Goal: Task Accomplishment & Management: Complete application form

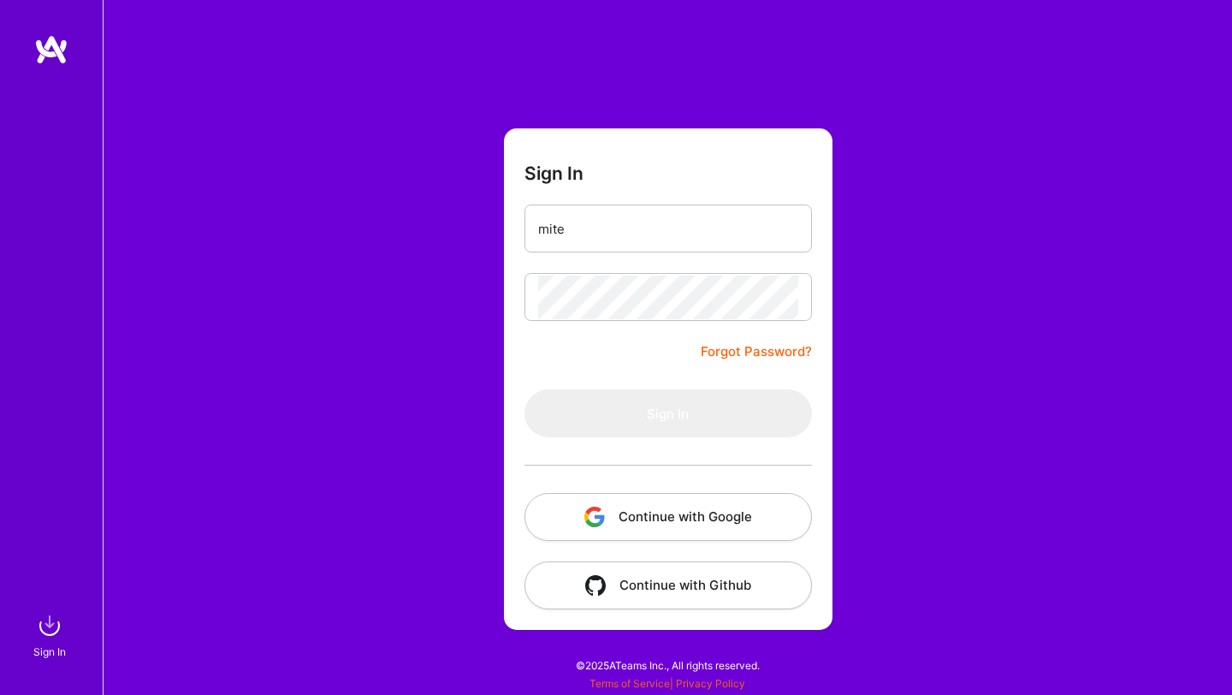
type input "[EMAIL_ADDRESS][DOMAIN_NAME]"
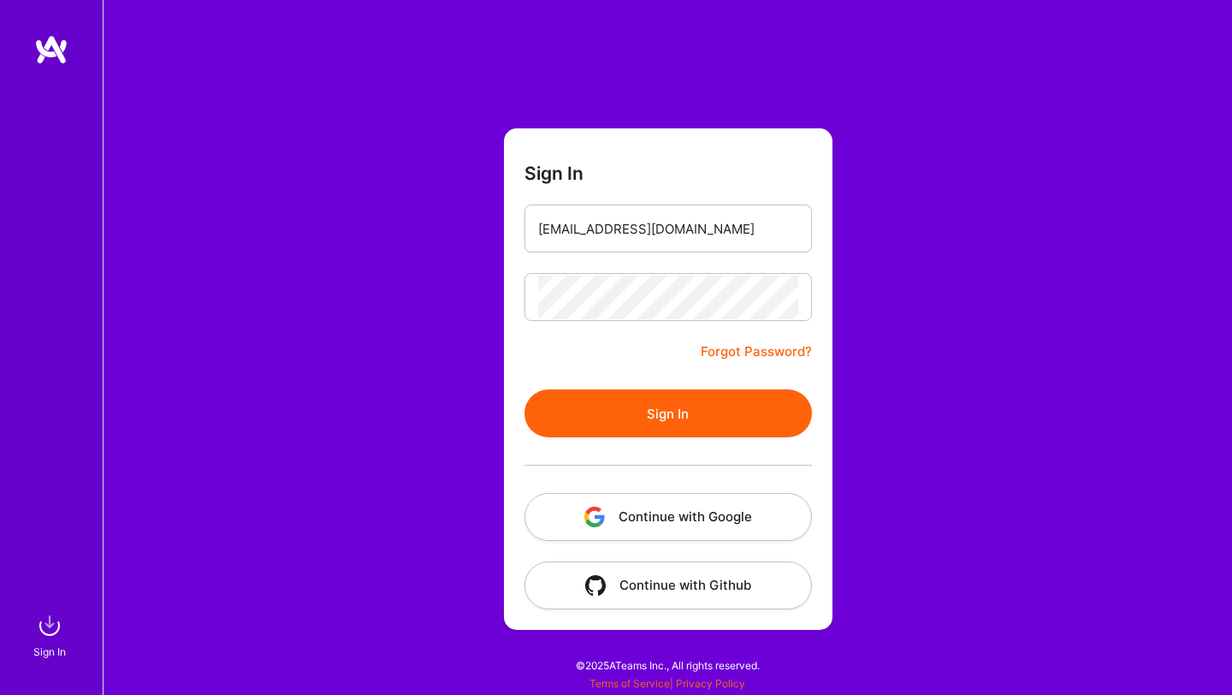
click at [657, 436] on button "Sign In" at bounding box center [668, 413] width 287 height 48
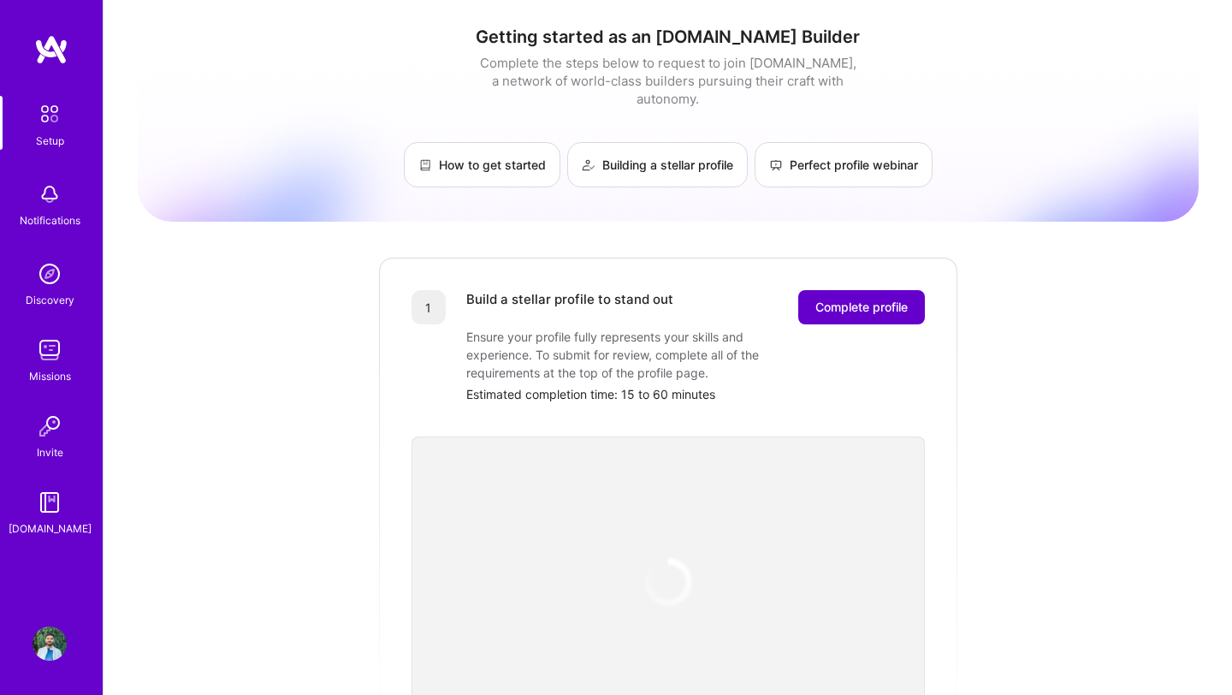
click at [827, 299] on span "Complete profile" at bounding box center [861, 307] width 92 height 17
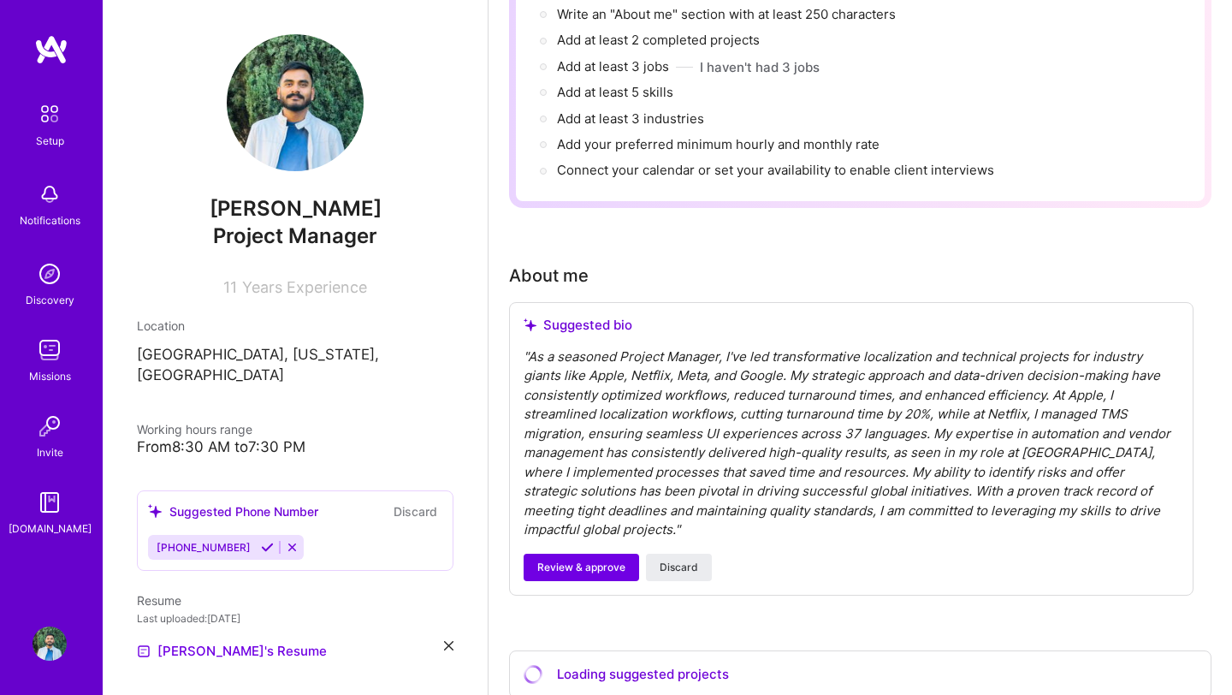
scroll to position [468, 0]
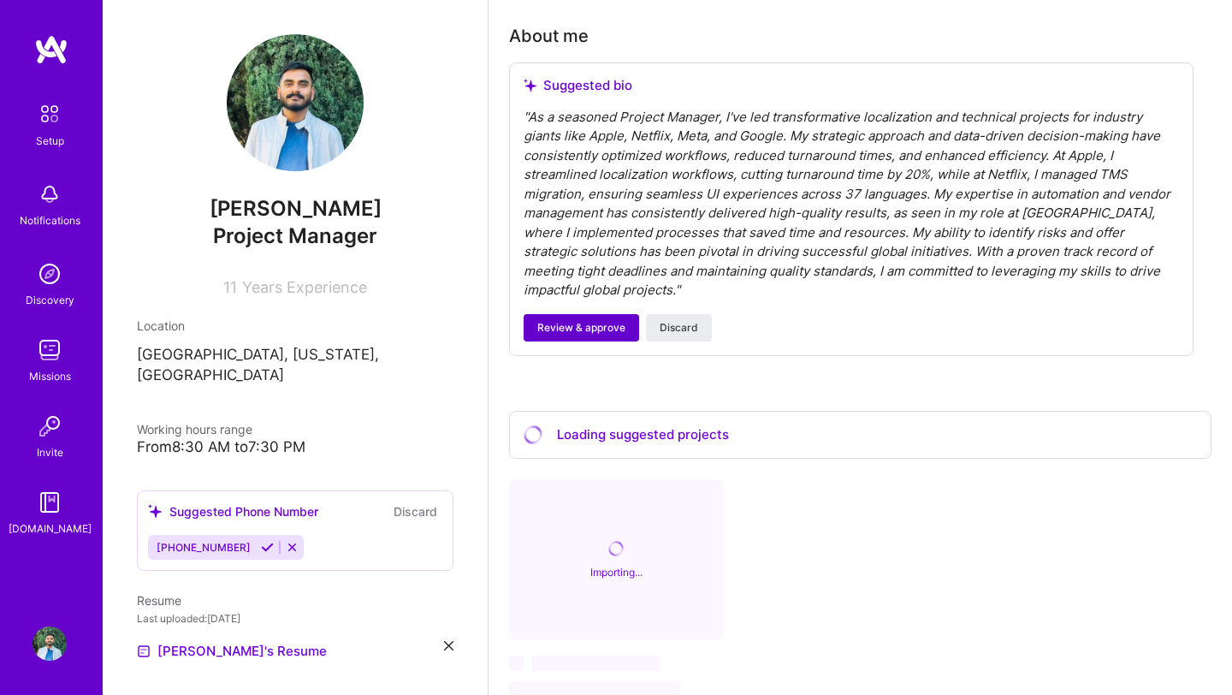
click at [600, 320] on span "Review & approve" at bounding box center [581, 327] width 88 height 15
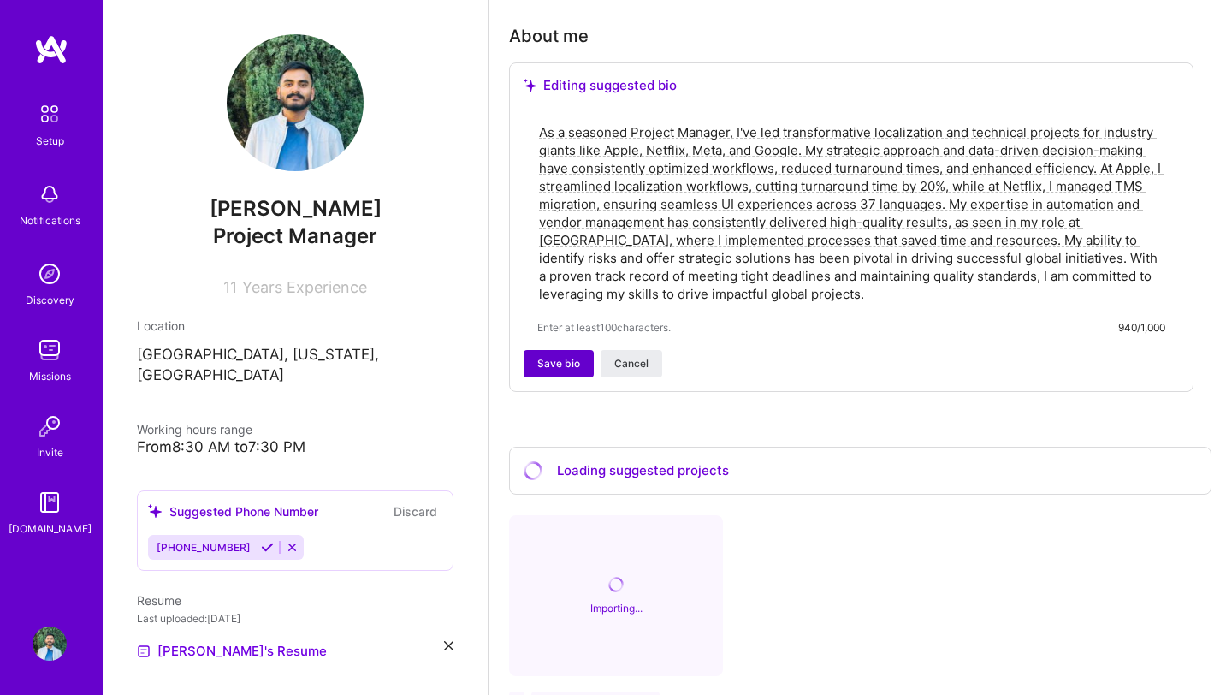
click at [555, 356] on span "Save bio" at bounding box center [558, 363] width 43 height 15
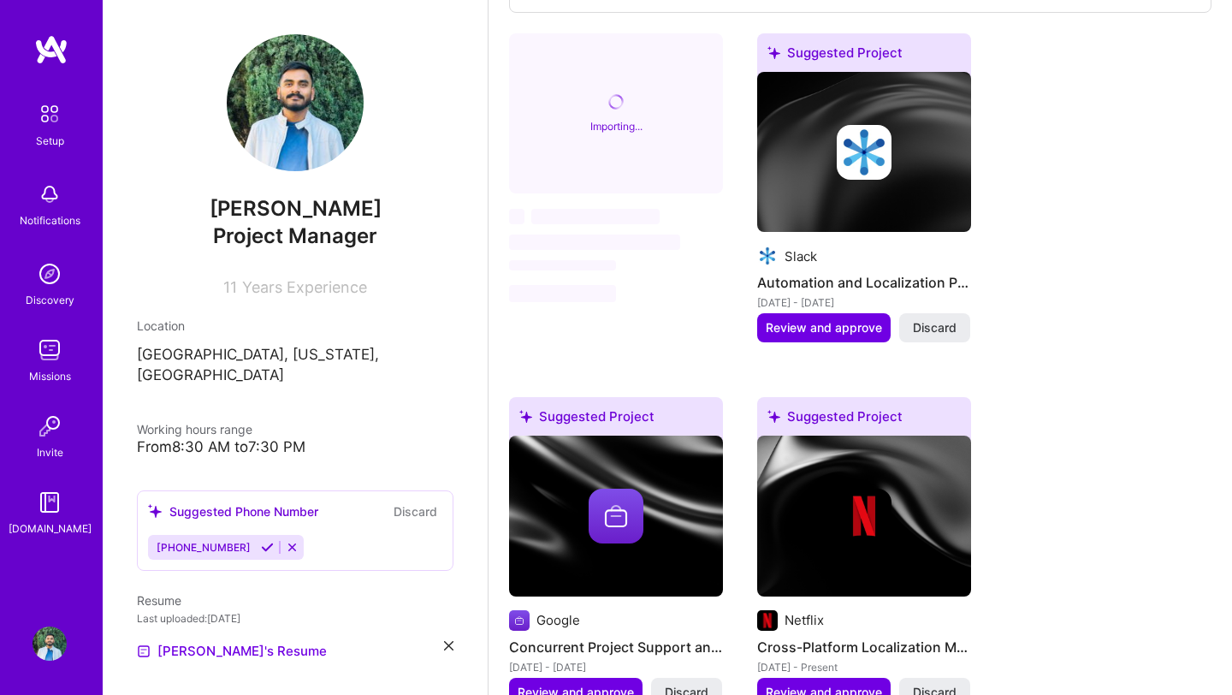
scroll to position [628, 0]
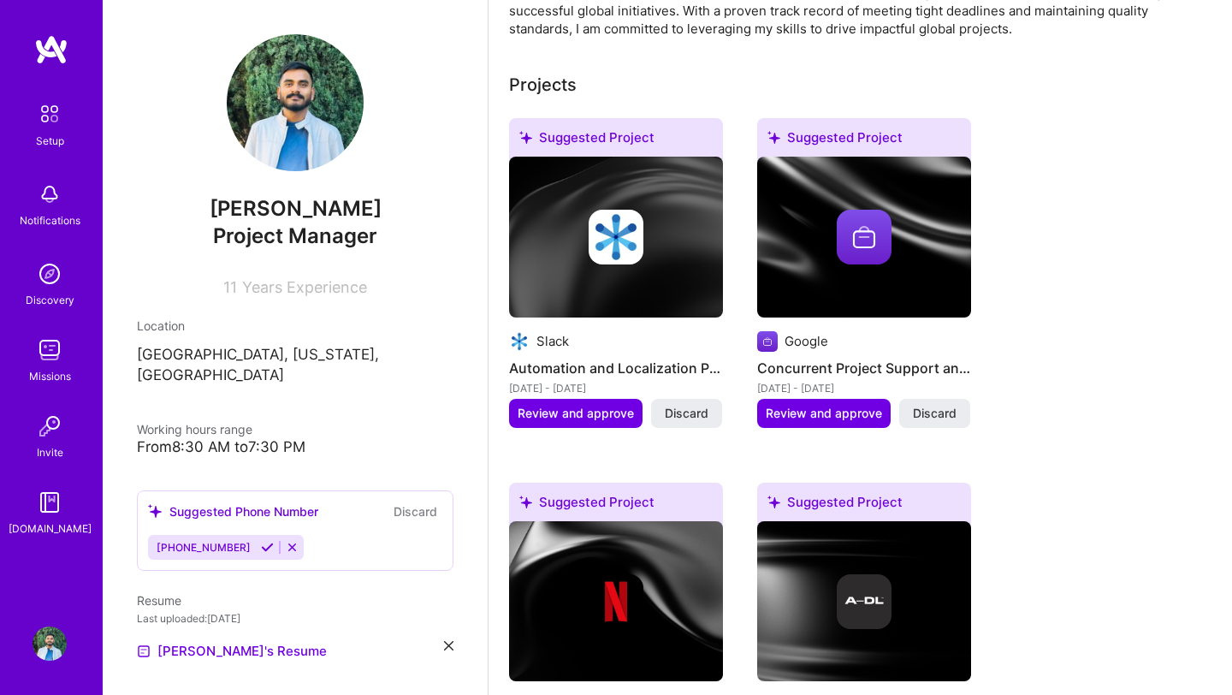
click at [261, 541] on icon at bounding box center [267, 547] width 13 height 13
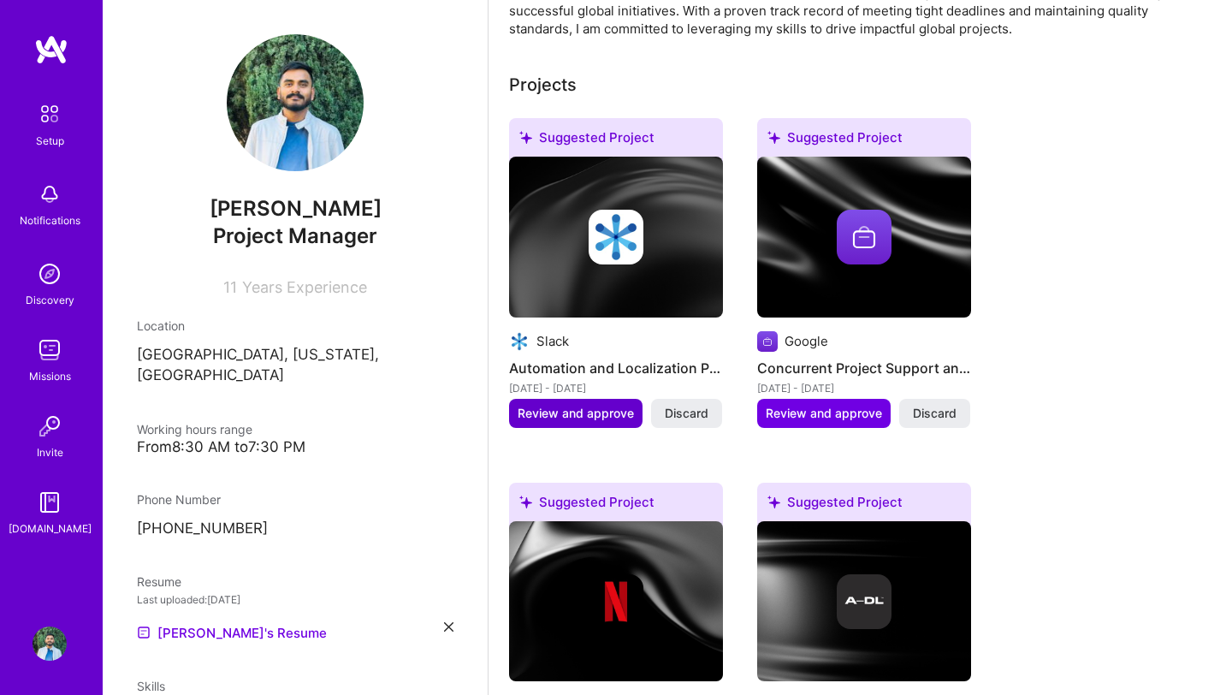
click at [603, 405] on span "Review and approve" at bounding box center [576, 413] width 116 height 17
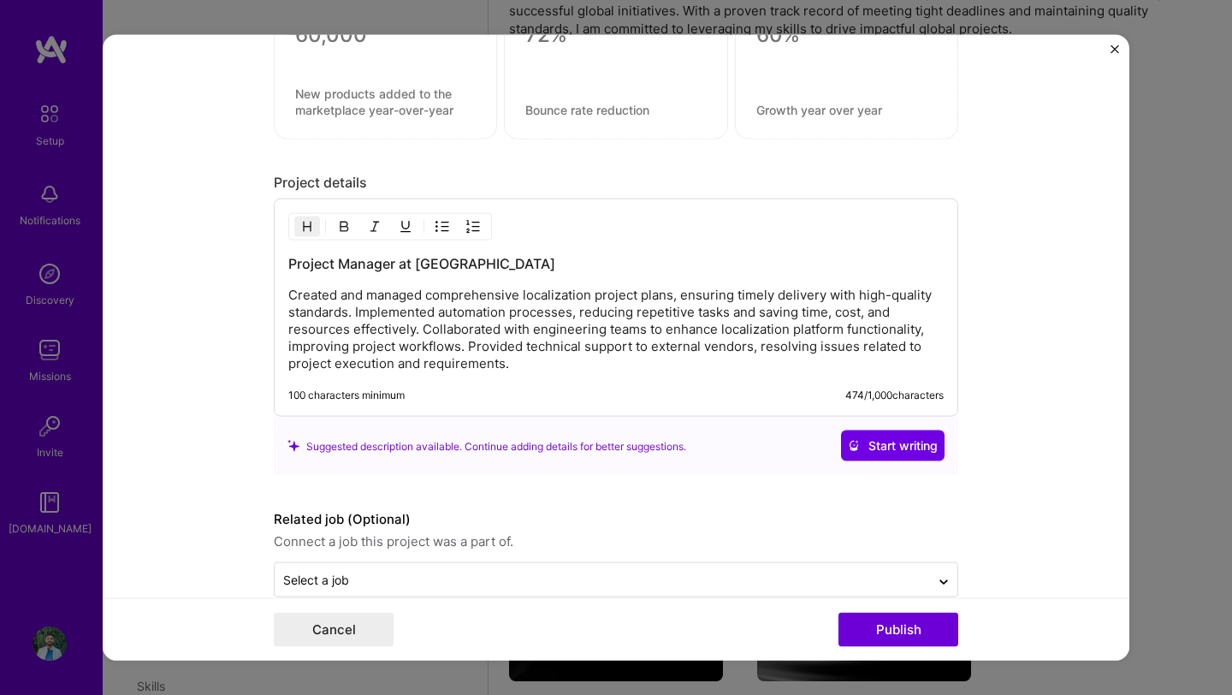
scroll to position [1330, 0]
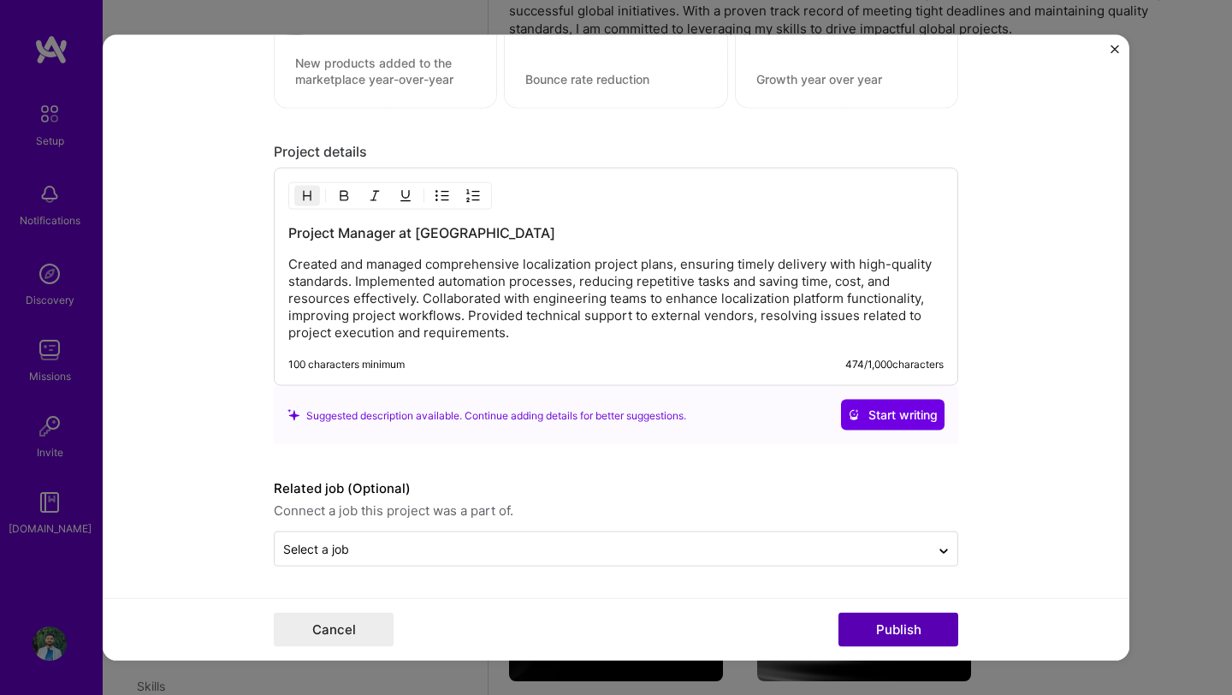
click at [876, 639] on button "Publish" at bounding box center [899, 629] width 120 height 34
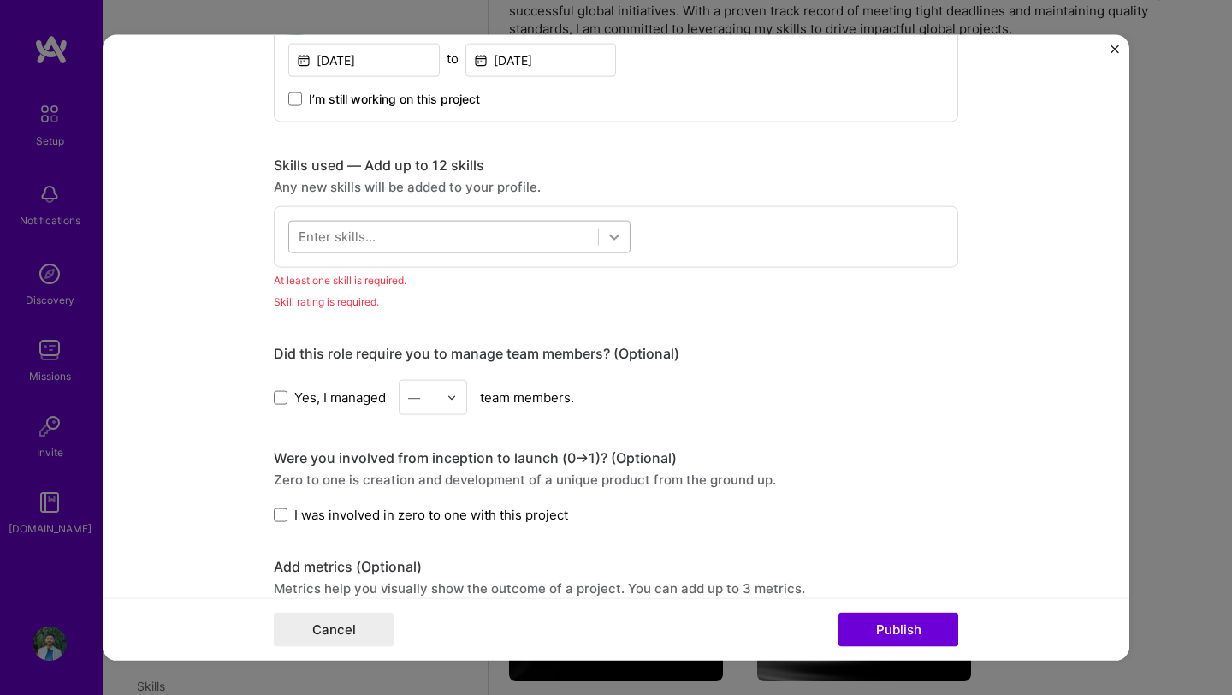
scroll to position [732, 0]
click at [617, 230] on icon at bounding box center [614, 238] width 17 height 17
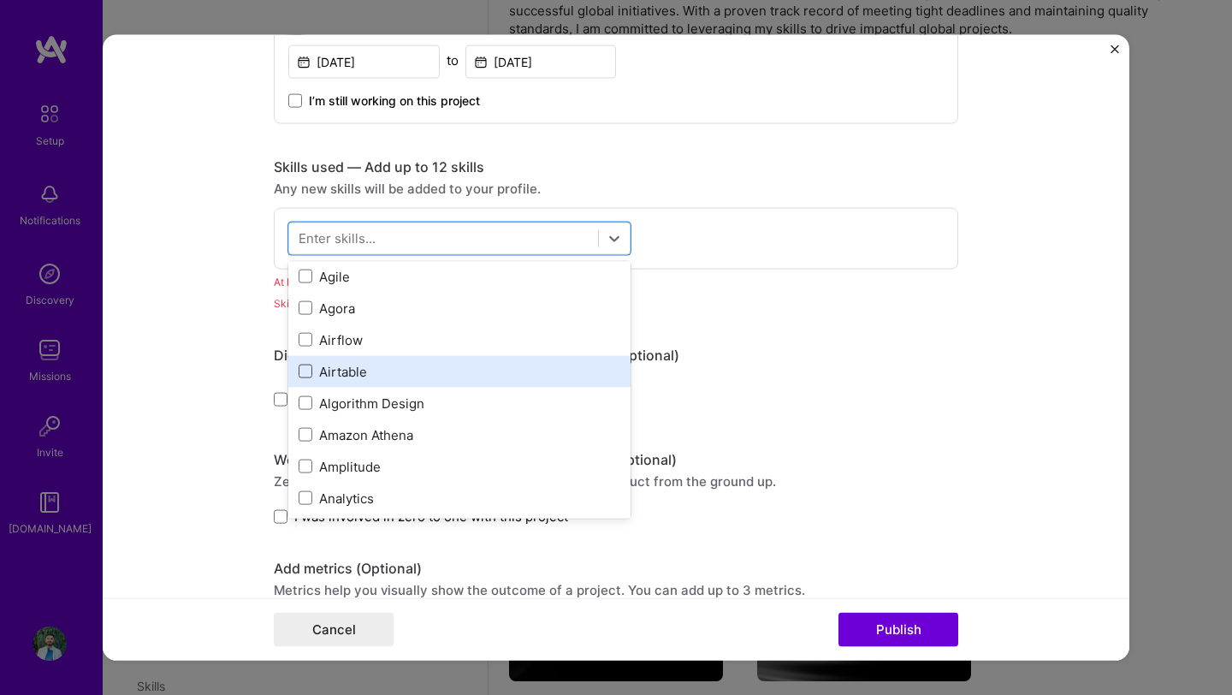
scroll to position [655, 0]
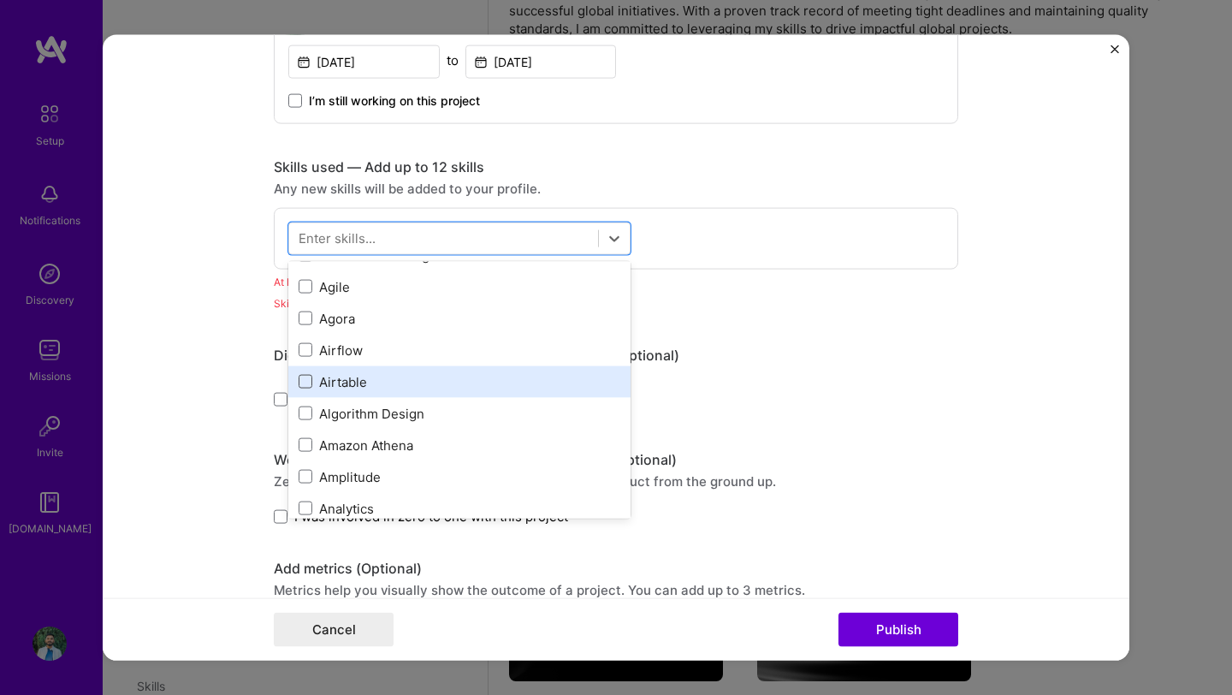
click at [307, 376] on span at bounding box center [306, 382] width 14 height 14
click at [0, 0] on input "checkbox" at bounding box center [0, 0] width 0 height 0
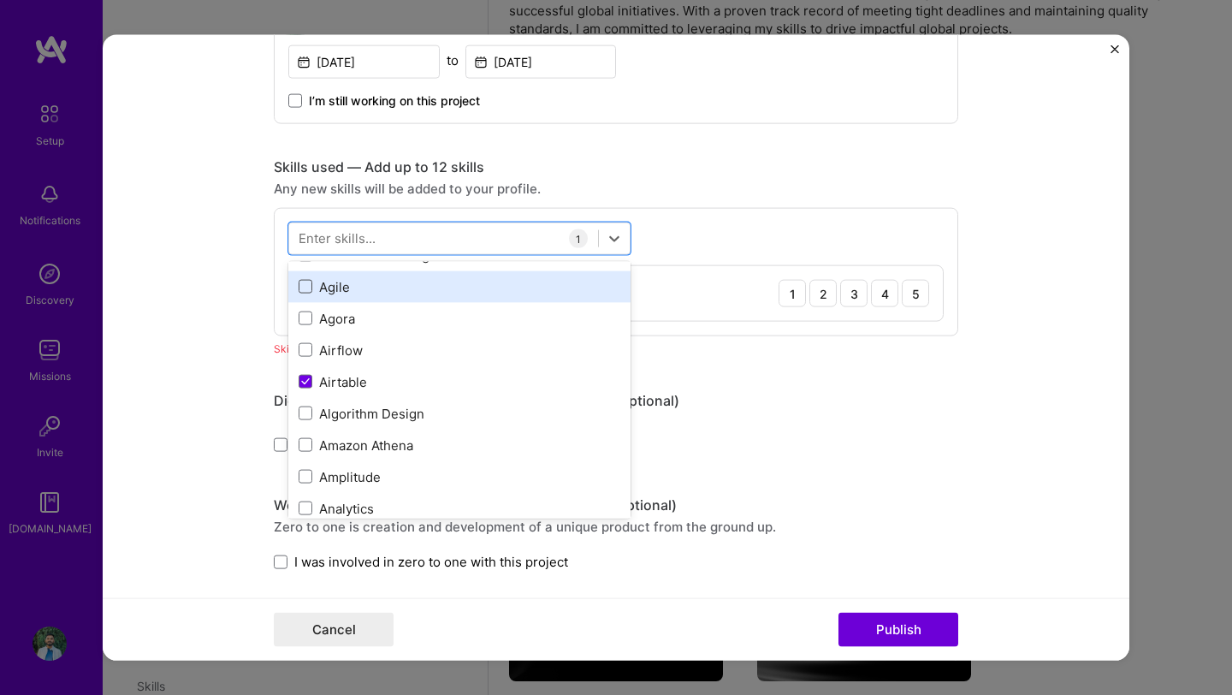
click at [307, 293] on span at bounding box center [306, 287] width 14 height 14
click at [0, 0] on input "checkbox" at bounding box center [0, 0] width 0 height 0
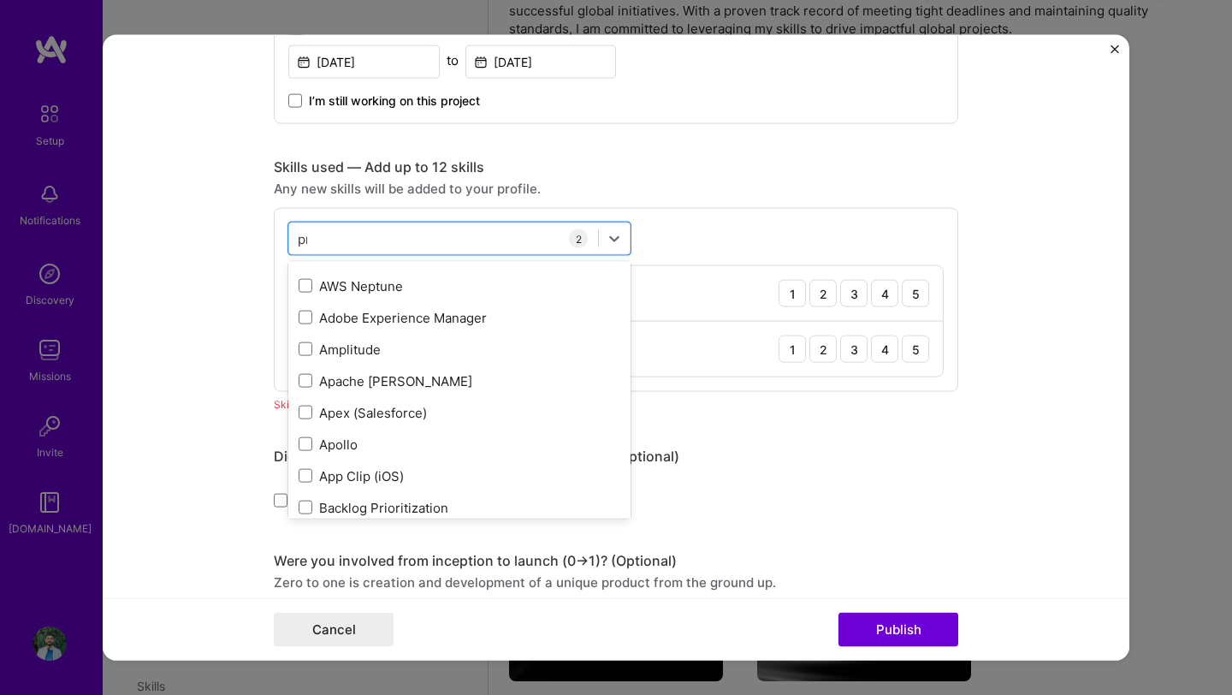
scroll to position [0, 0]
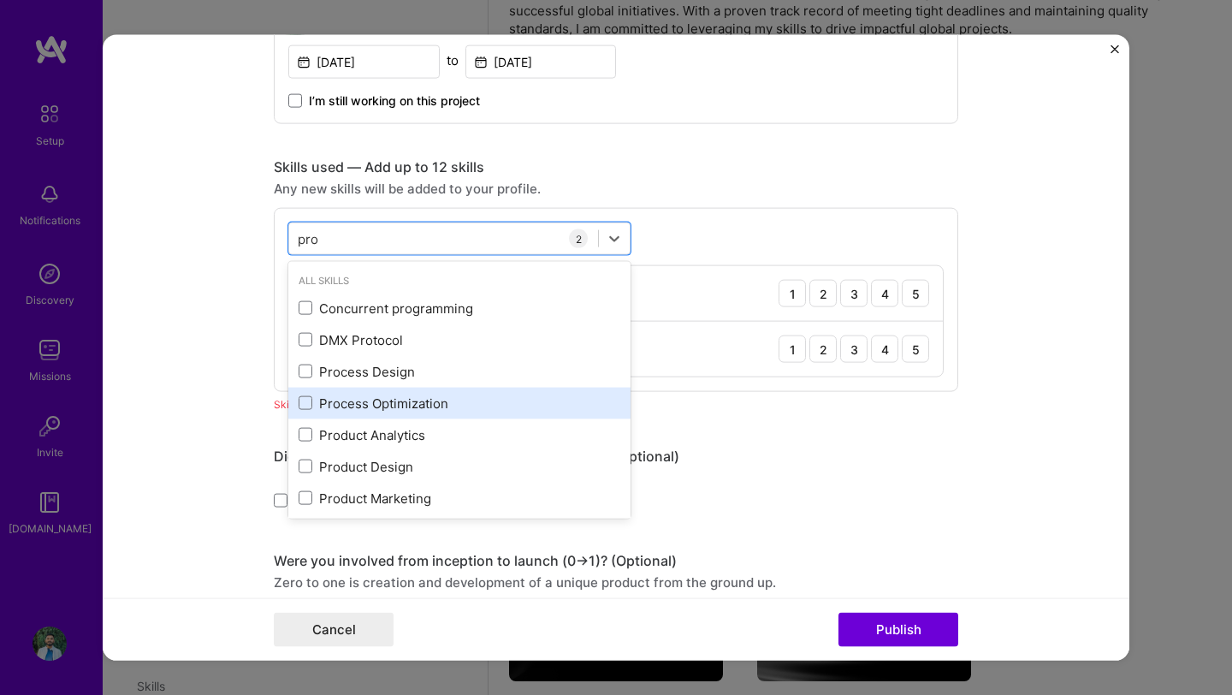
click at [313, 400] on div "Process Optimization" at bounding box center [460, 403] width 322 height 18
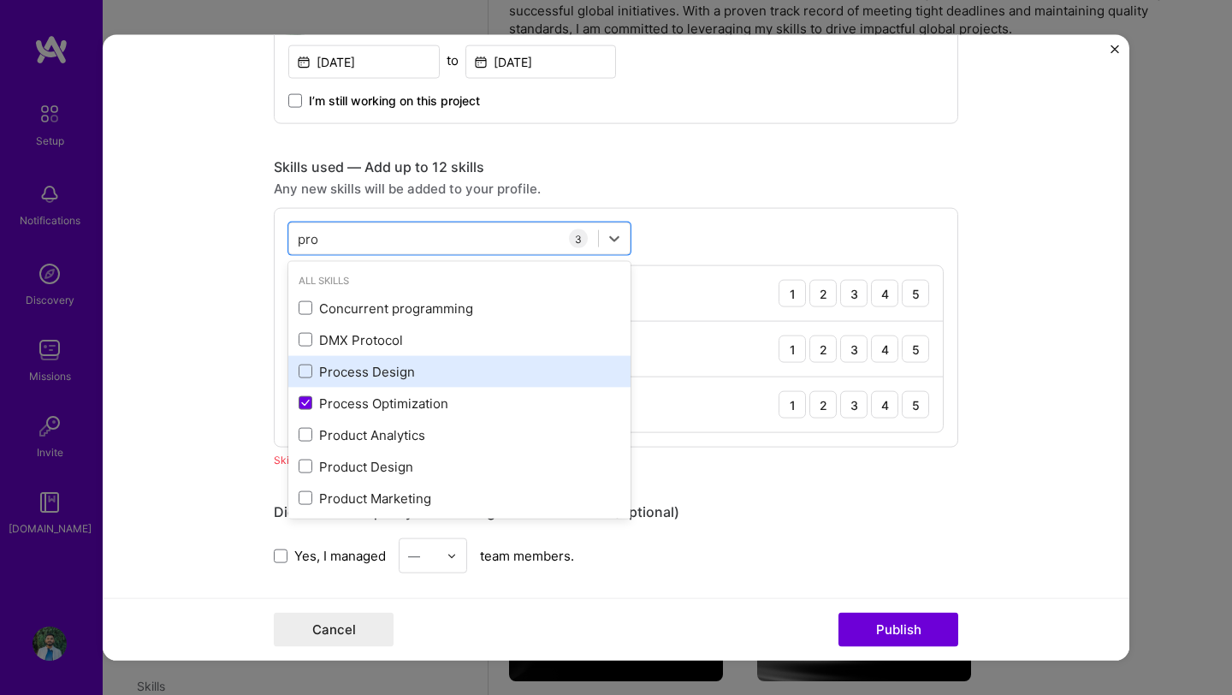
click at [313, 371] on div "Process Design" at bounding box center [460, 371] width 322 height 18
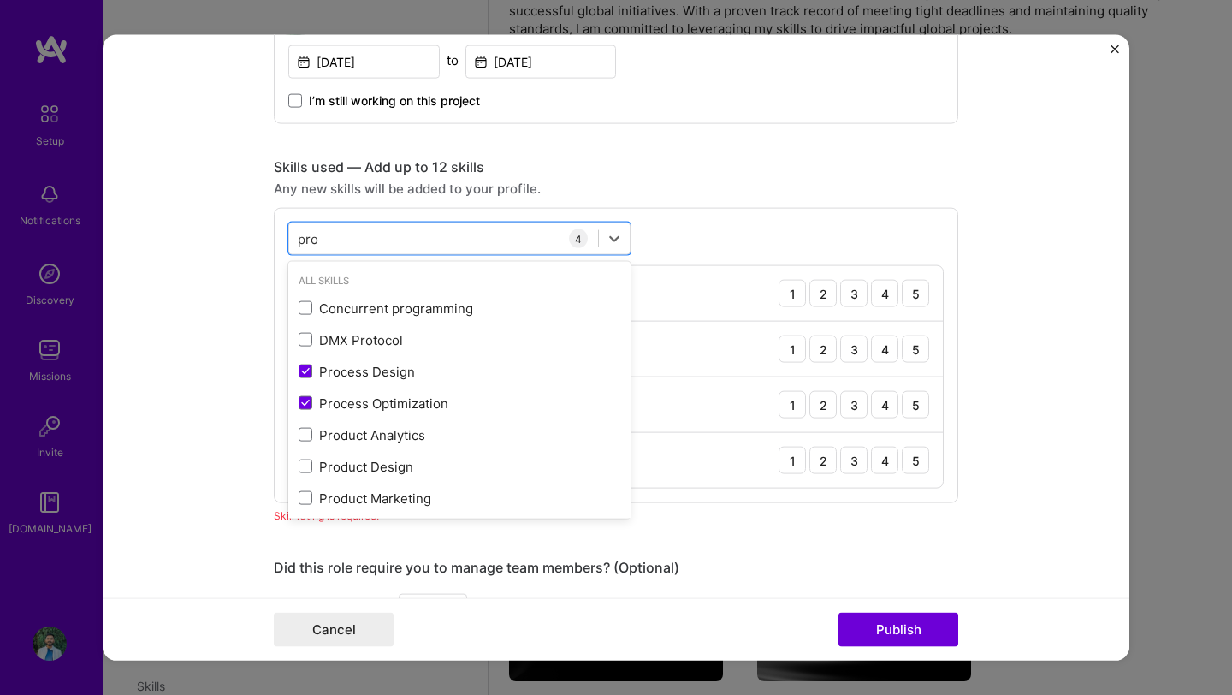
type input "pro"
click at [189, 359] on form "Editing suggested project This project is suggested based on your LinkedIn, res…" at bounding box center [616, 347] width 1027 height 625
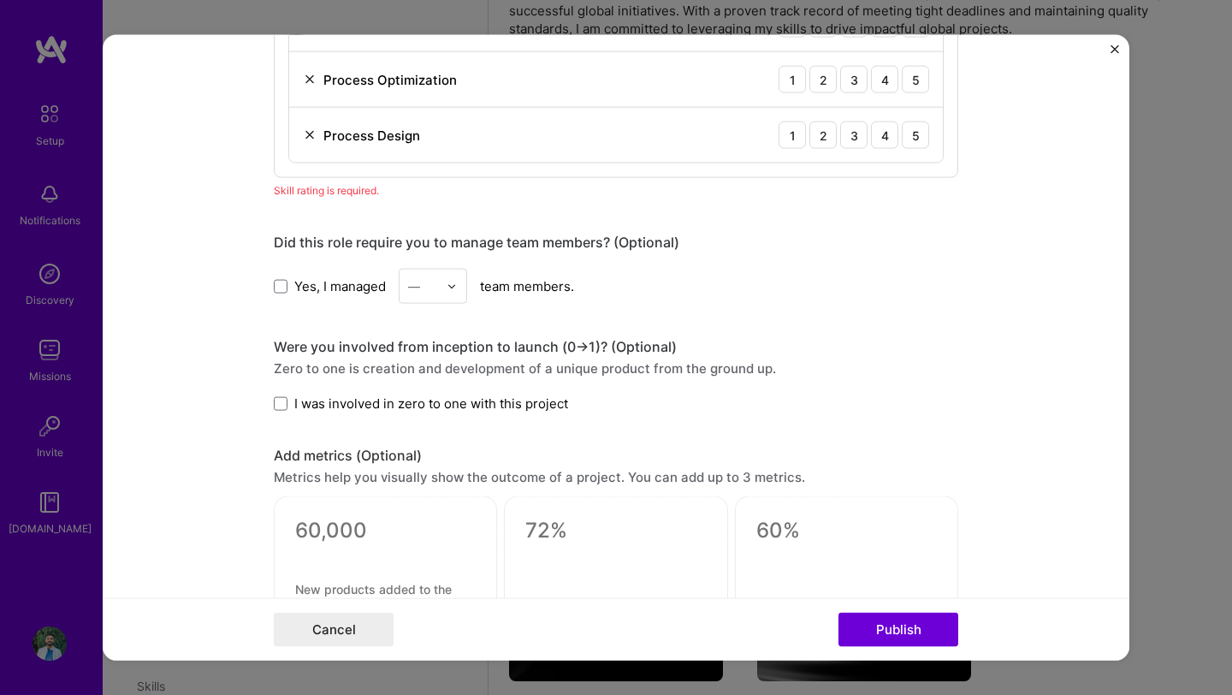
scroll to position [1193, 0]
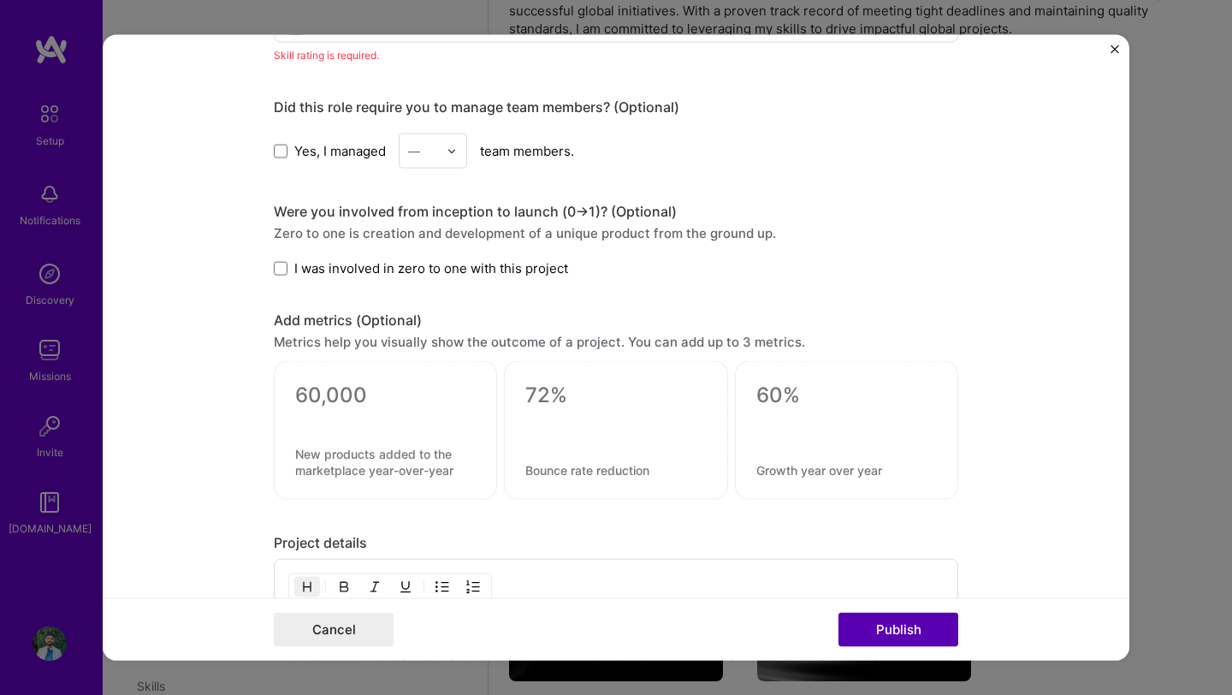
click at [868, 637] on button "Publish" at bounding box center [899, 629] width 120 height 34
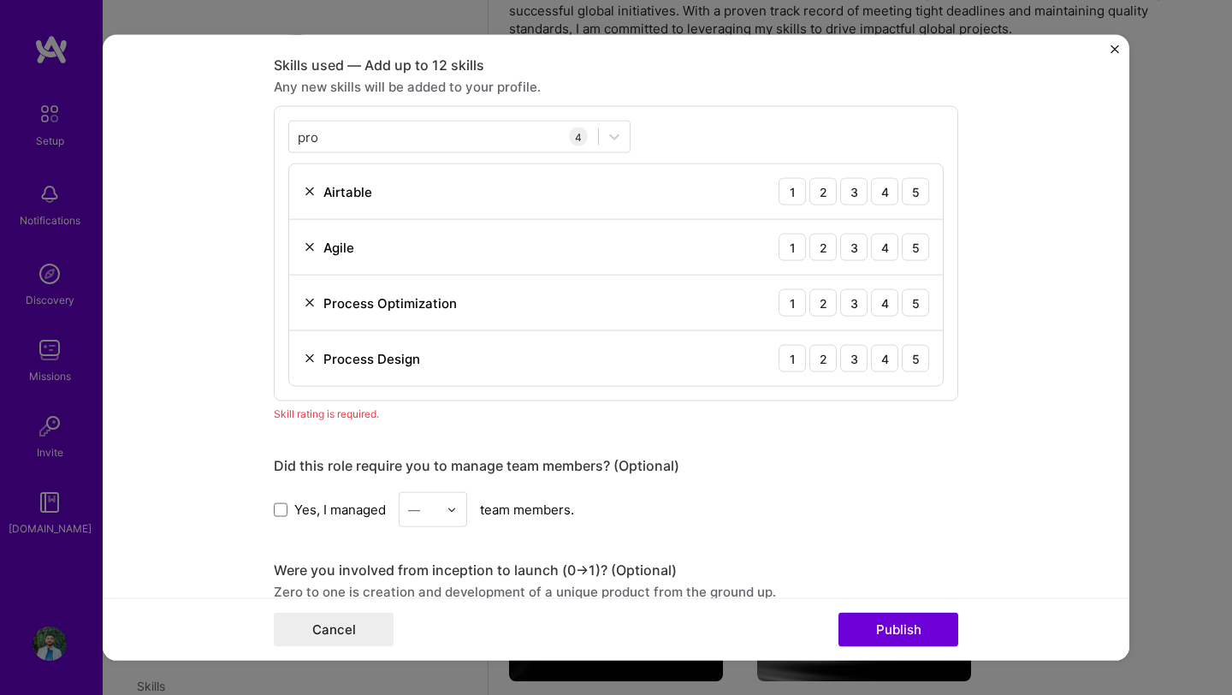
scroll to position [822, 0]
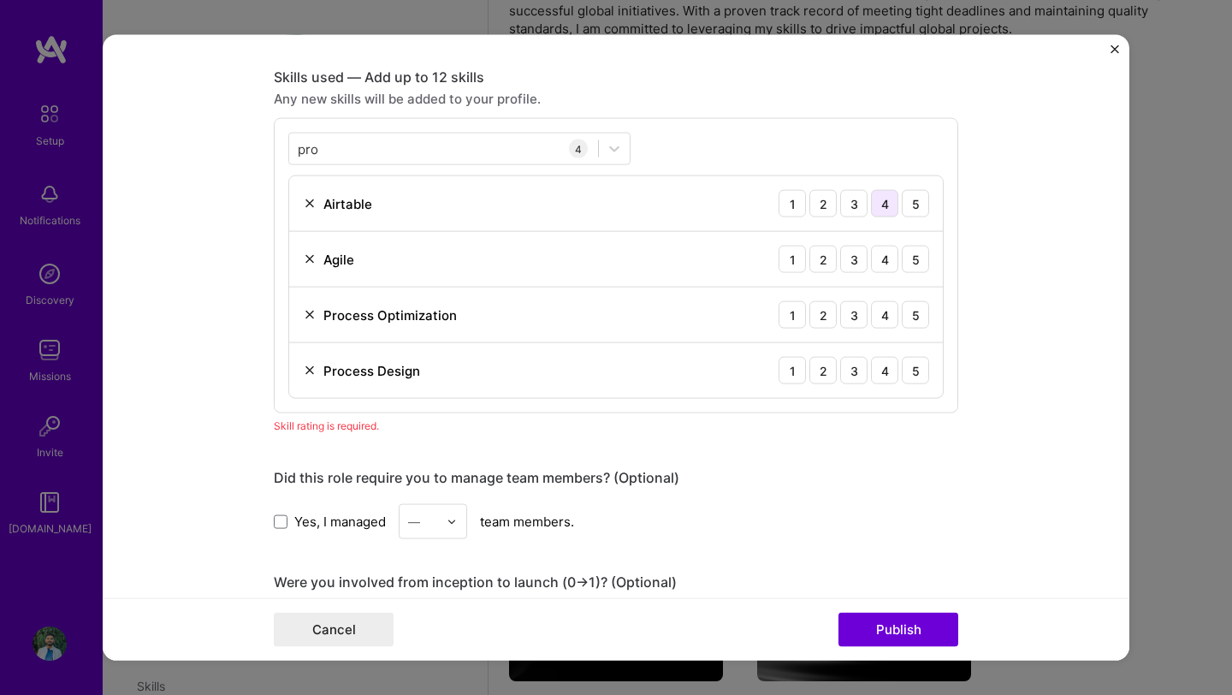
click at [895, 204] on div "4" at bounding box center [884, 203] width 27 height 27
click at [910, 262] on div "5" at bounding box center [915, 259] width 27 height 27
click at [886, 317] on div "4" at bounding box center [884, 314] width 27 height 27
click at [909, 364] on div "5" at bounding box center [915, 370] width 27 height 27
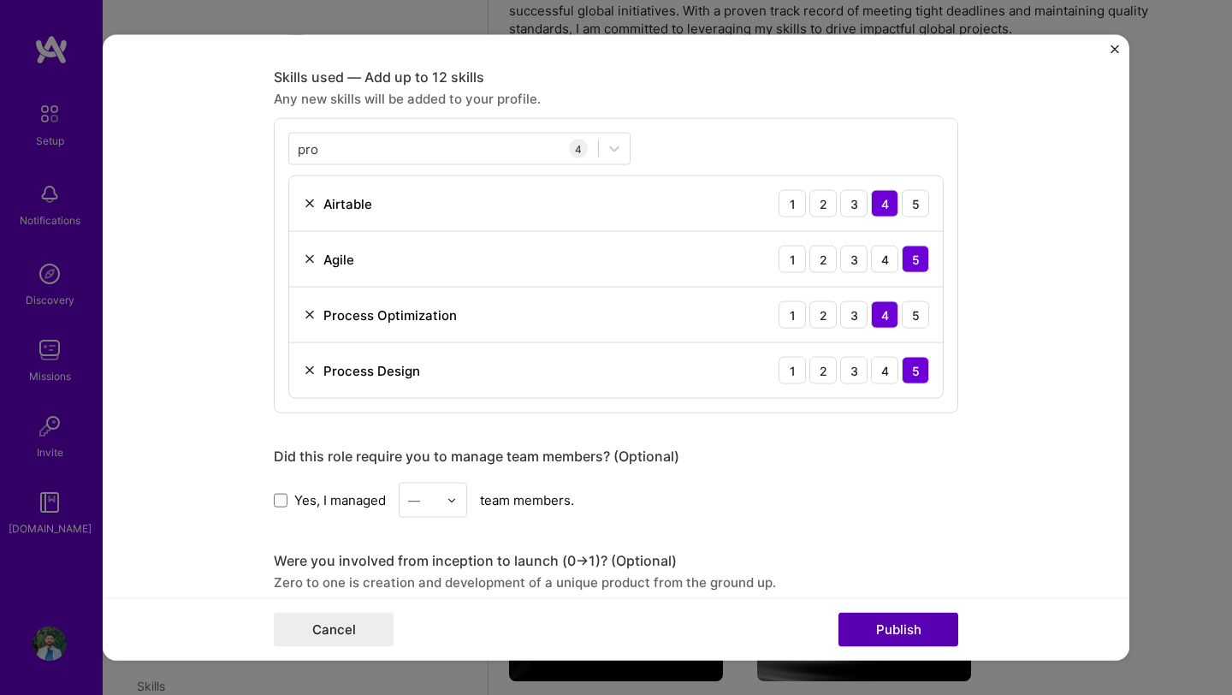
click at [881, 625] on button "Publish" at bounding box center [899, 629] width 120 height 34
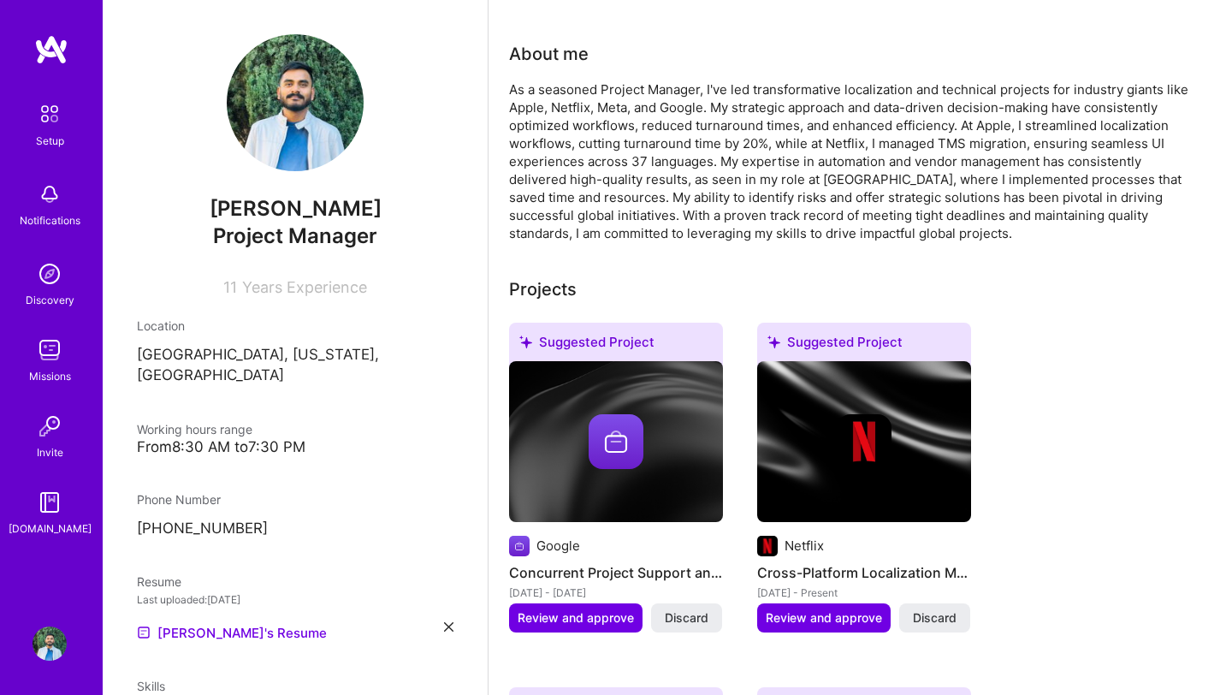
scroll to position [0, 0]
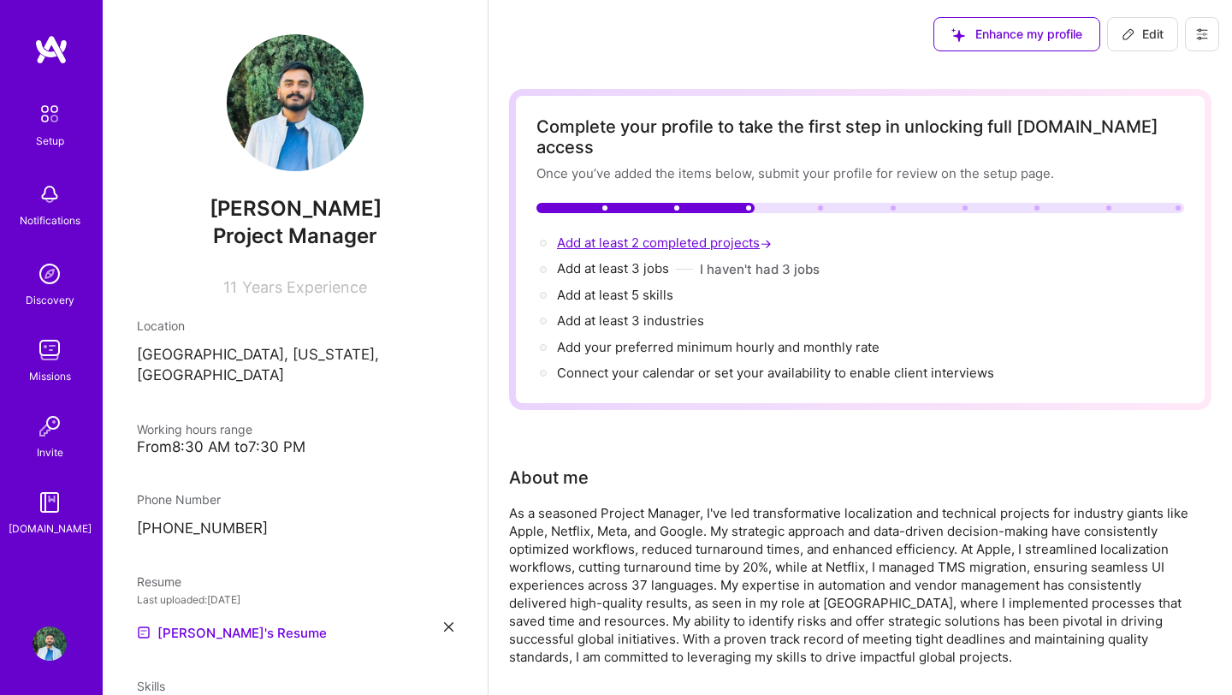
click at [708, 234] on span "Add at least 2 completed projects →" at bounding box center [666, 242] width 218 height 16
select select "US"
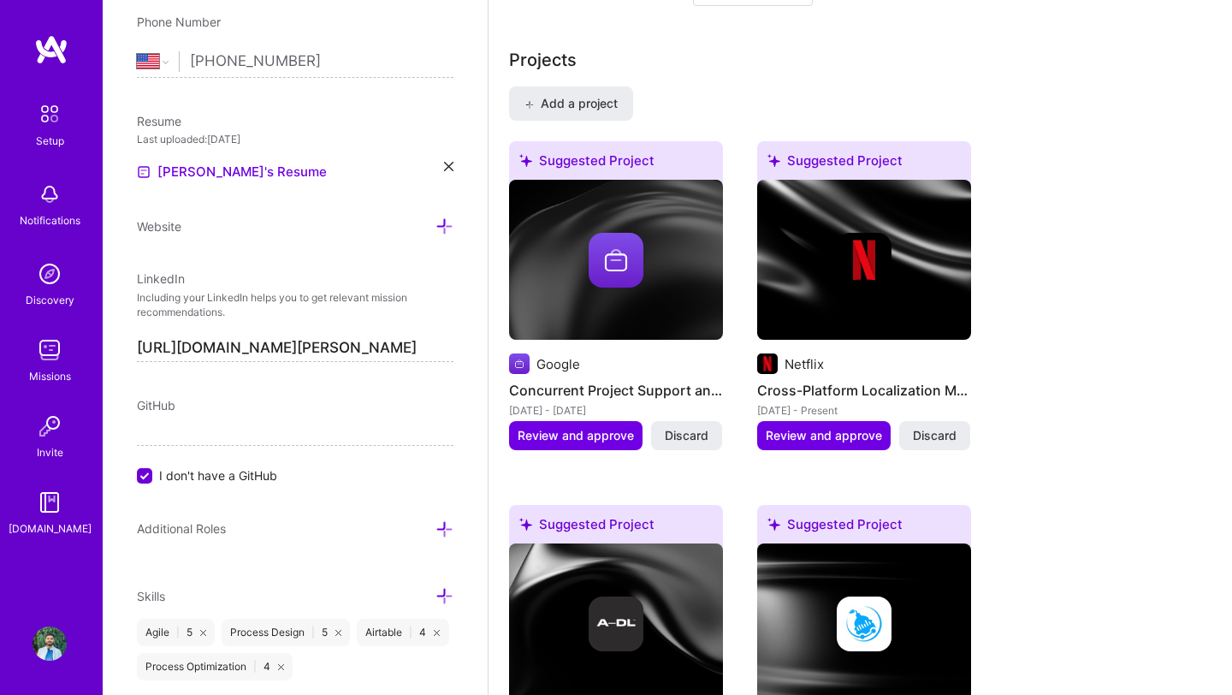
scroll to position [1475, 0]
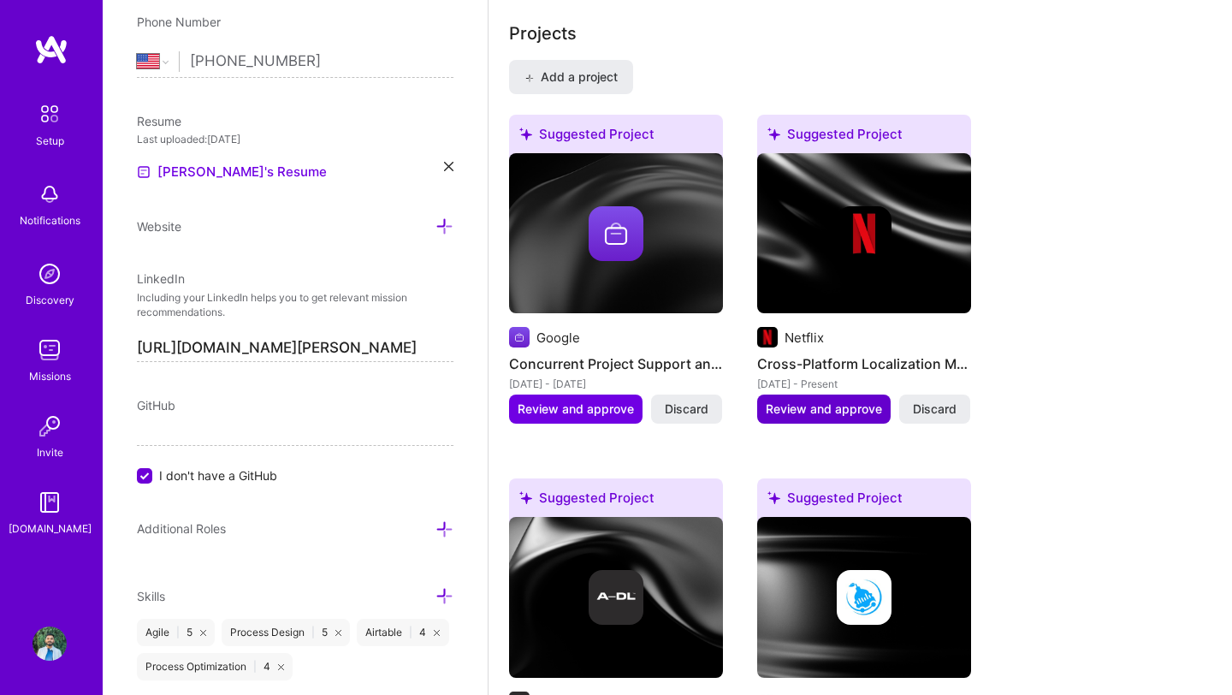
click at [791, 400] on span "Review and approve" at bounding box center [824, 408] width 116 height 17
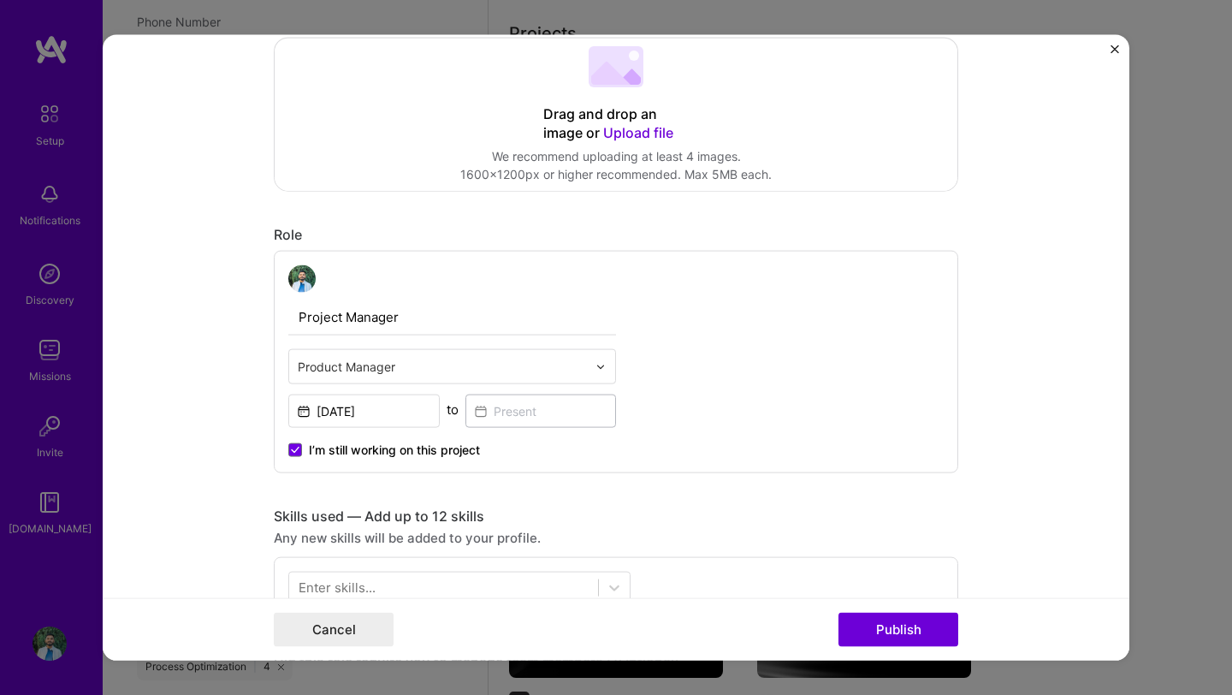
scroll to position [398, 0]
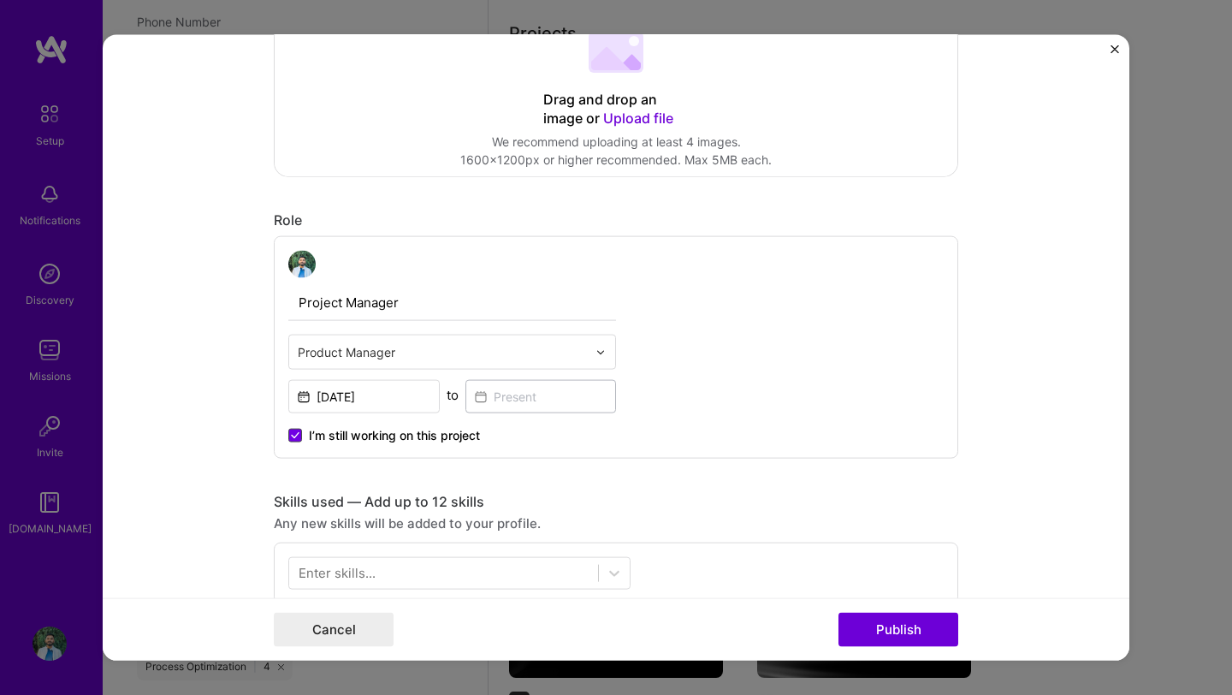
click at [296, 436] on icon at bounding box center [295, 435] width 9 height 7
click at [0, 0] on input "I’m still working on this project" at bounding box center [0, 0] width 0 height 0
click at [490, 401] on input at bounding box center [540, 396] width 151 height 33
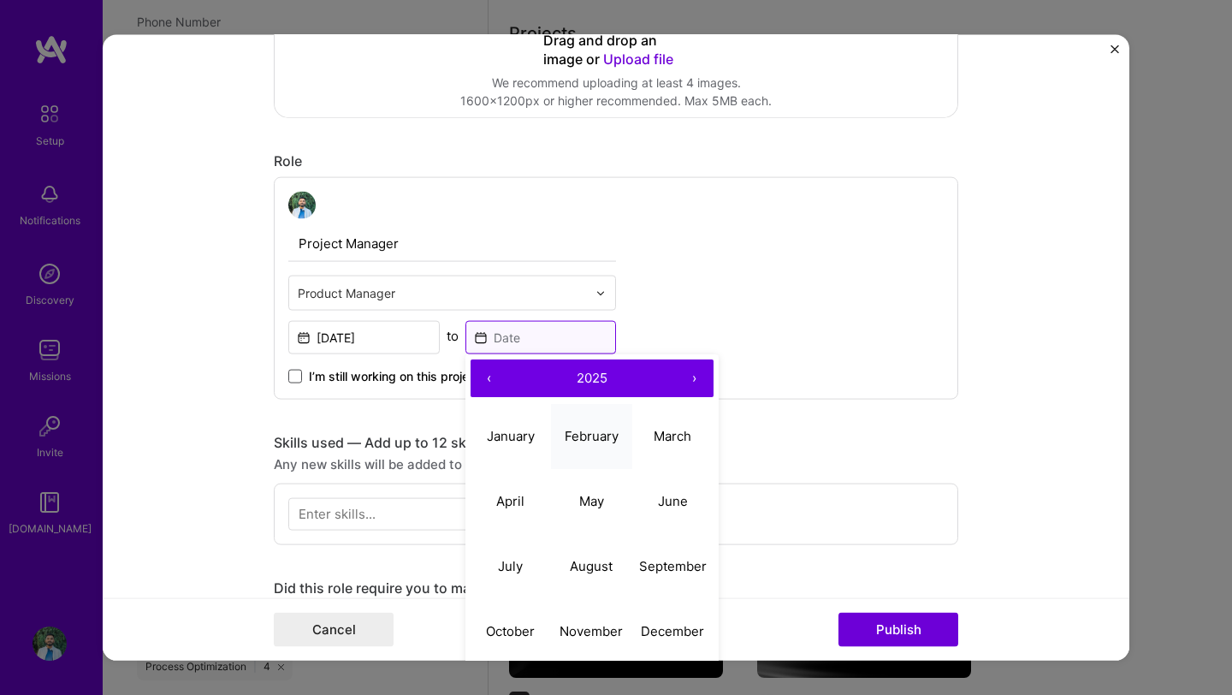
scroll to position [477, 0]
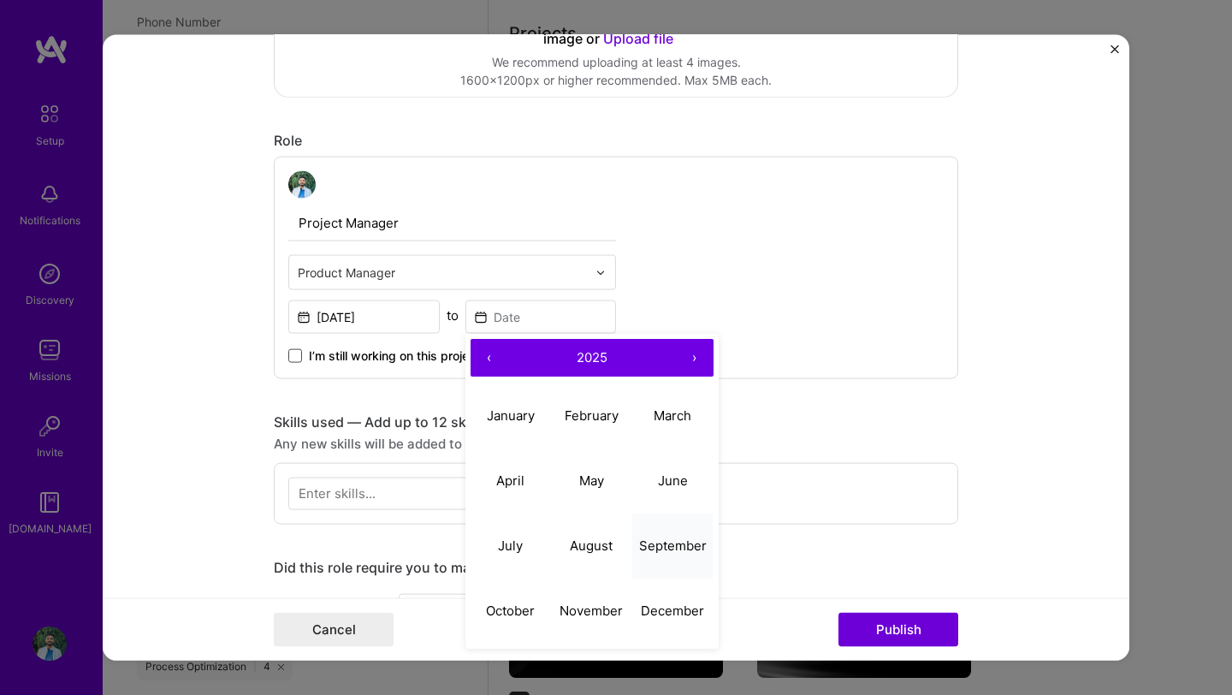
click at [666, 556] on button "September" at bounding box center [672, 545] width 81 height 65
type input "[DATE]"
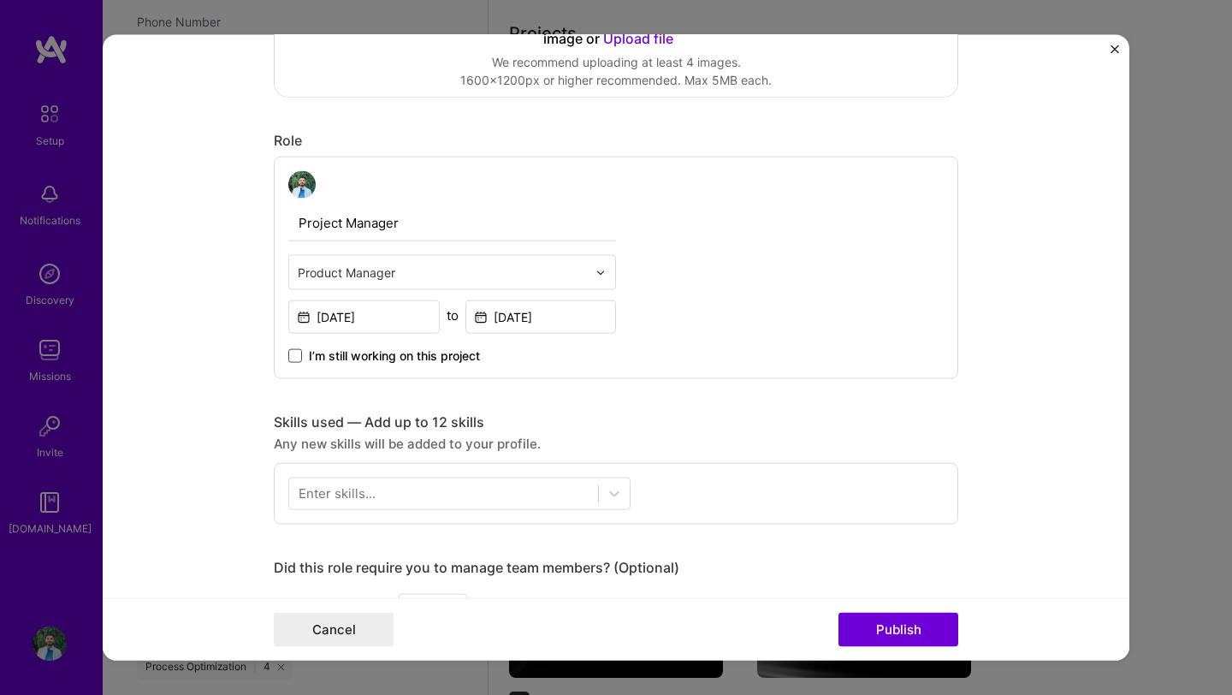
scroll to position [621, 0]
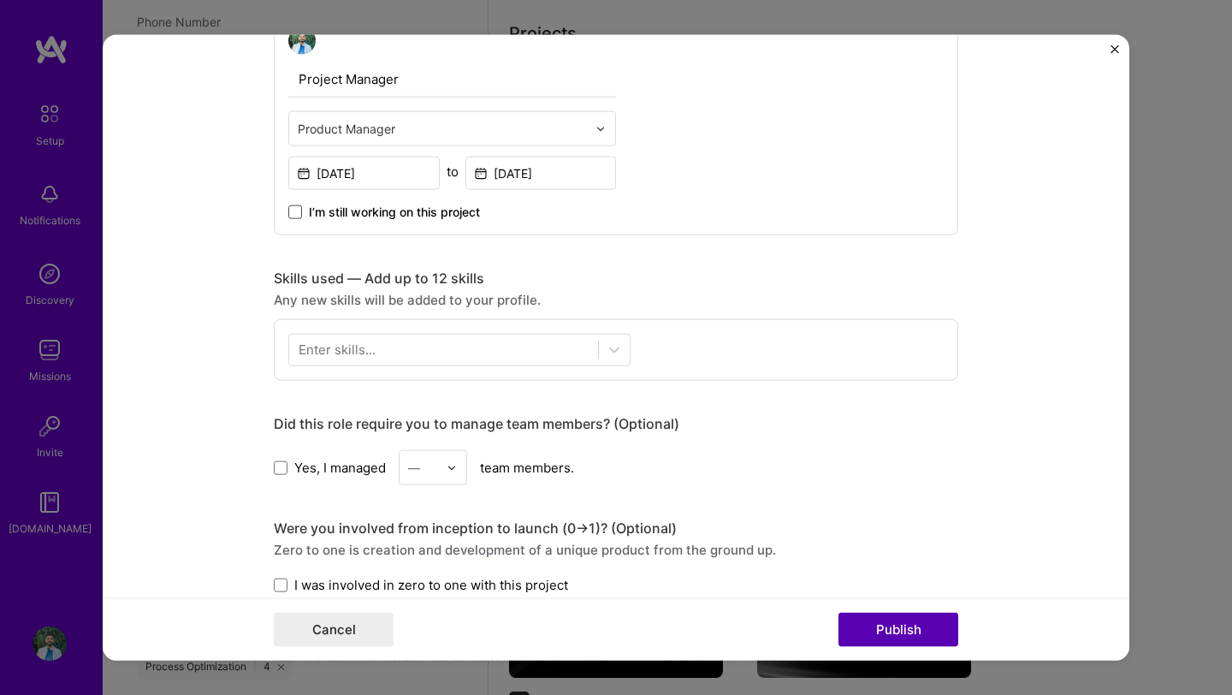
click at [862, 625] on button "Publish" at bounding box center [899, 629] width 120 height 34
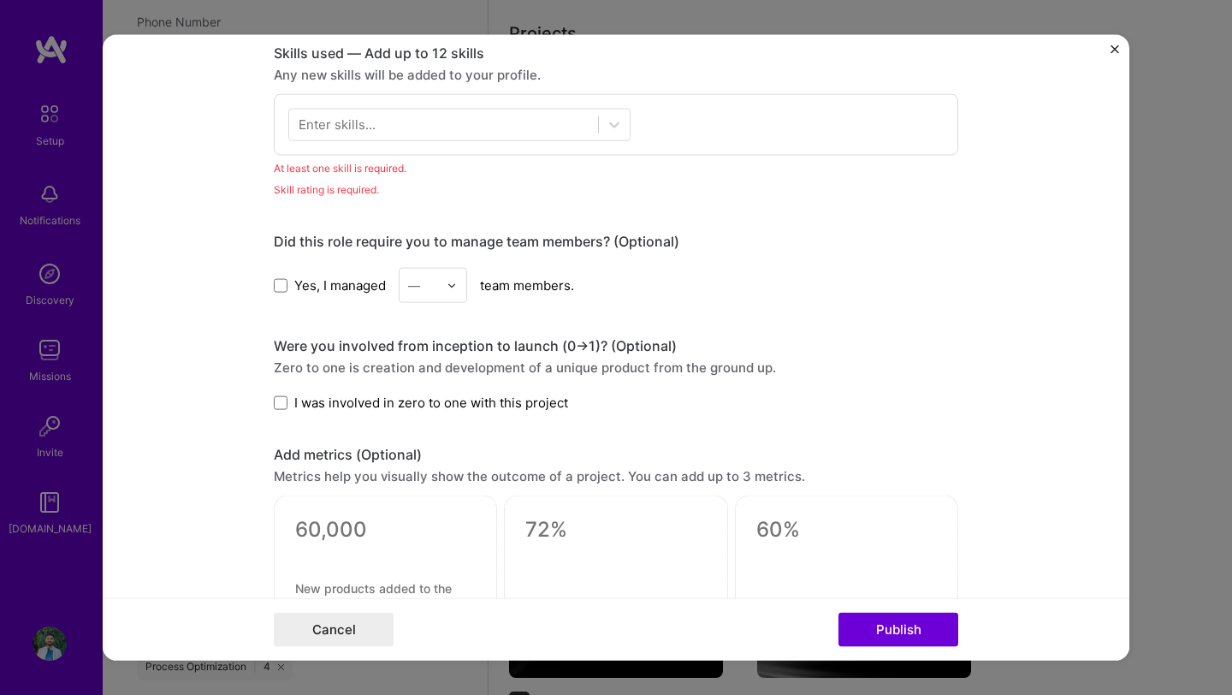
scroll to position [856, 0]
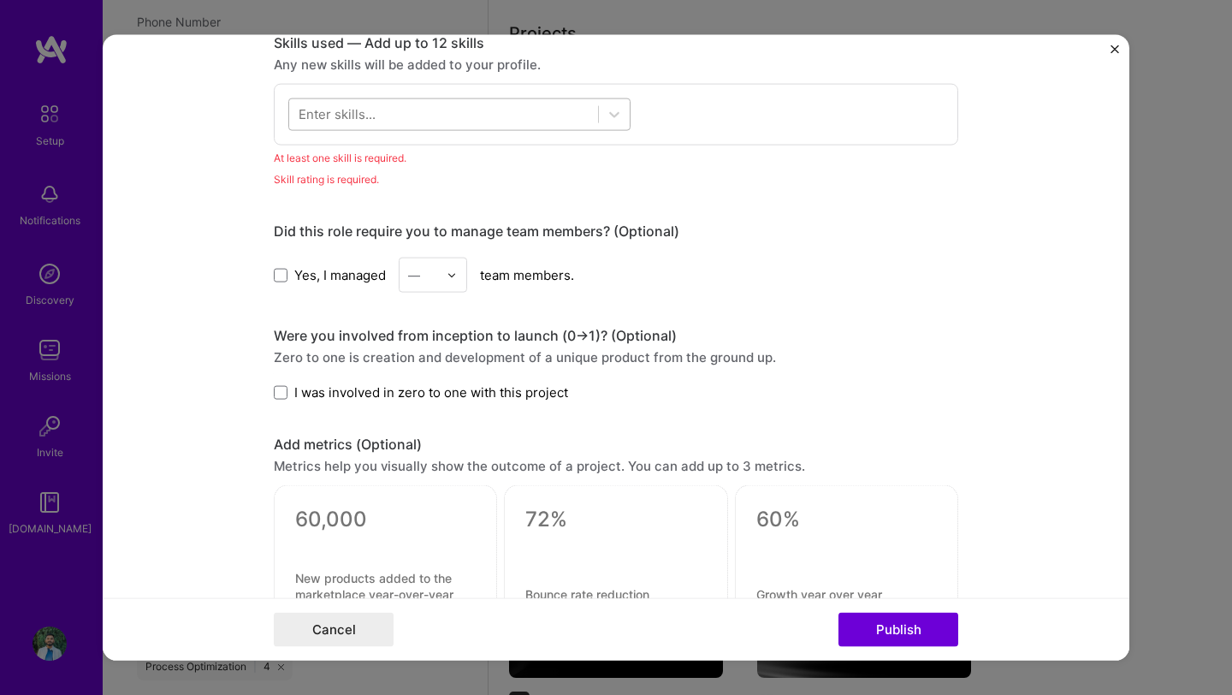
click at [470, 119] on div at bounding box center [443, 114] width 309 height 28
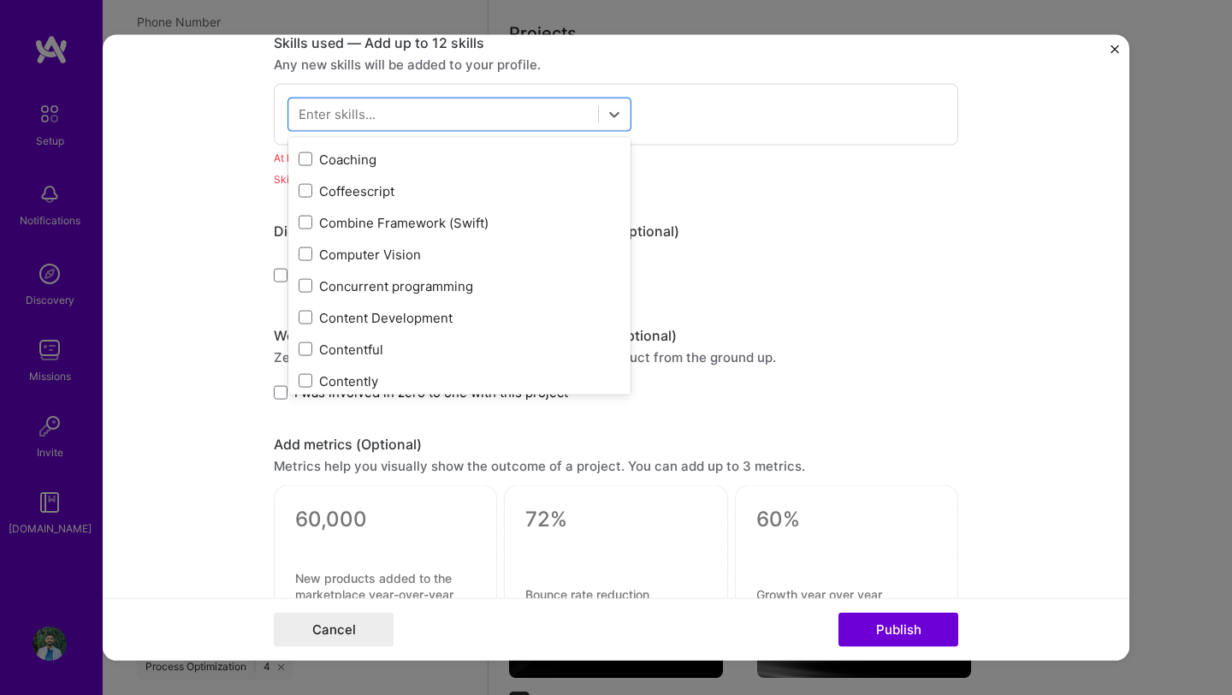
scroll to position [2311, 0]
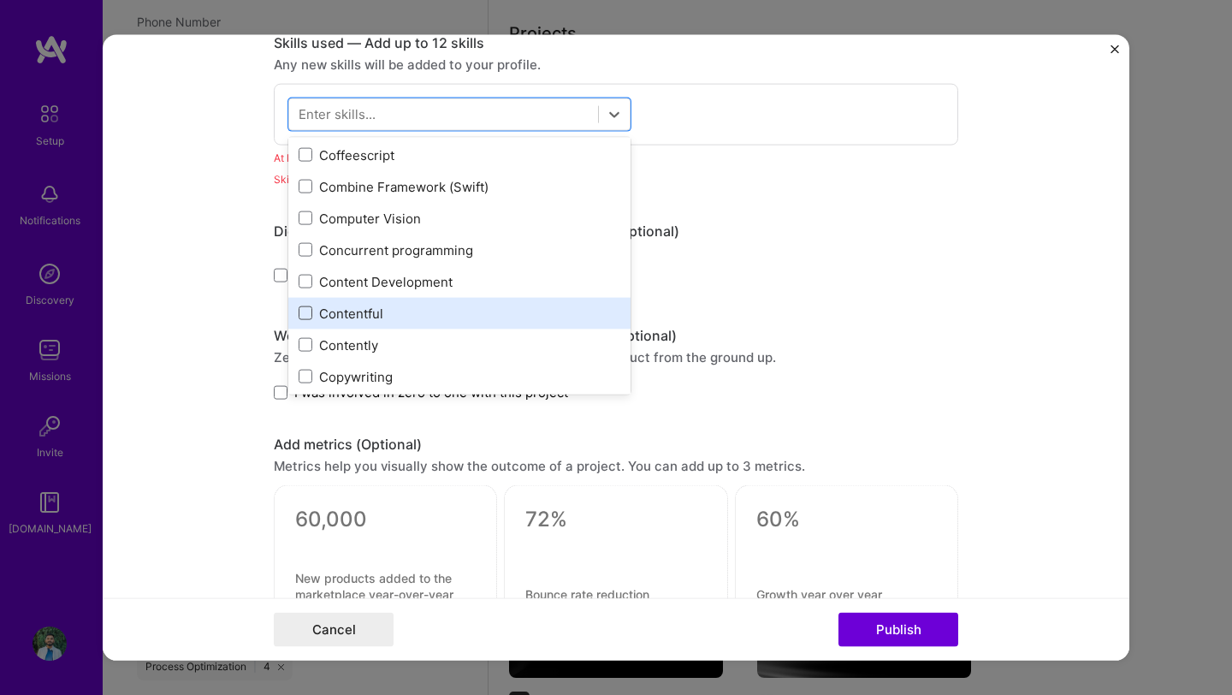
click at [307, 311] on span at bounding box center [306, 313] width 14 height 14
click at [0, 0] on input "checkbox" at bounding box center [0, 0] width 0 height 0
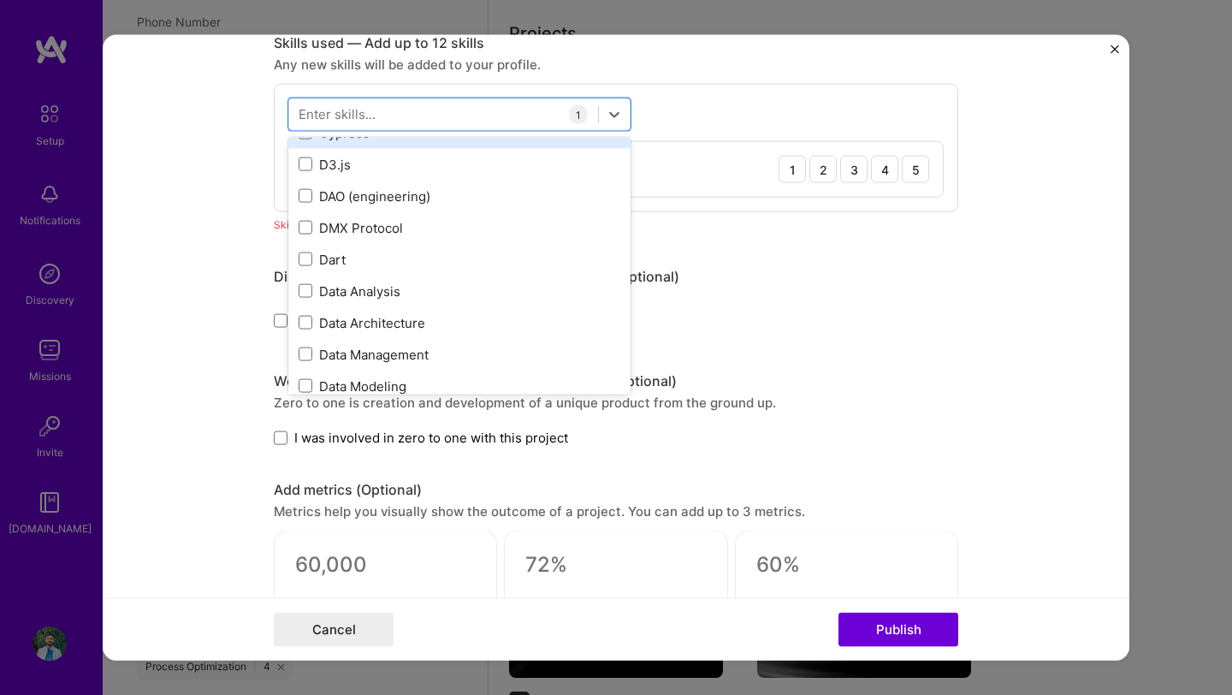
scroll to position [2692, 0]
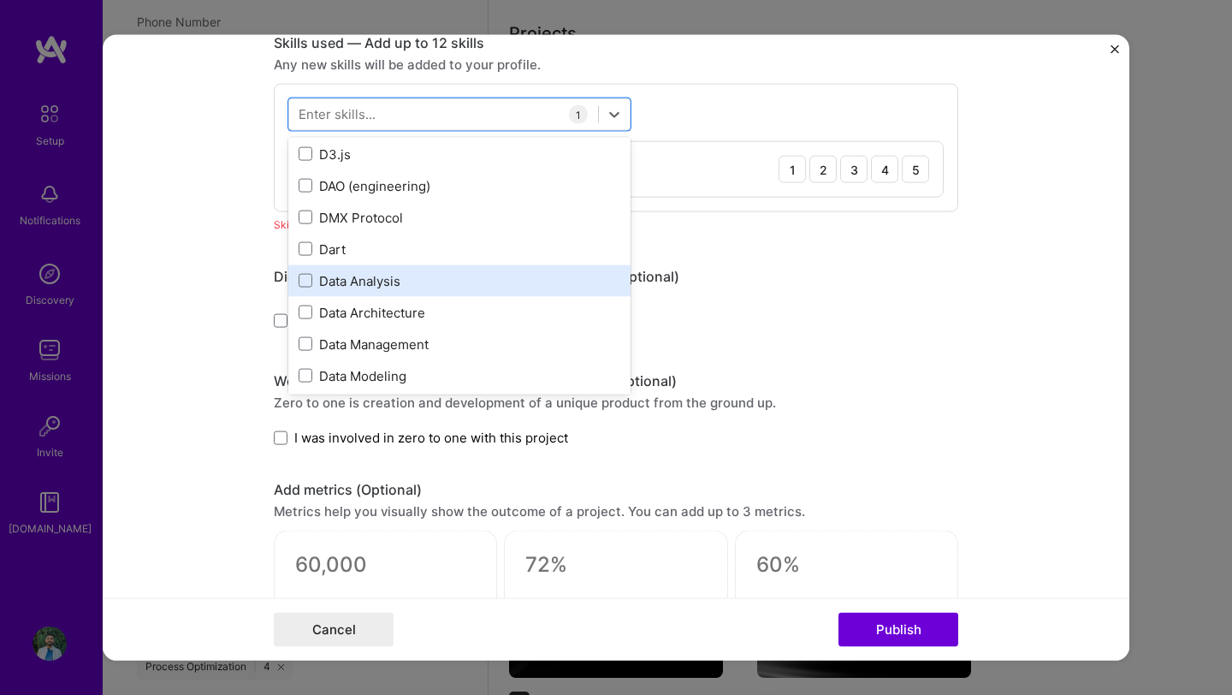
click at [345, 288] on div "Data Analysis" at bounding box center [460, 280] width 322 height 18
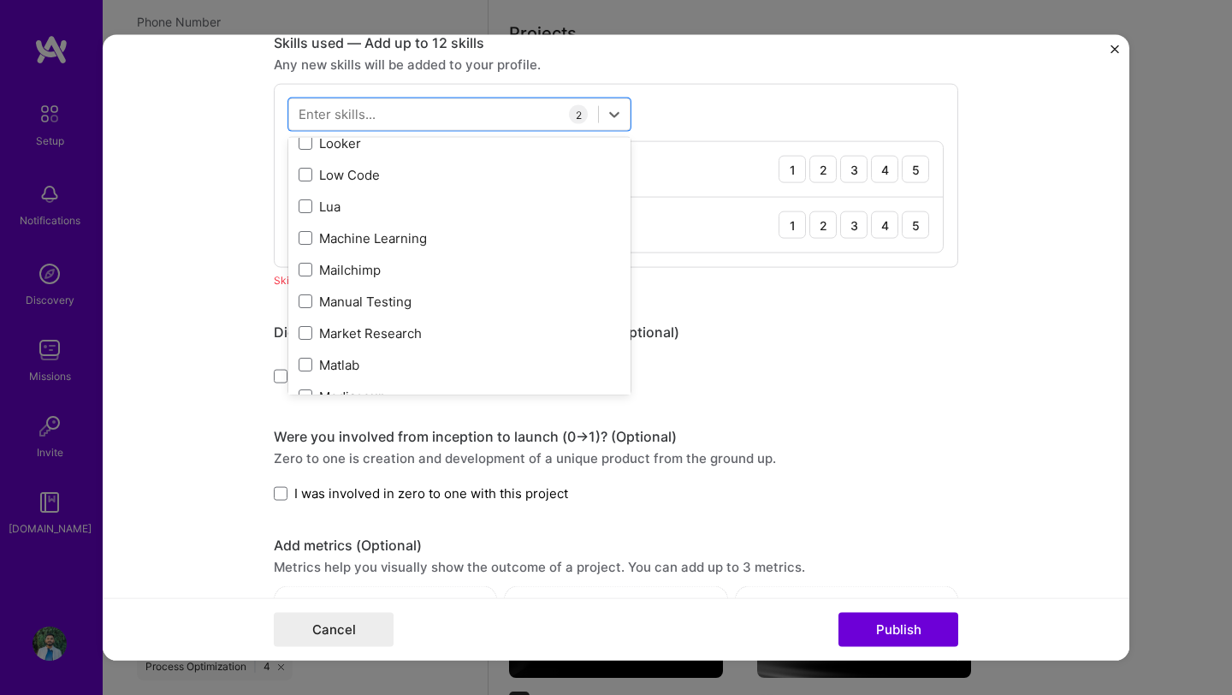
scroll to position [6189, 0]
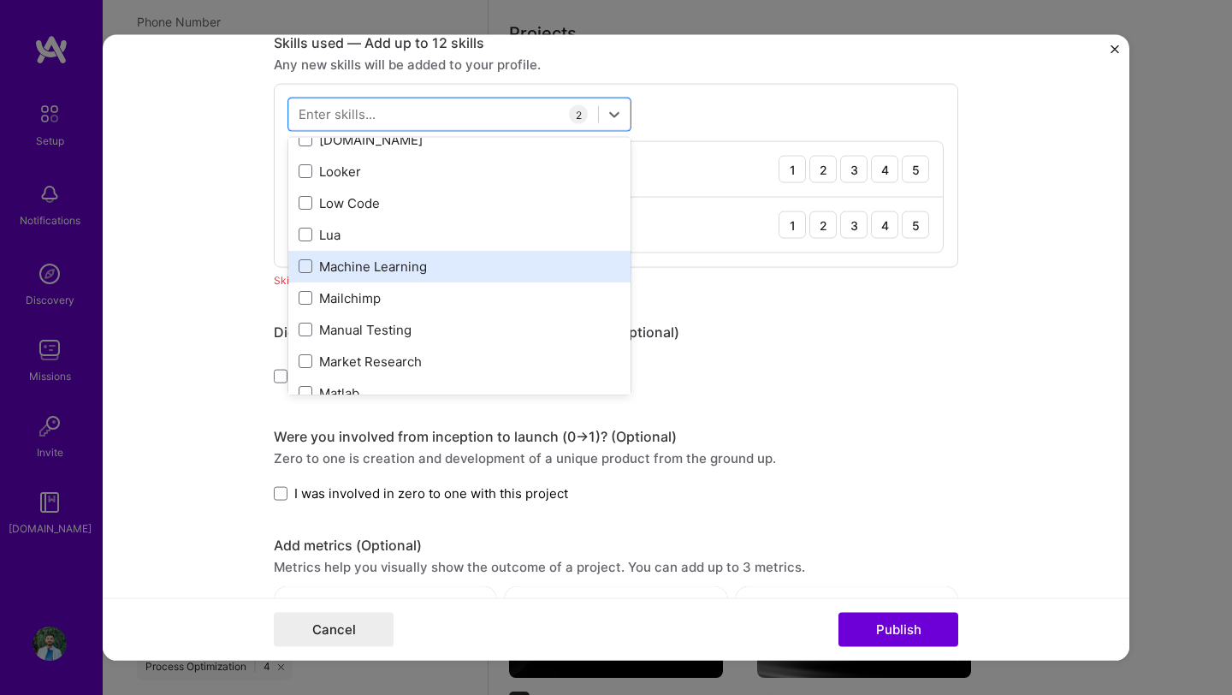
click at [312, 267] on div "Machine Learning" at bounding box center [460, 266] width 322 height 18
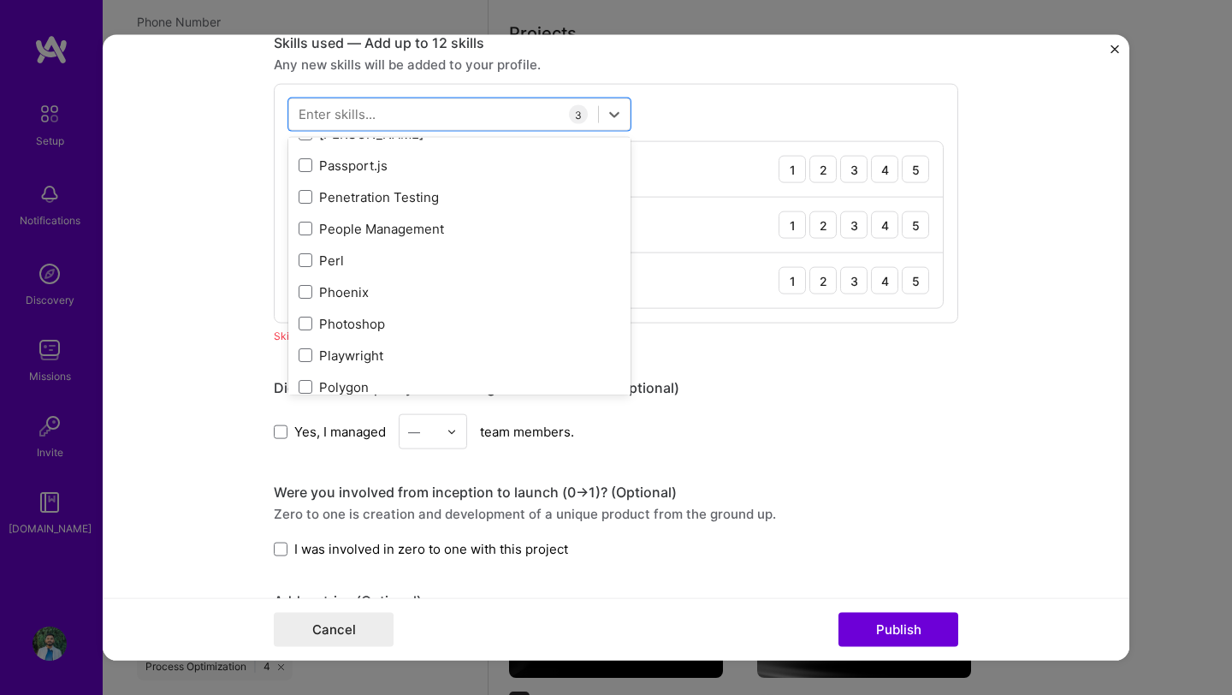
scroll to position [7523, 0]
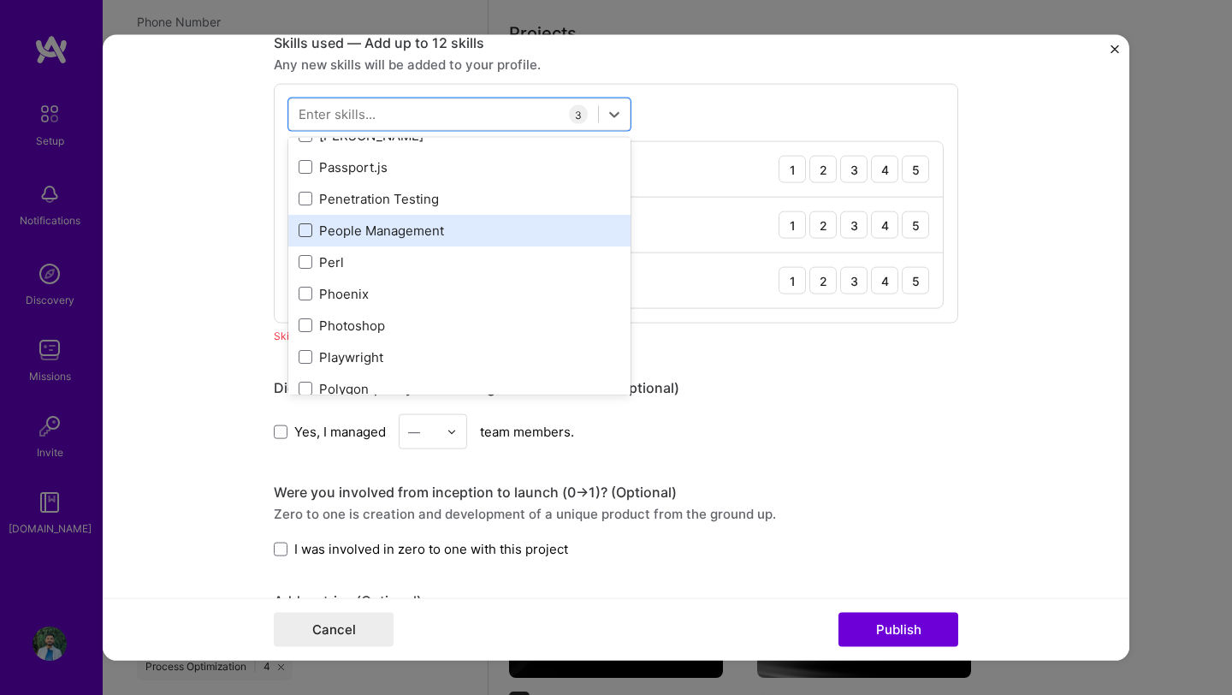
click at [307, 228] on span at bounding box center [306, 230] width 14 height 14
click at [0, 0] on input "checkbox" at bounding box center [0, 0] width 0 height 0
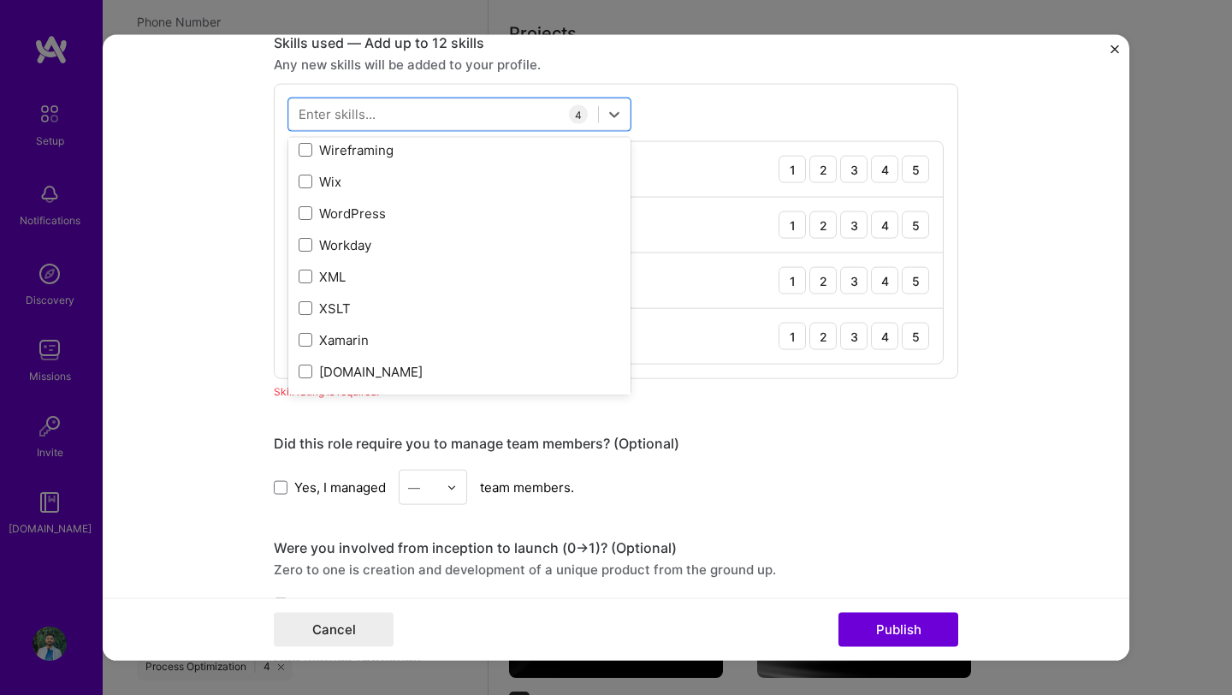
scroll to position [11785, 0]
click at [213, 261] on form "Editing suggested project This project is suggested based on your LinkedIn, res…" at bounding box center [616, 347] width 1027 height 625
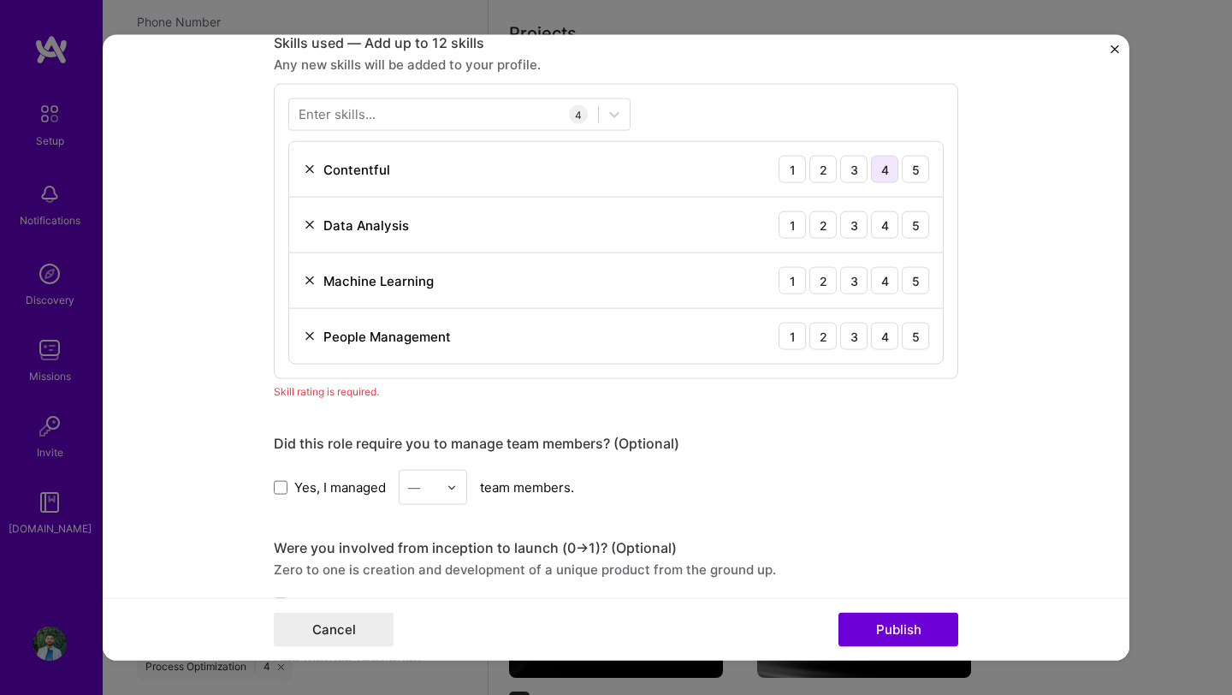
click at [889, 167] on div "4" at bounding box center [884, 169] width 27 height 27
click at [883, 230] on div "4" at bounding box center [884, 224] width 27 height 27
click at [880, 289] on div "4" at bounding box center [884, 280] width 27 height 27
click at [882, 341] on div "4" at bounding box center [884, 336] width 27 height 27
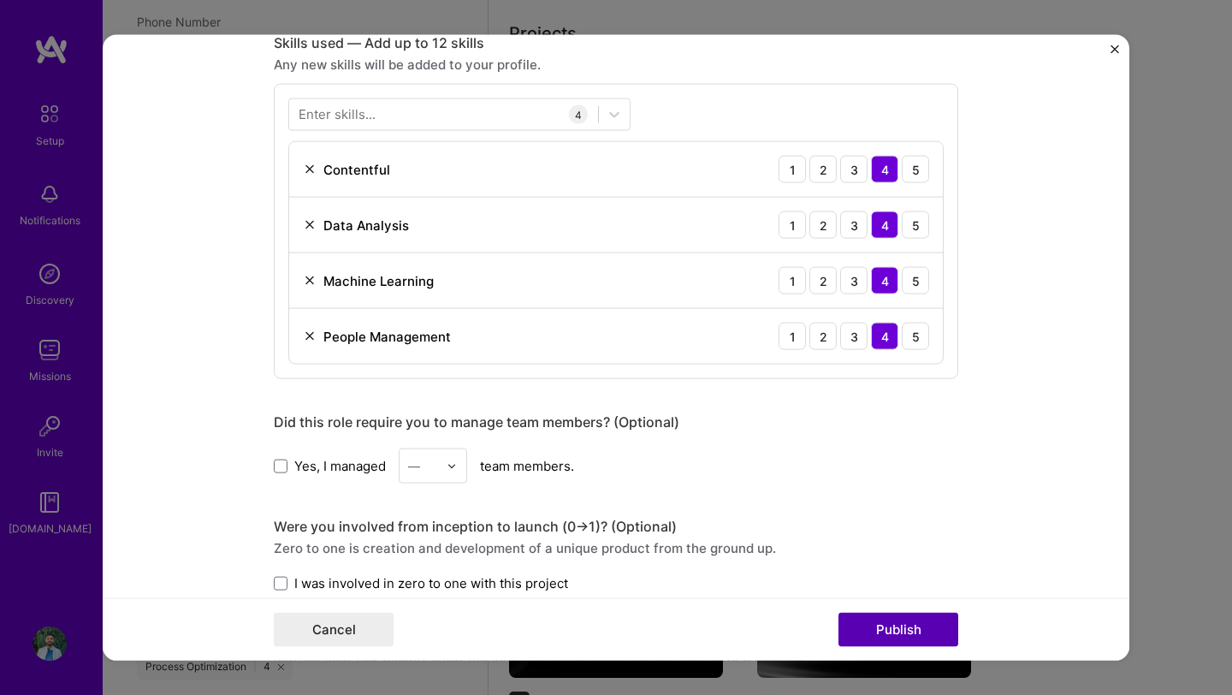
click at [884, 631] on button "Publish" at bounding box center [899, 629] width 120 height 34
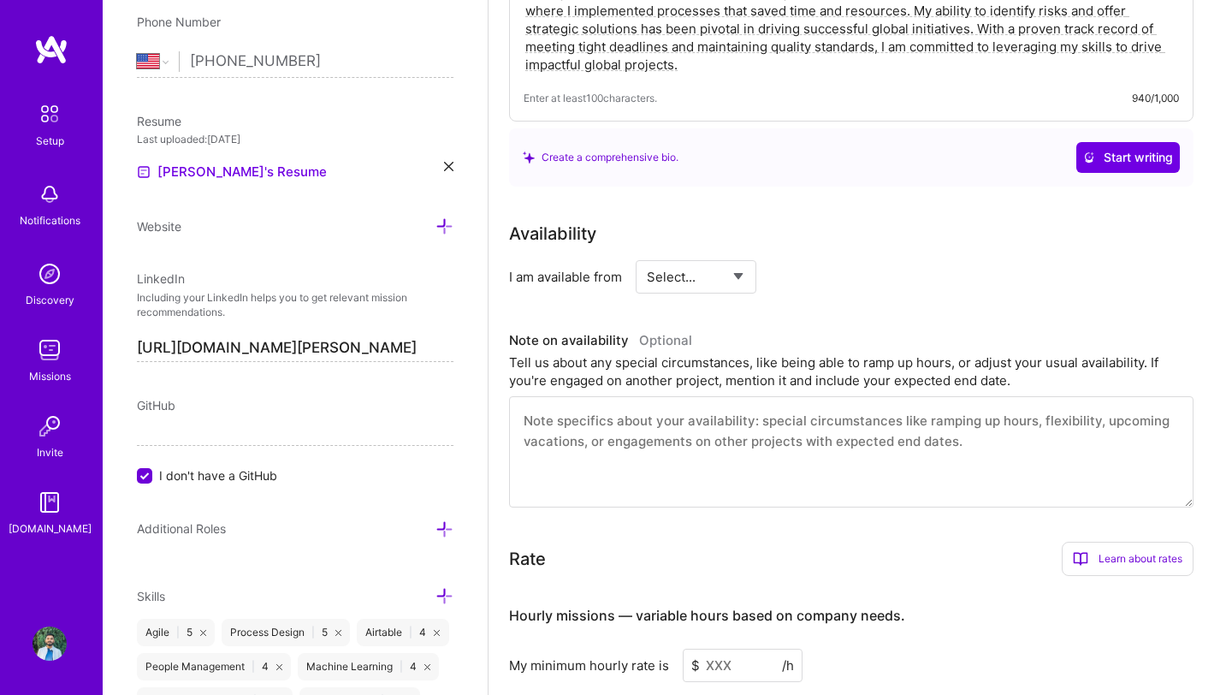
scroll to position [691, 0]
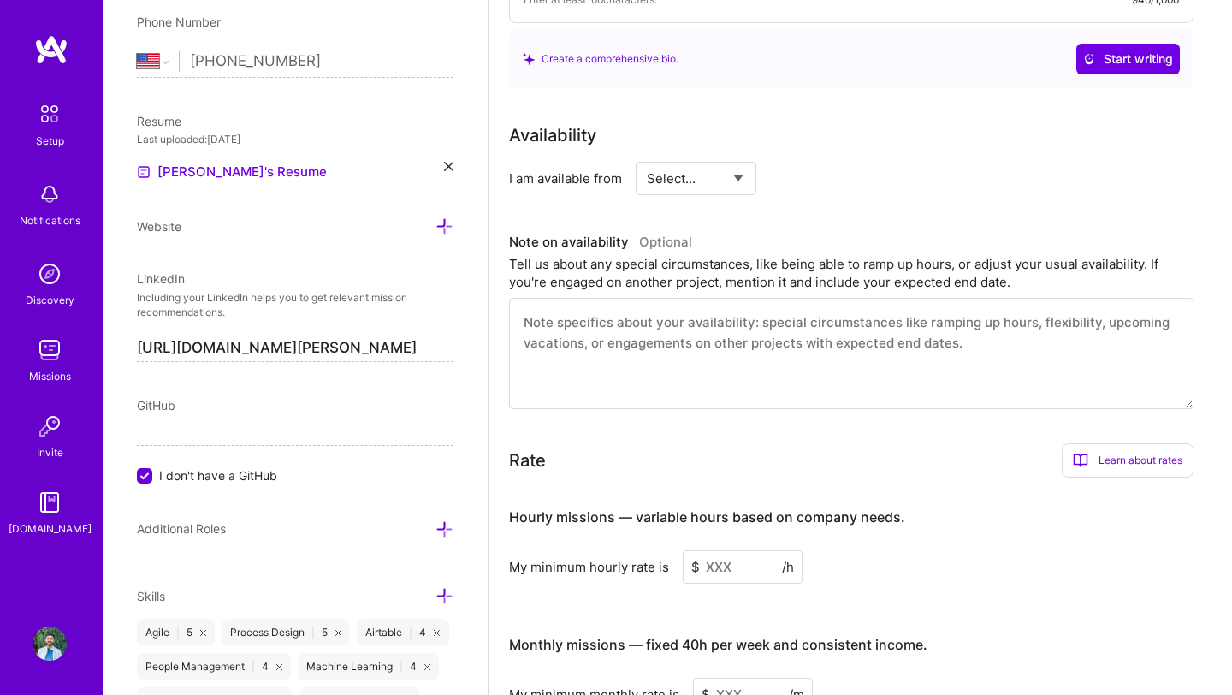
click at [710, 159] on select "Select... Right Now Future Date Not Available" at bounding box center [696, 179] width 98 height 44
select select "Right Now"
click at [647, 157] on select "Select... Right Now Future Date Not Available" at bounding box center [696, 179] width 98 height 44
click at [843, 162] on input at bounding box center [852, 178] width 103 height 33
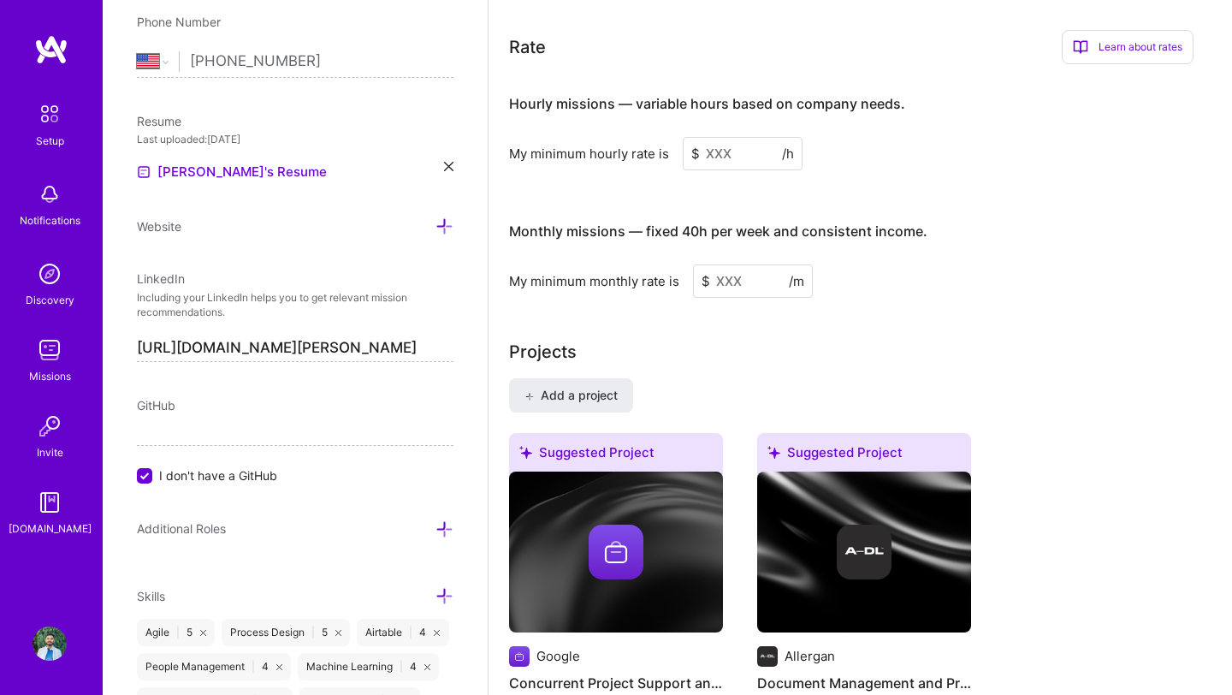
scroll to position [1106, 0]
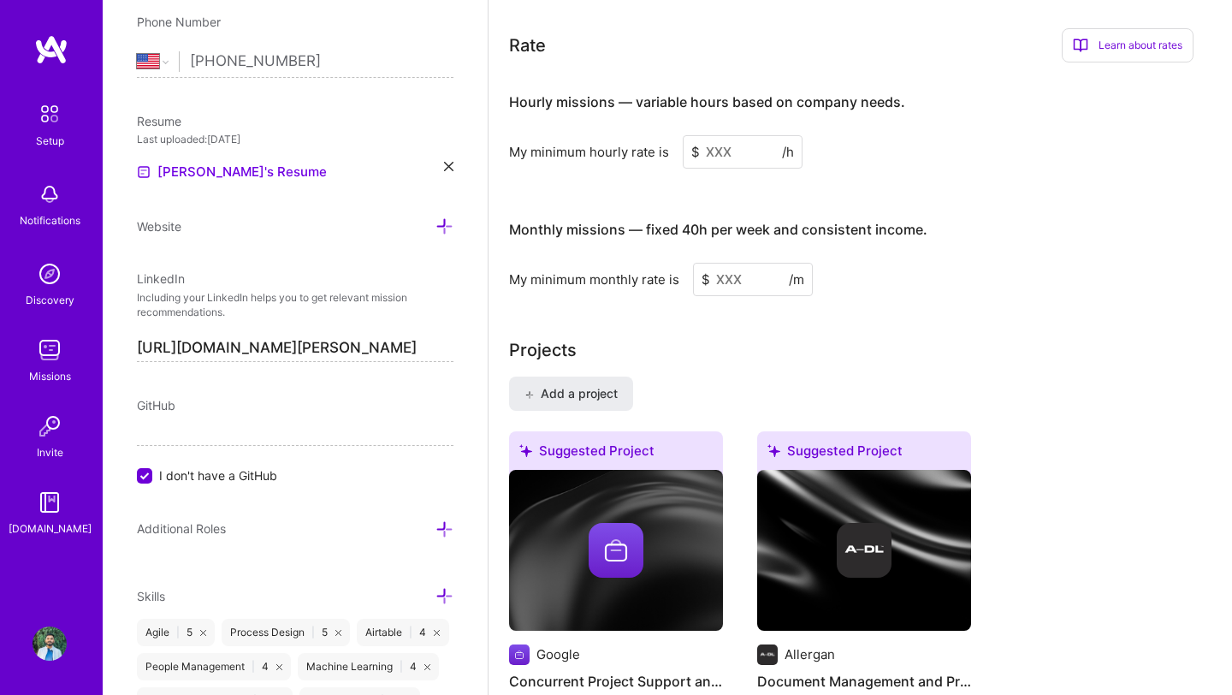
type input "40"
click at [715, 135] on input at bounding box center [743, 151] width 120 height 33
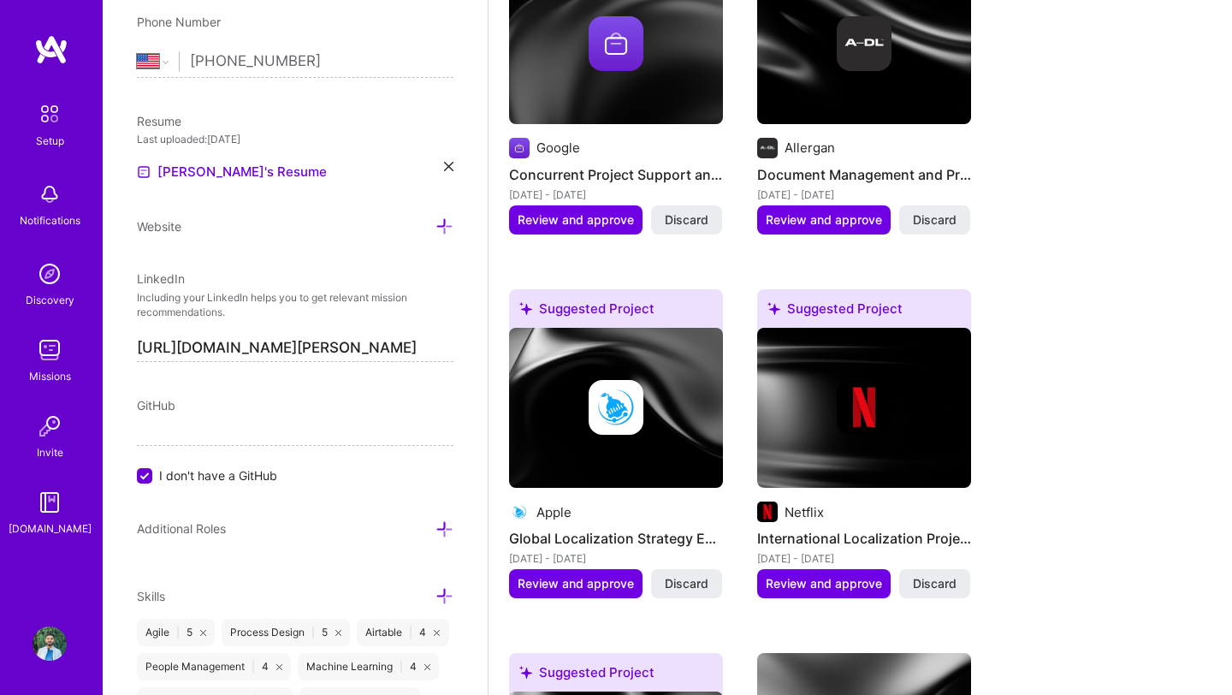
scroll to position [1707, 0]
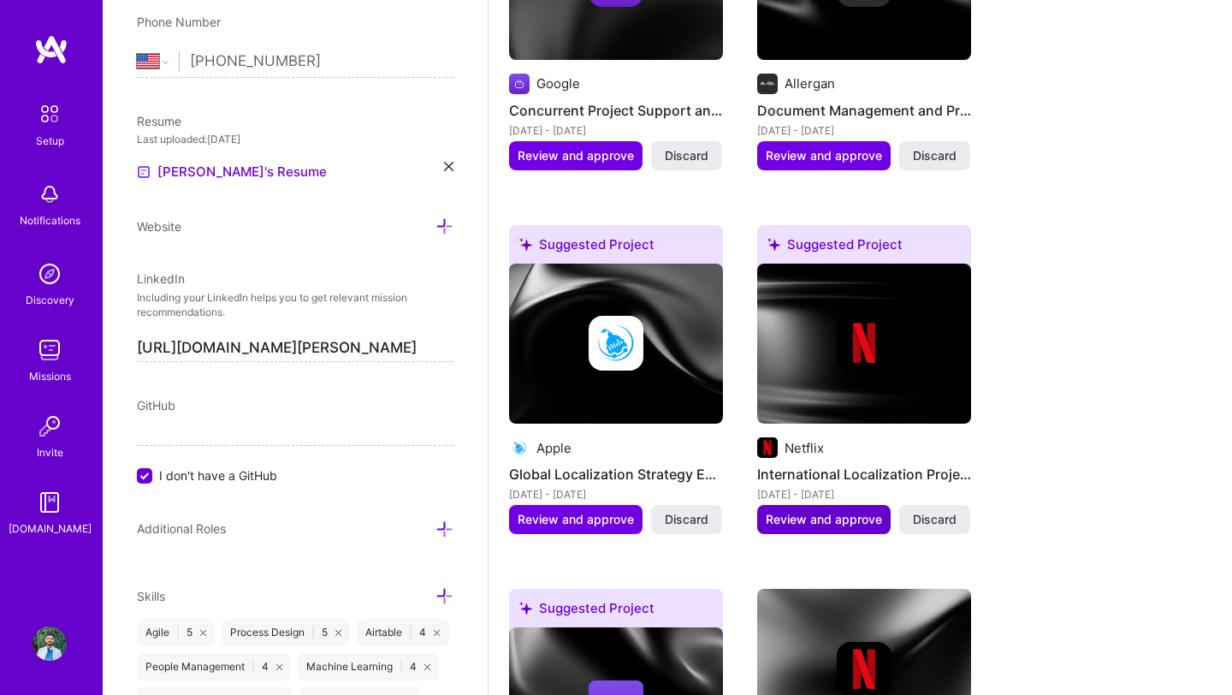
type input "60"
click at [821, 511] on span "Review and approve" at bounding box center [824, 519] width 116 height 17
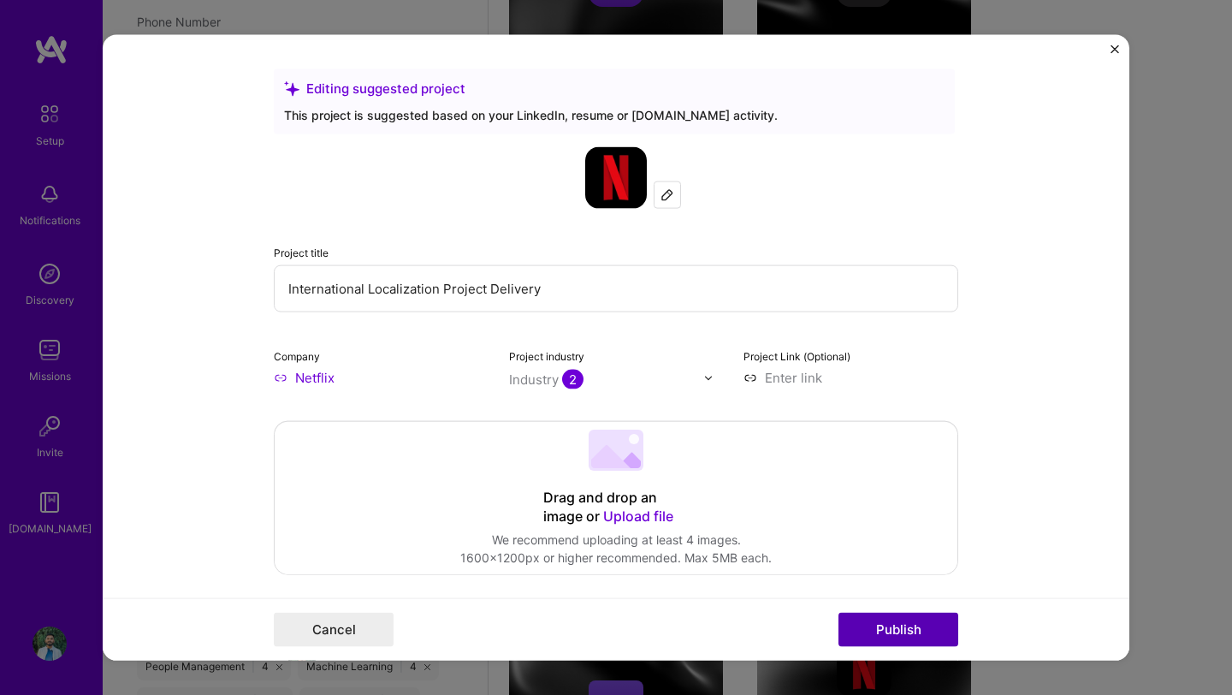
click at [872, 633] on button "Publish" at bounding box center [899, 629] width 120 height 34
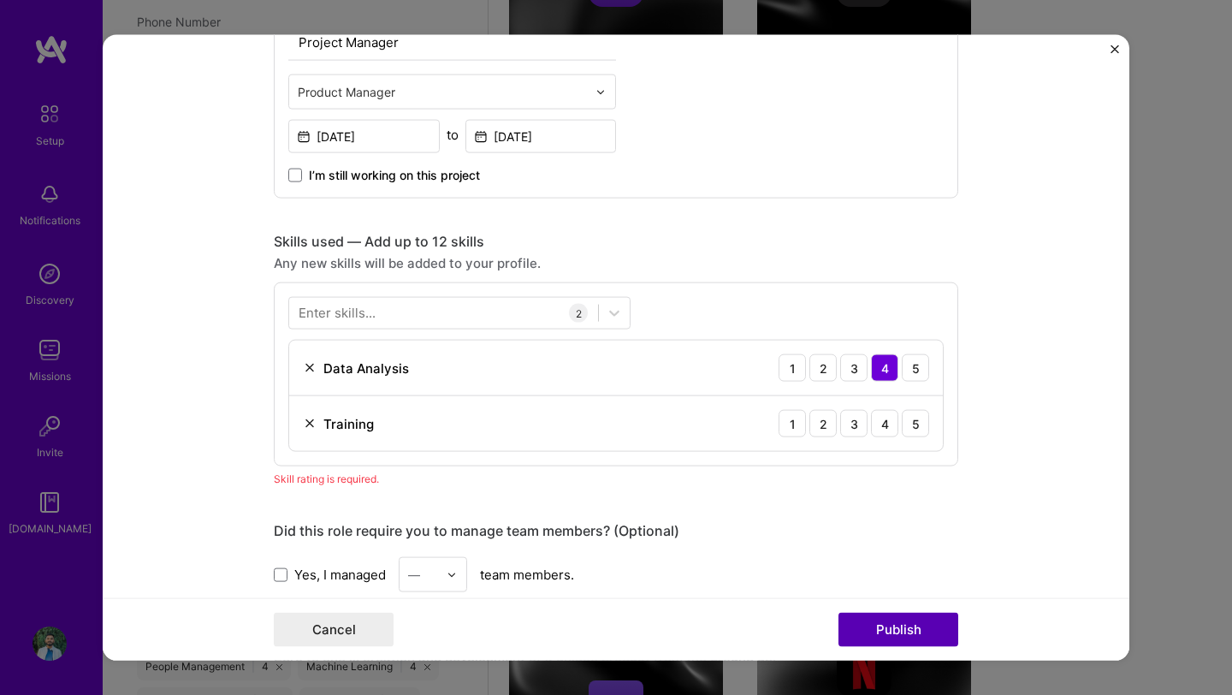
scroll to position [856, 0]
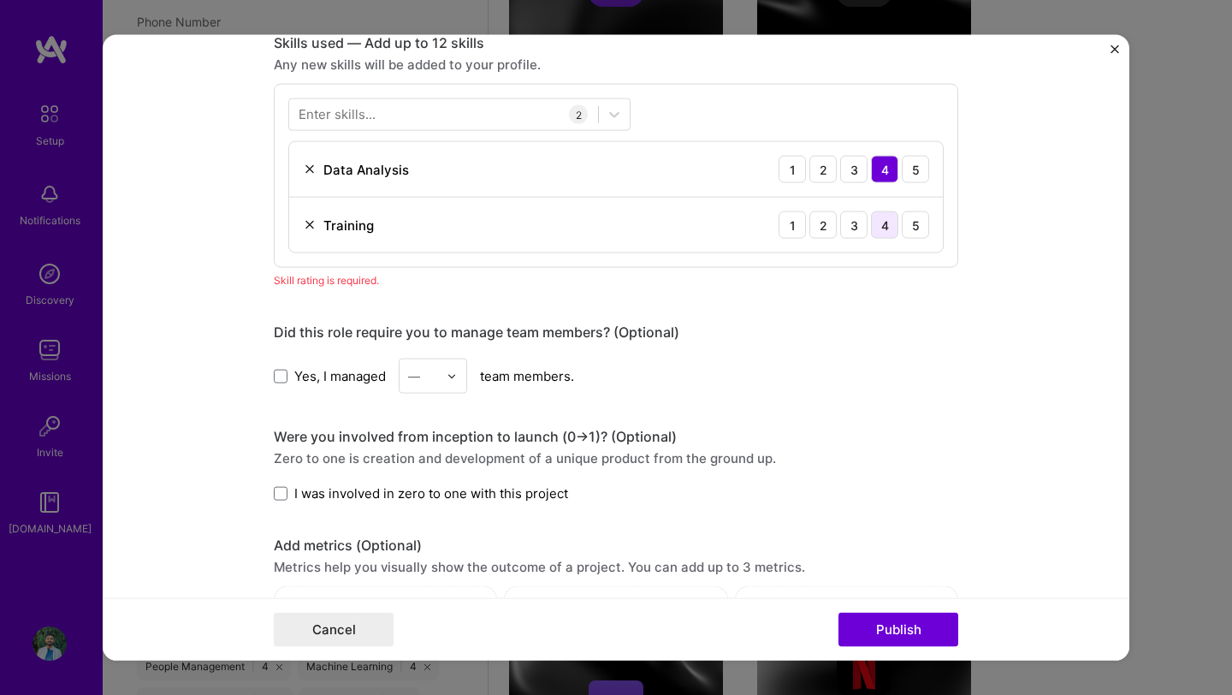
click at [886, 227] on div "4" at bounding box center [884, 224] width 27 height 27
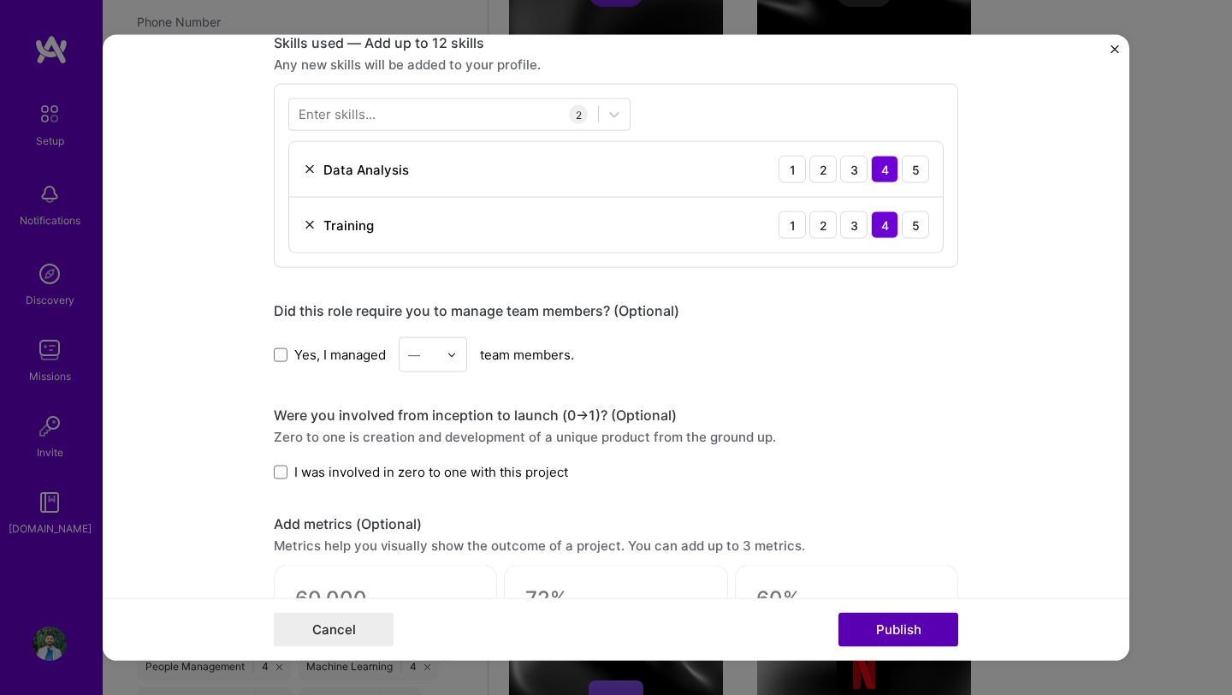
click at [908, 631] on button "Publish" at bounding box center [899, 629] width 120 height 34
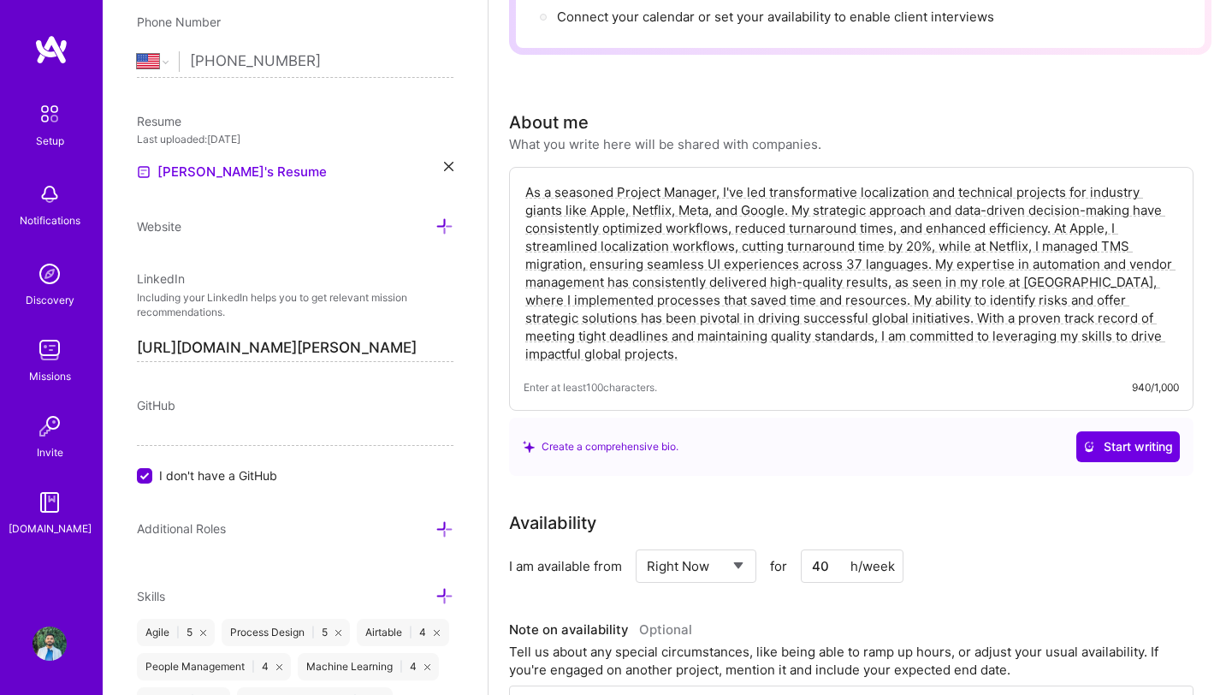
scroll to position [0, 0]
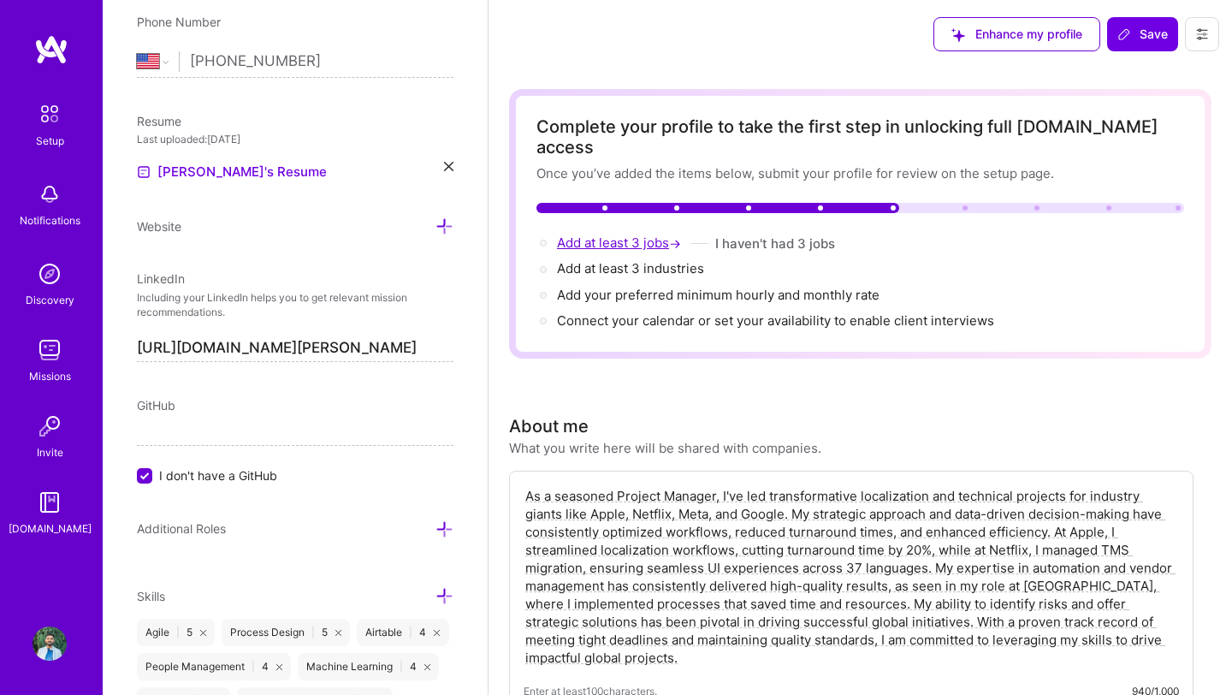
click at [607, 234] on span "Add at least 3 jobs →" at bounding box center [620, 242] width 127 height 16
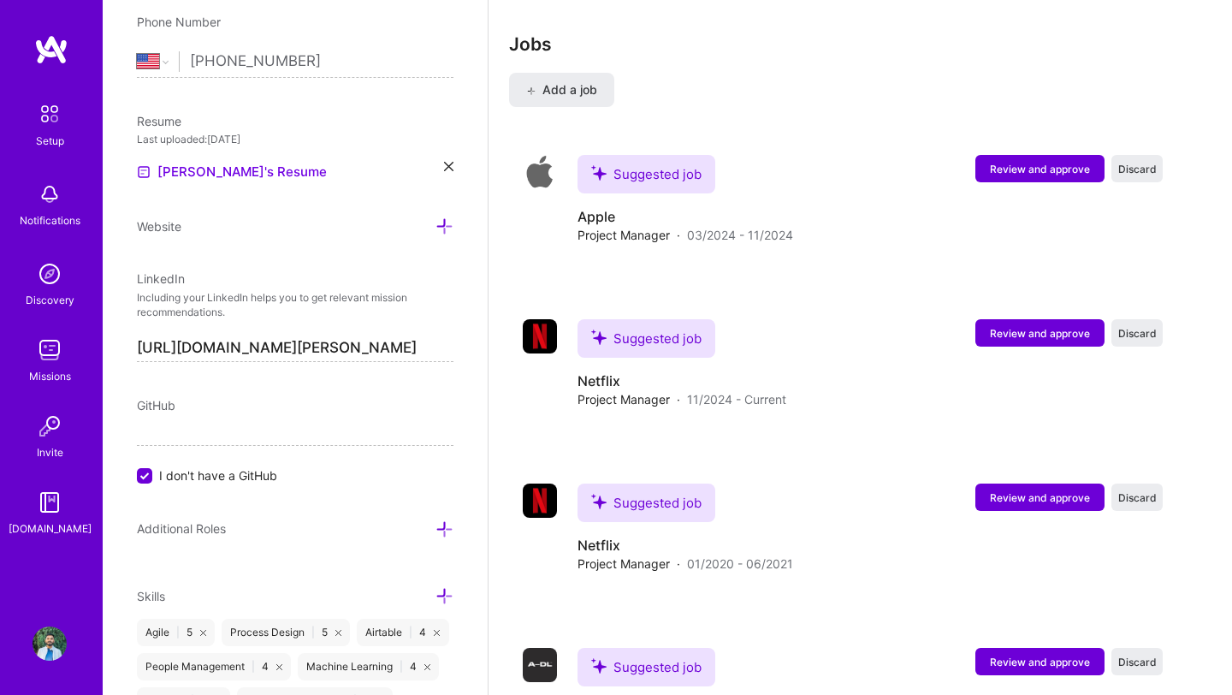
scroll to position [2926, 0]
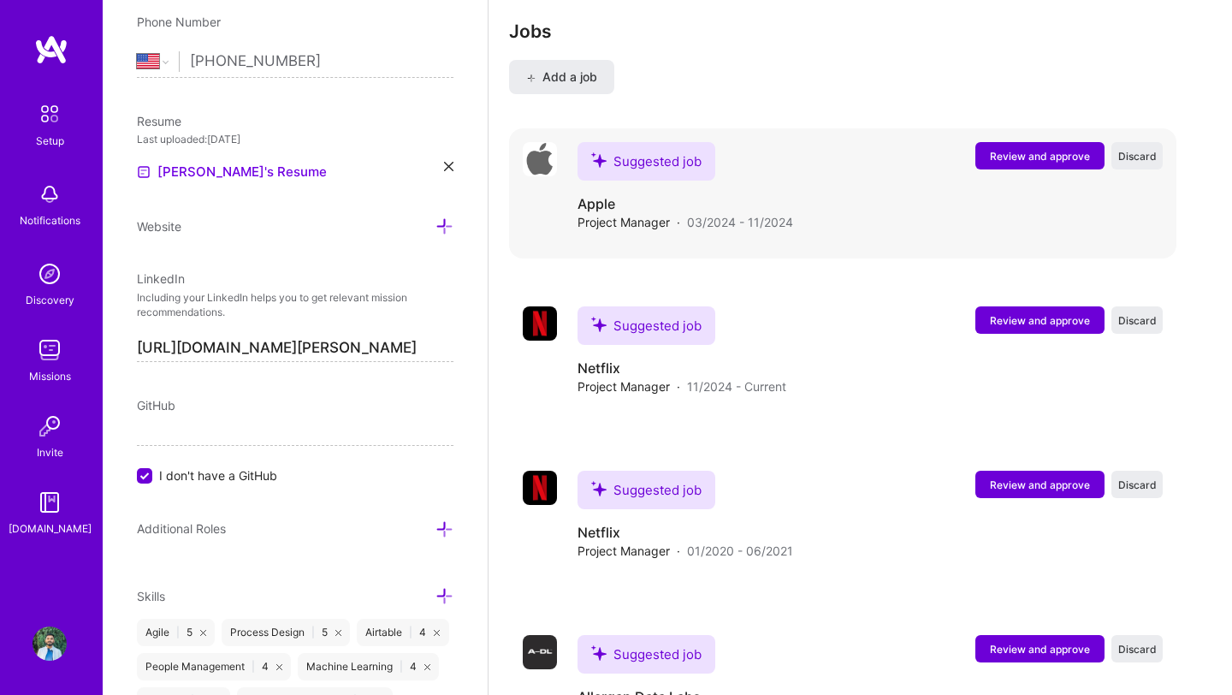
click at [1047, 149] on span "Review and approve" at bounding box center [1040, 156] width 100 height 15
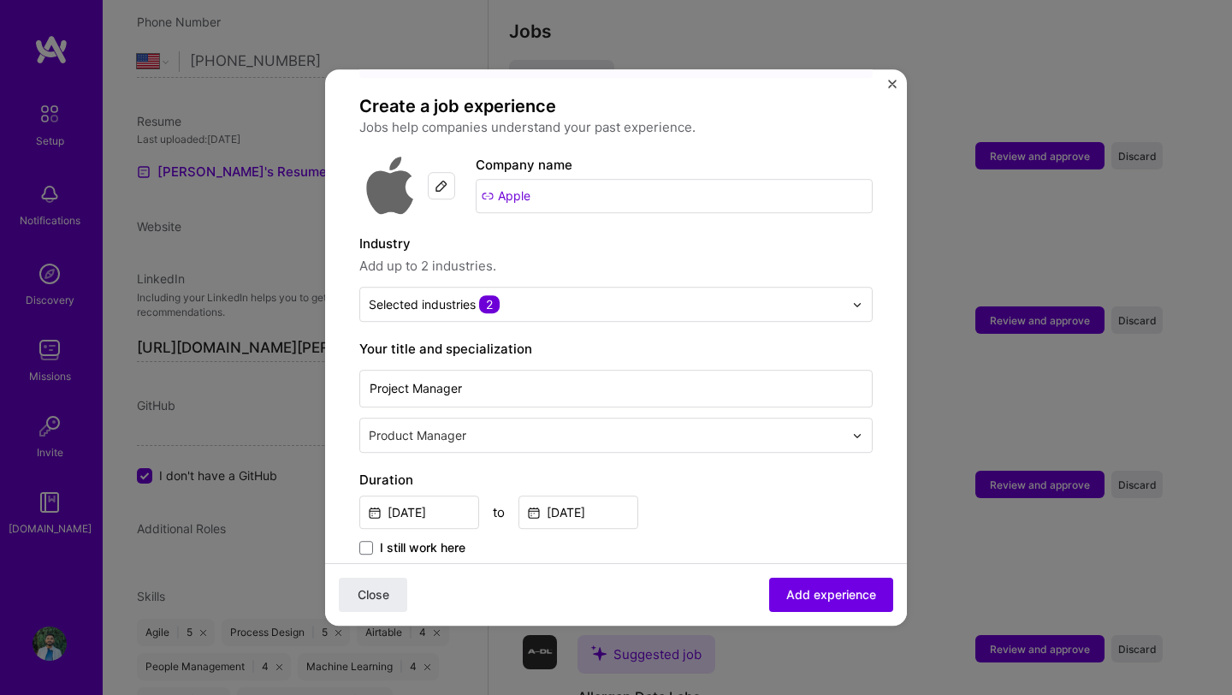
scroll to position [212, 0]
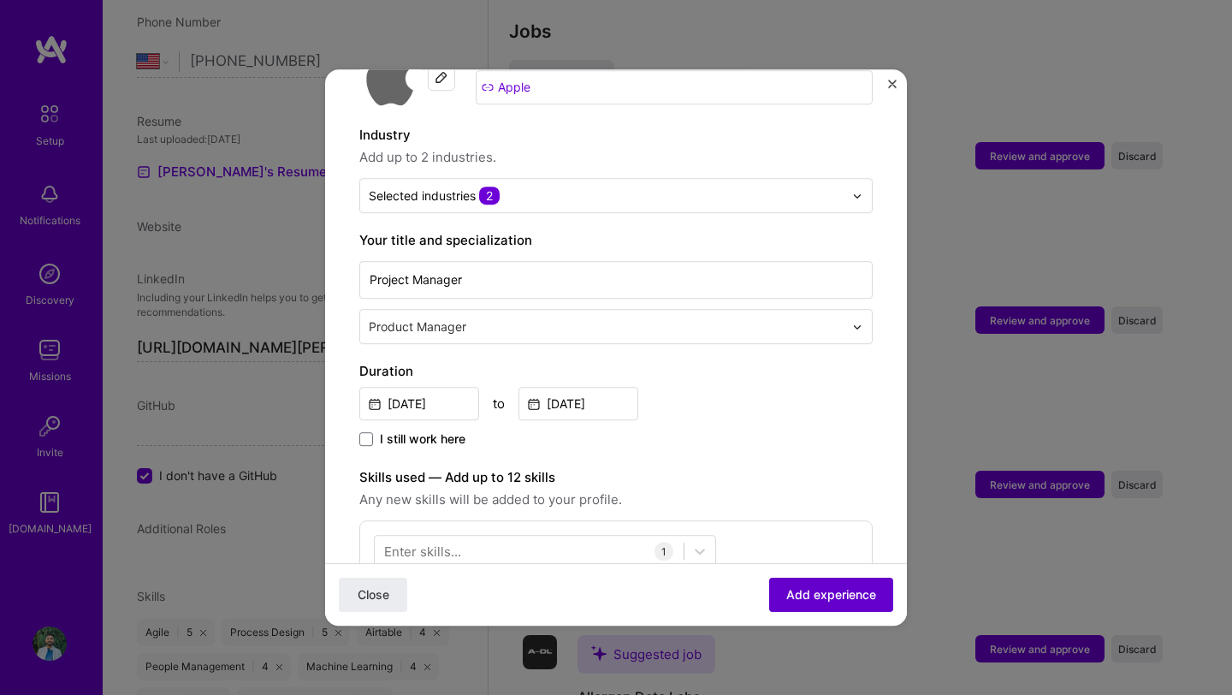
click at [797, 592] on span "Add experience" at bounding box center [831, 594] width 90 height 17
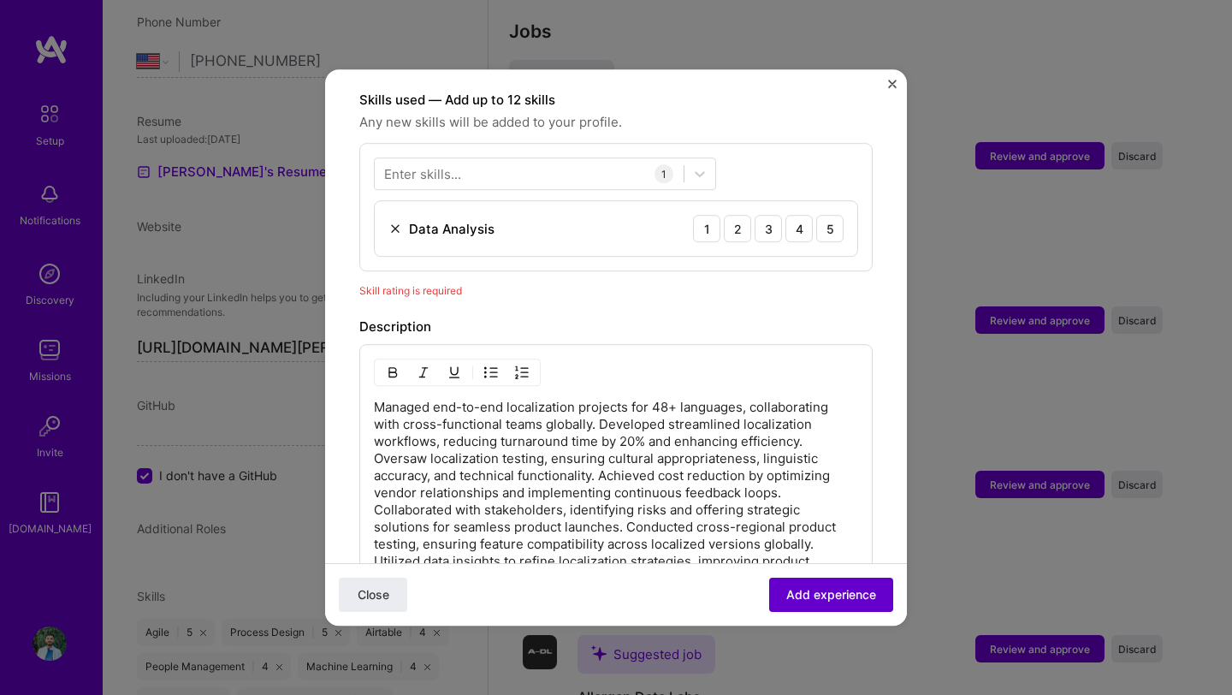
scroll to position [592, 0]
click at [800, 212] on div "4" at bounding box center [798, 225] width 27 height 27
click at [561, 157] on div at bounding box center [529, 171] width 309 height 28
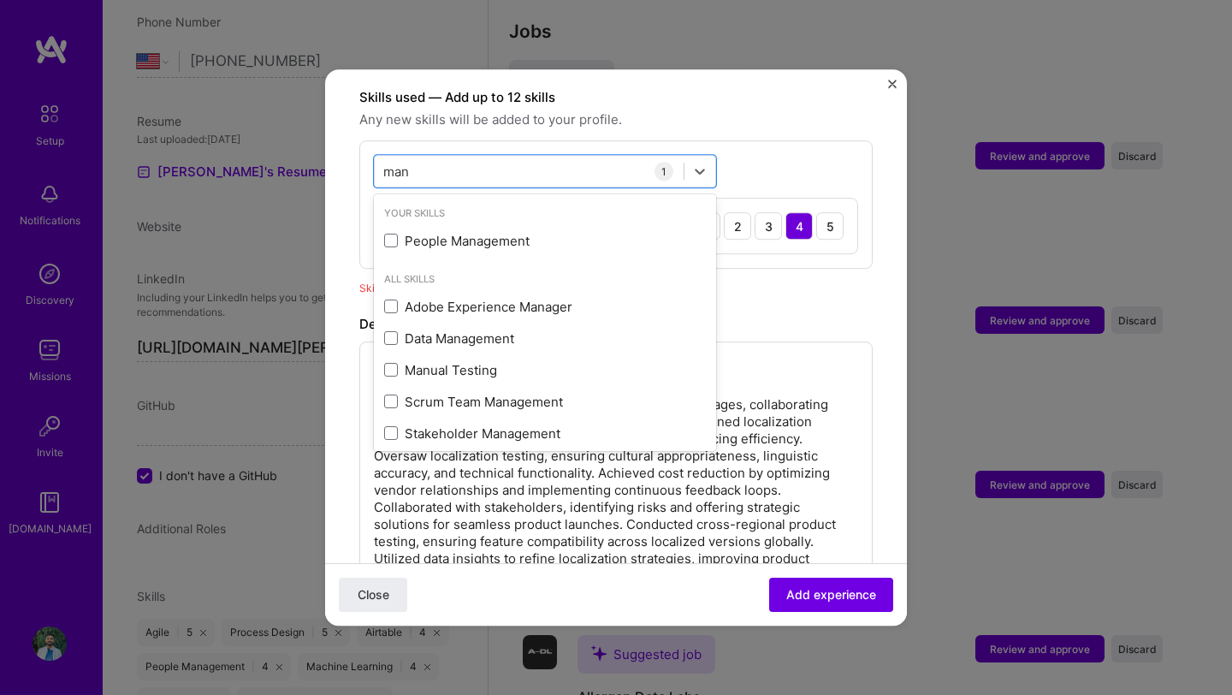
scroll to position [8, 0]
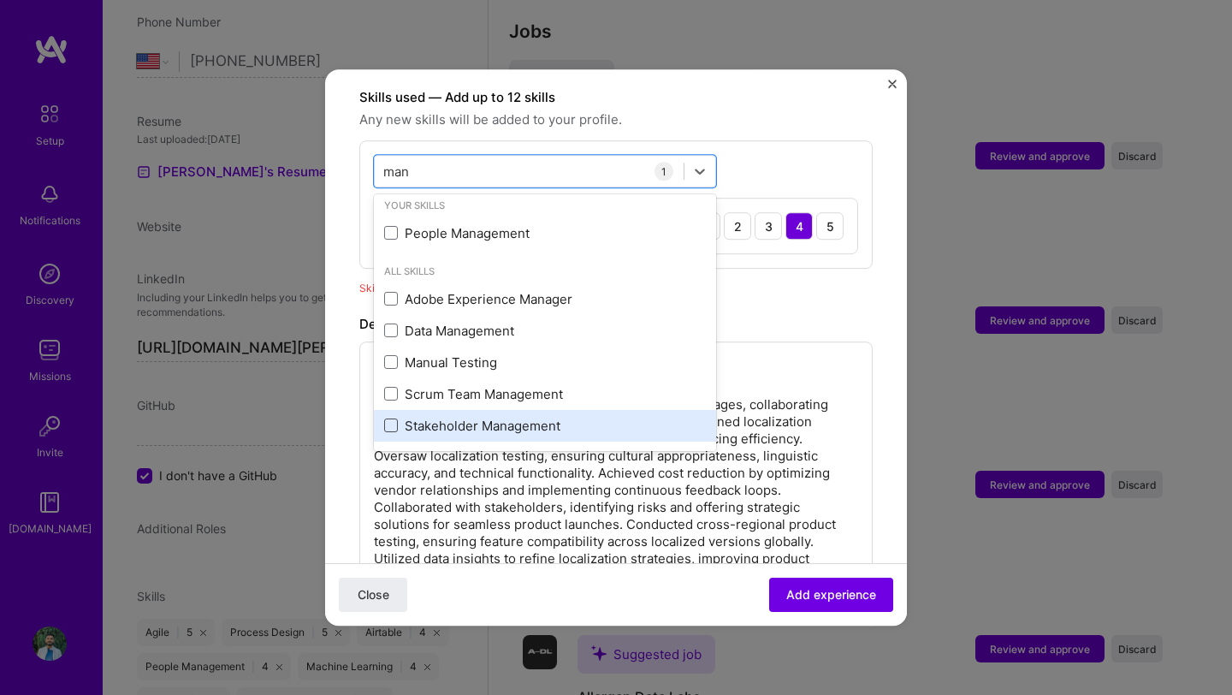
click at [392, 418] on span at bounding box center [391, 425] width 14 height 14
click at [0, 0] on input "checkbox" at bounding box center [0, 0] width 0 height 0
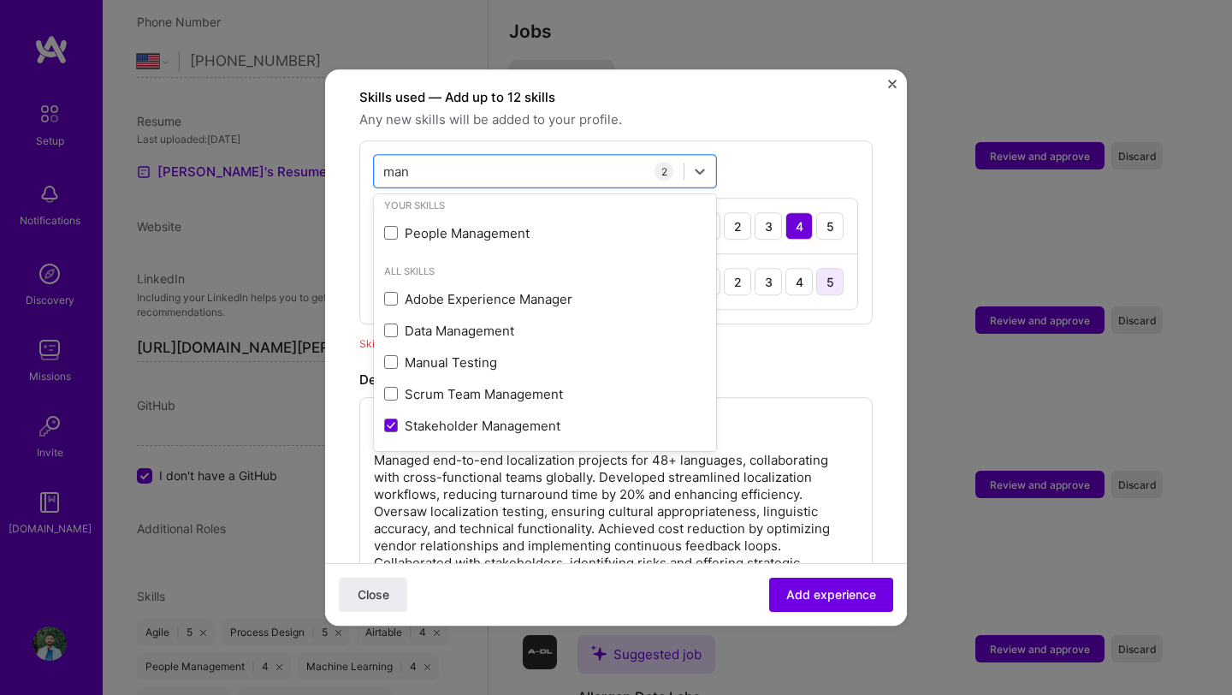
type input "man"
click at [839, 271] on div "5" at bounding box center [829, 281] width 27 height 27
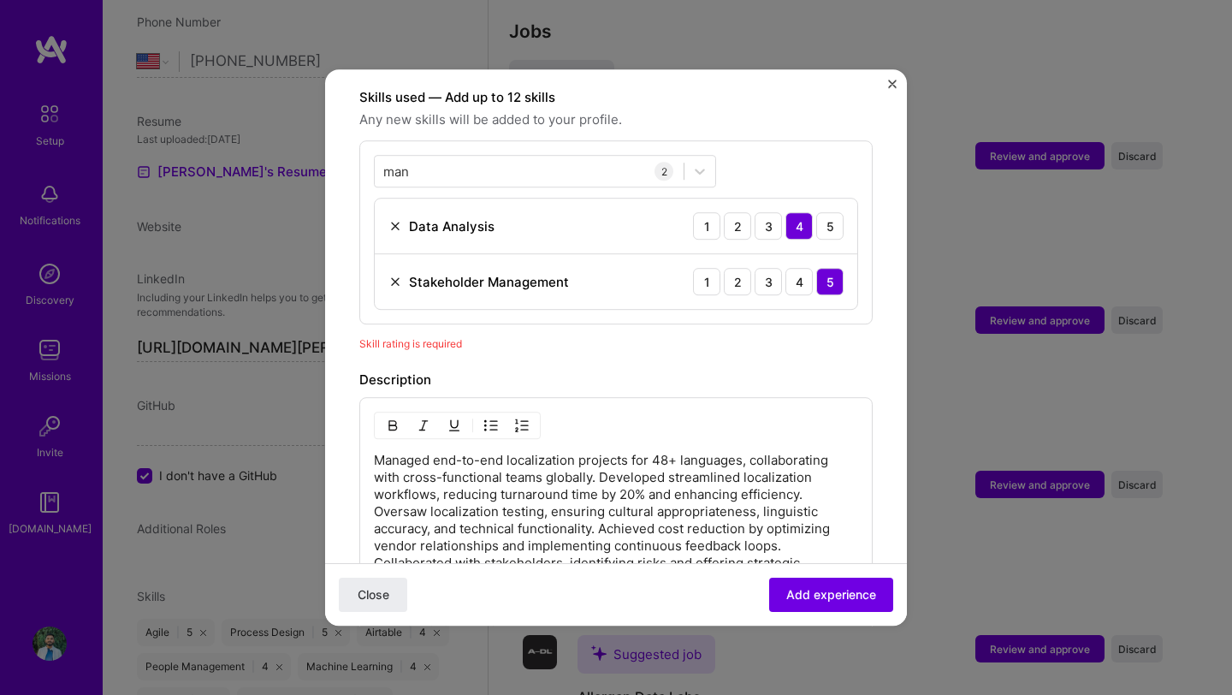
click at [828, 612] on div "Close Add experience" at bounding box center [616, 594] width 582 height 62
click at [827, 603] on button "Add experience" at bounding box center [831, 595] width 124 height 34
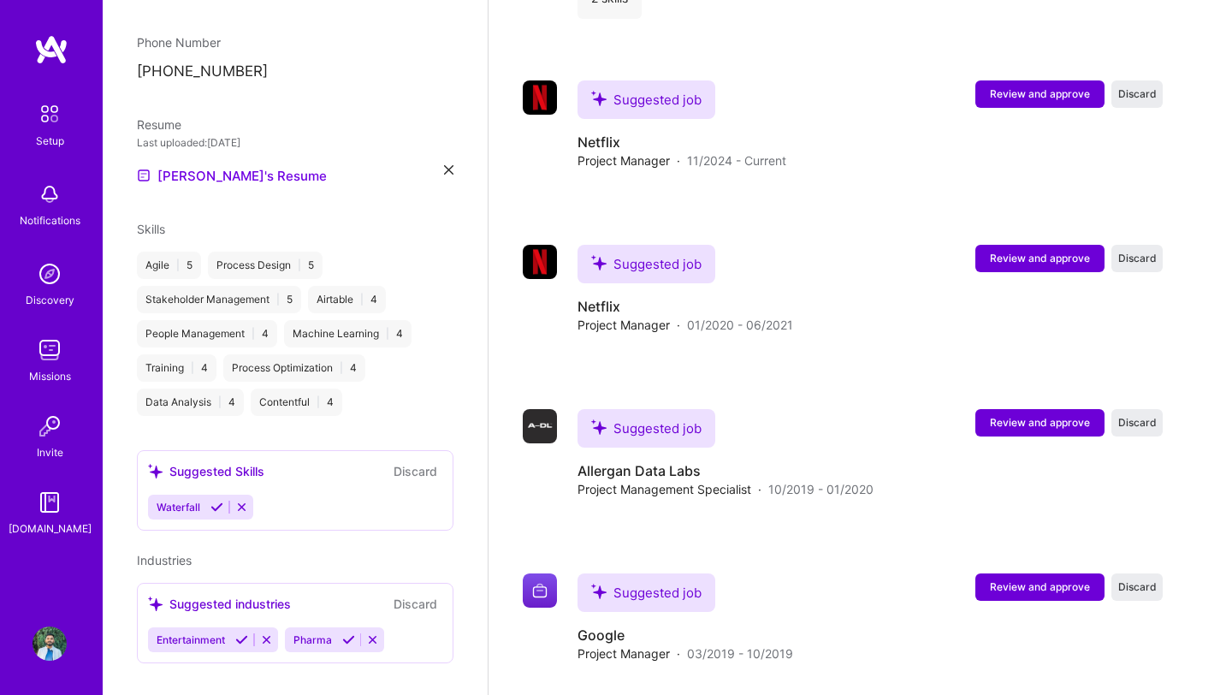
scroll to position [2279, 0]
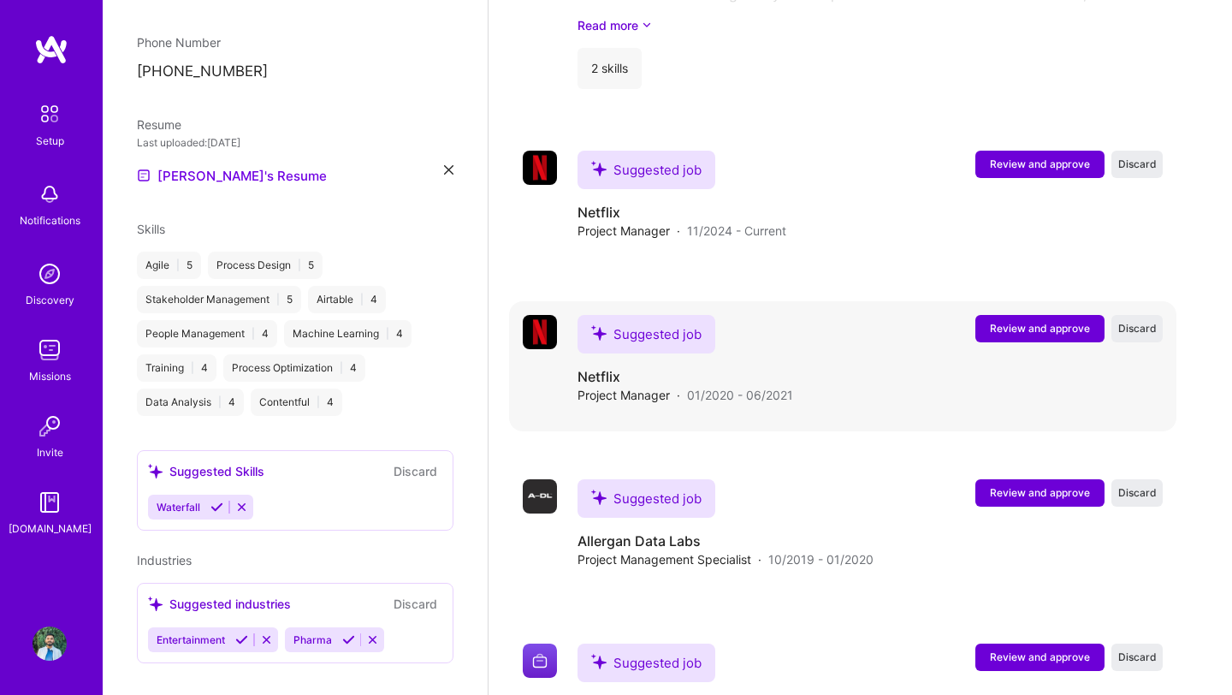
click at [1002, 321] on span "Review and approve" at bounding box center [1040, 328] width 100 height 15
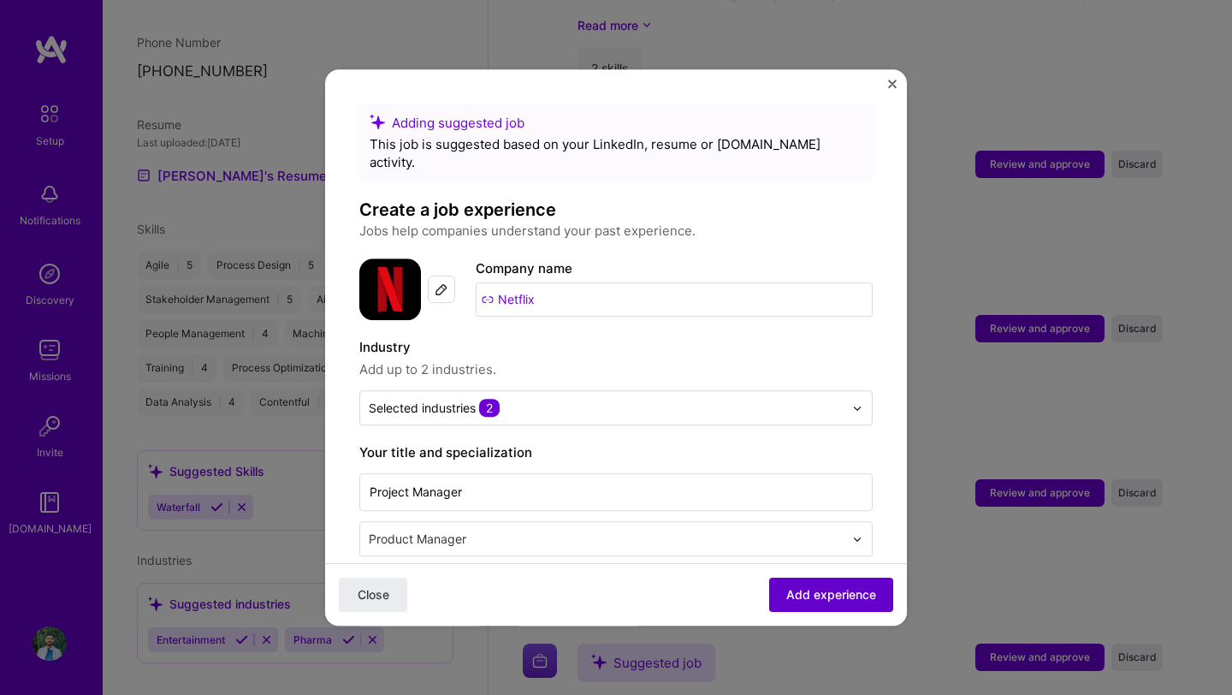
click at [805, 592] on span "Add experience" at bounding box center [831, 594] width 90 height 17
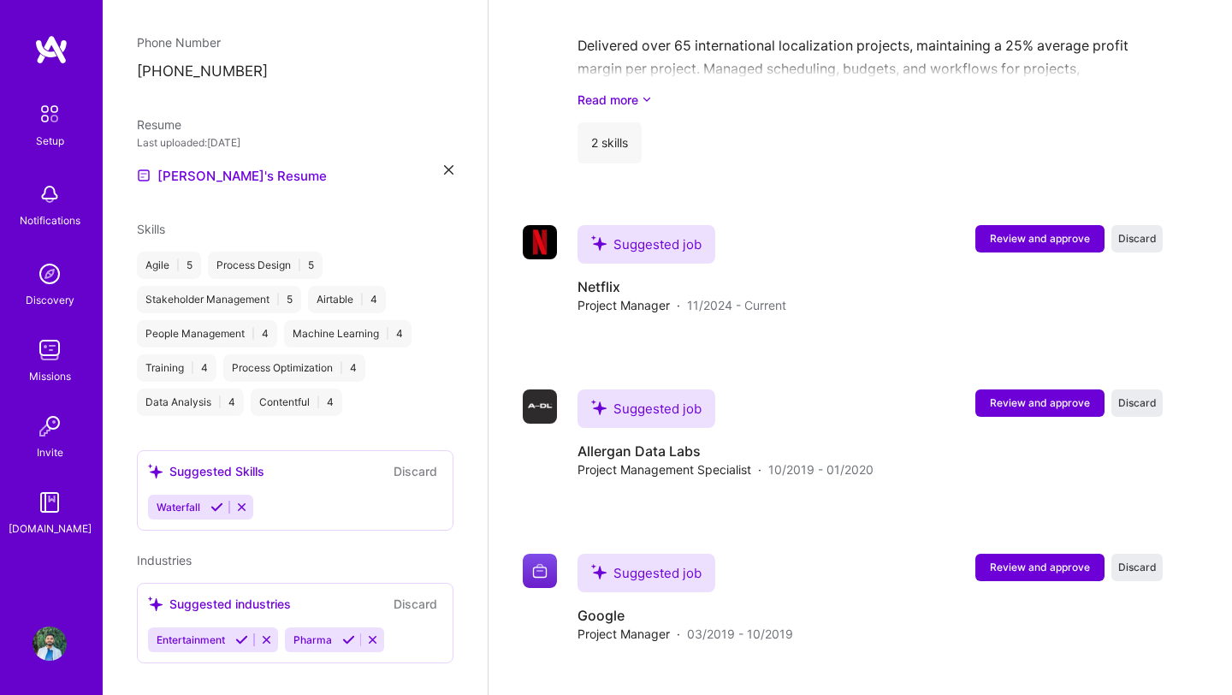
scroll to position [2436, 0]
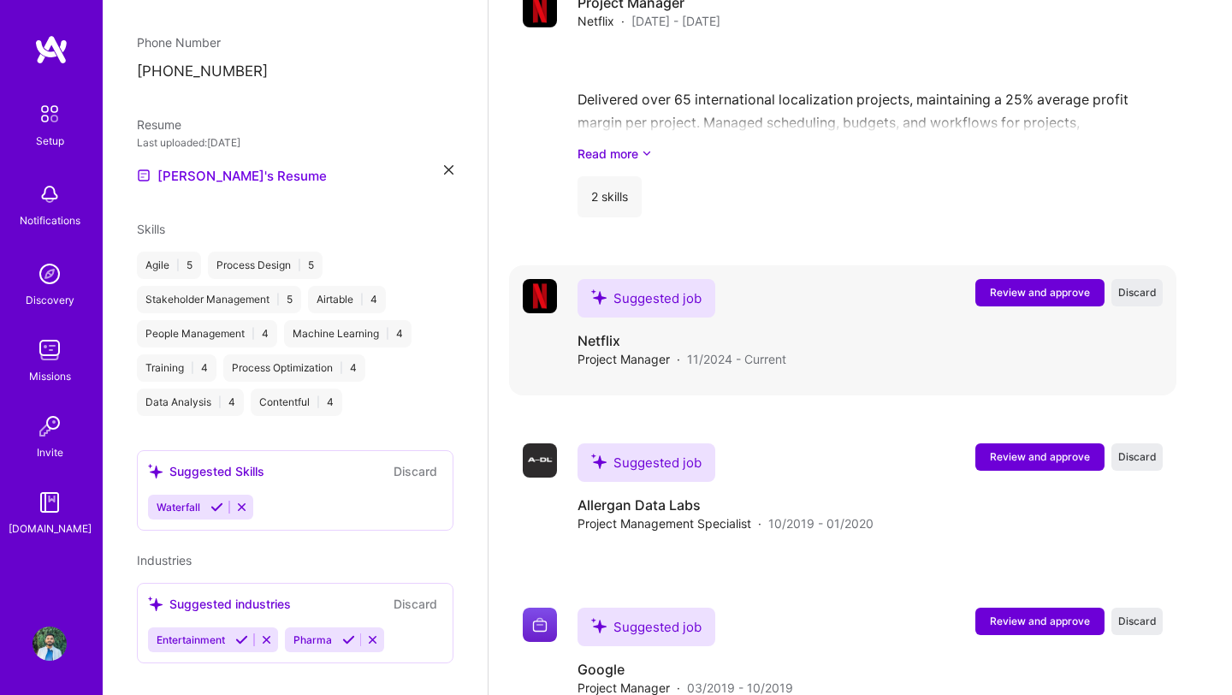
click at [1013, 285] on span "Review and approve" at bounding box center [1040, 292] width 100 height 15
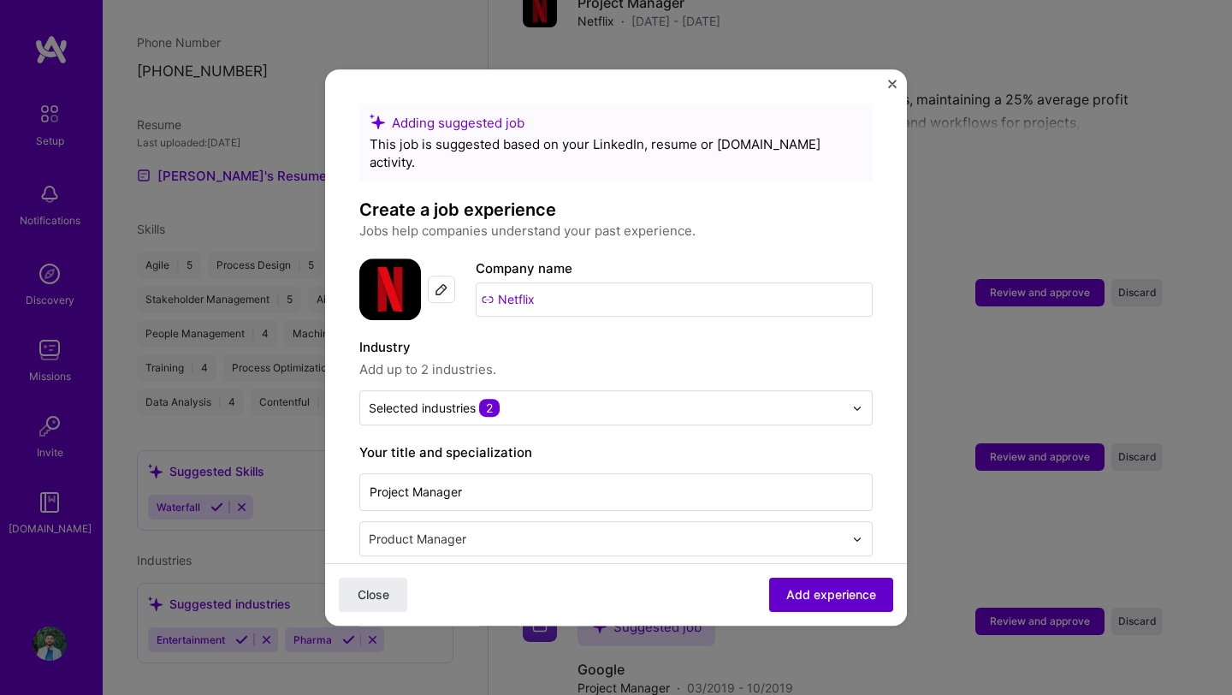
click at [798, 593] on span "Add experience" at bounding box center [831, 594] width 90 height 17
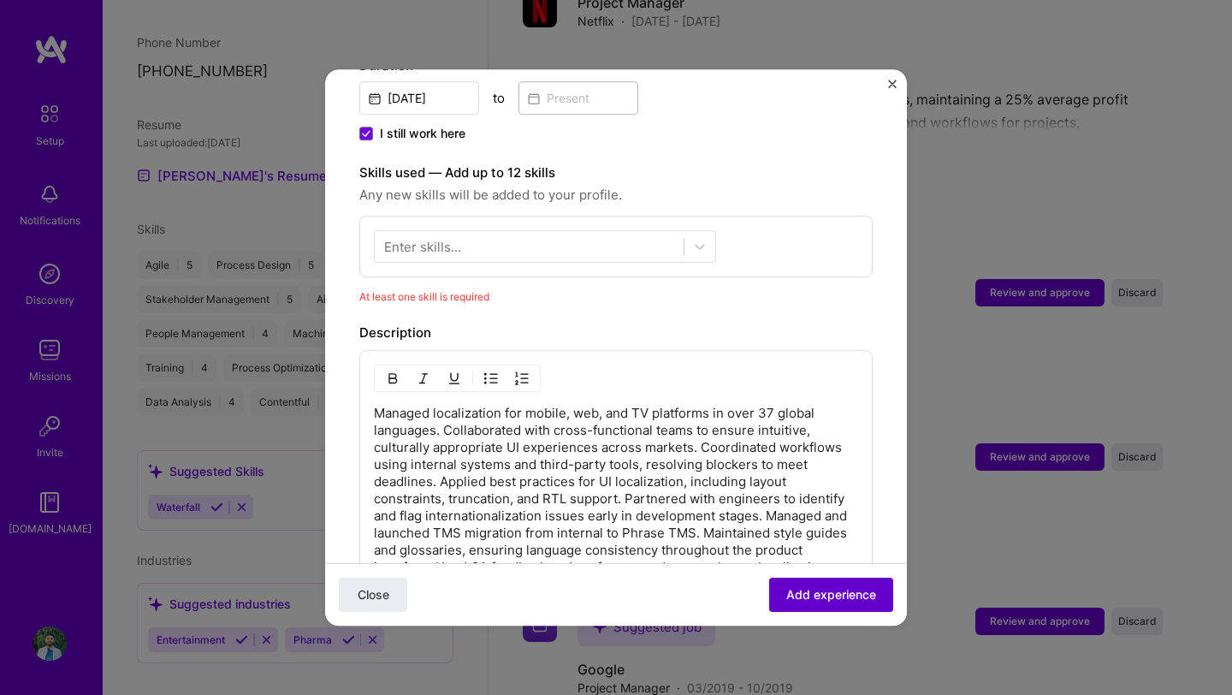
scroll to position [593, 0]
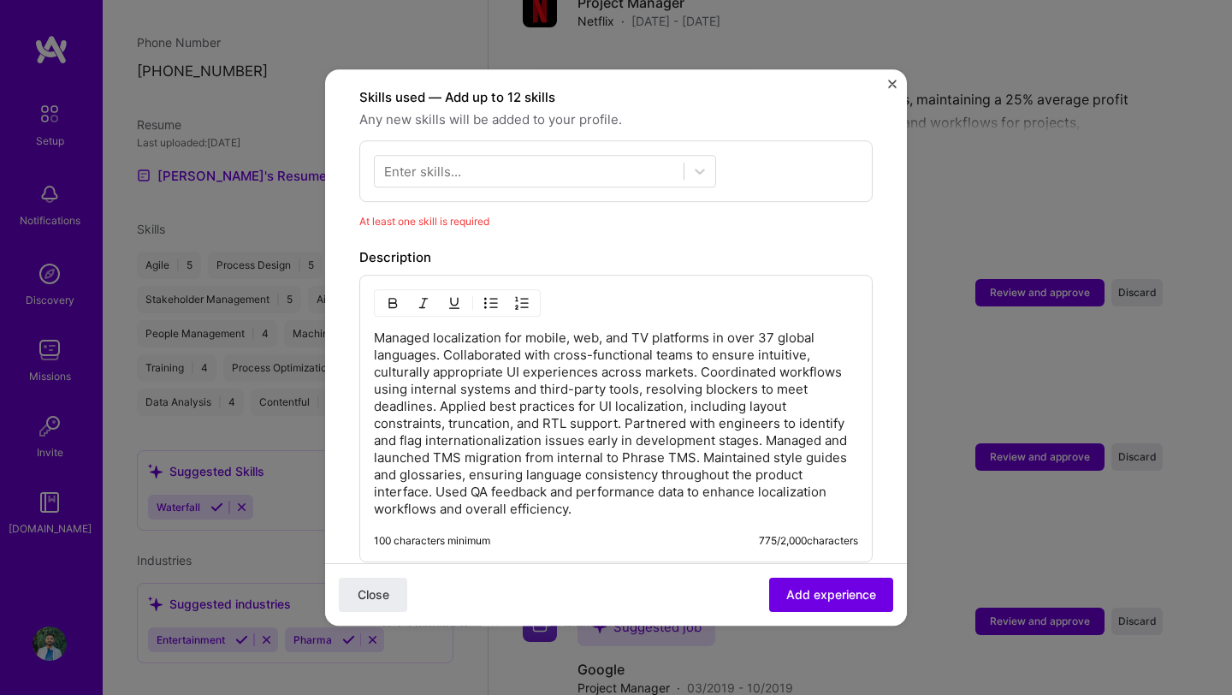
click at [430, 163] on div "Enter skills..." at bounding box center [422, 172] width 77 height 18
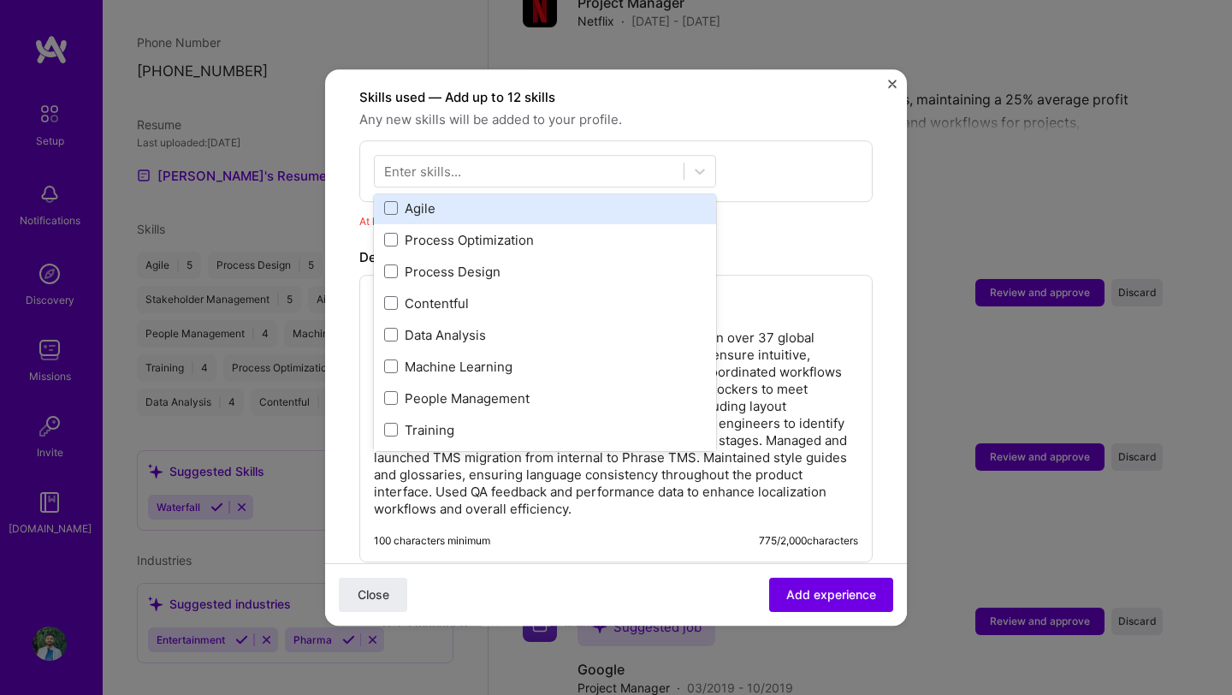
scroll to position [0, 0]
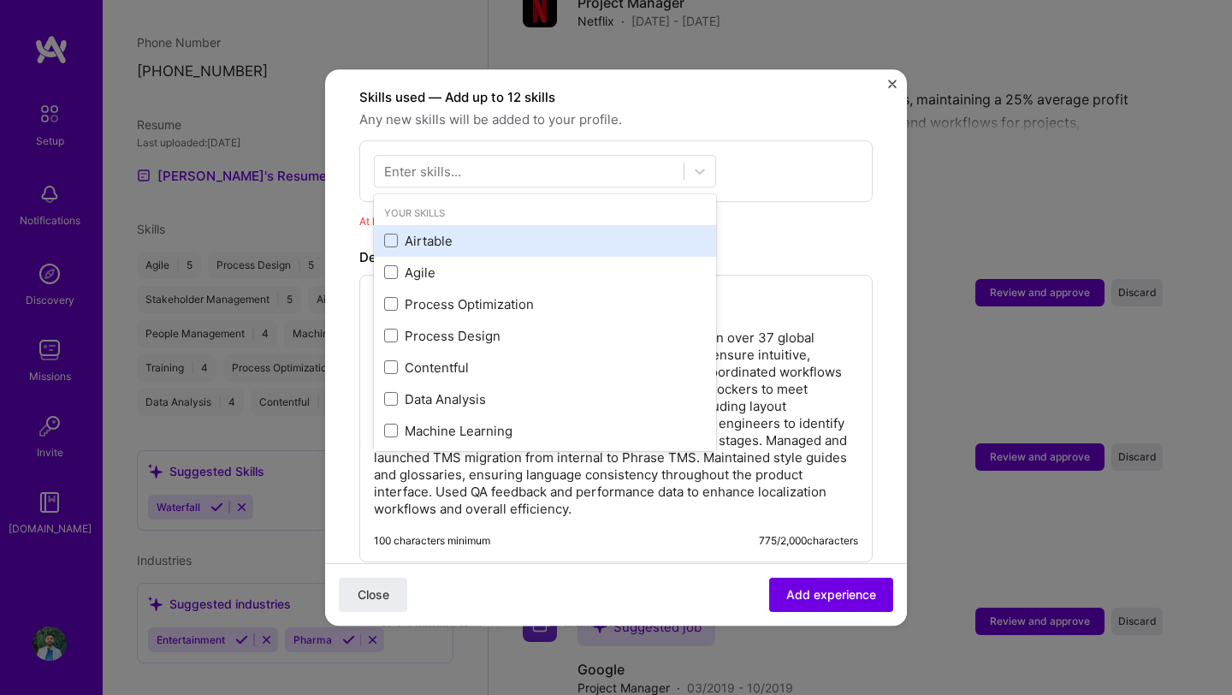
click at [413, 232] on div "Airtable" at bounding box center [545, 241] width 322 height 18
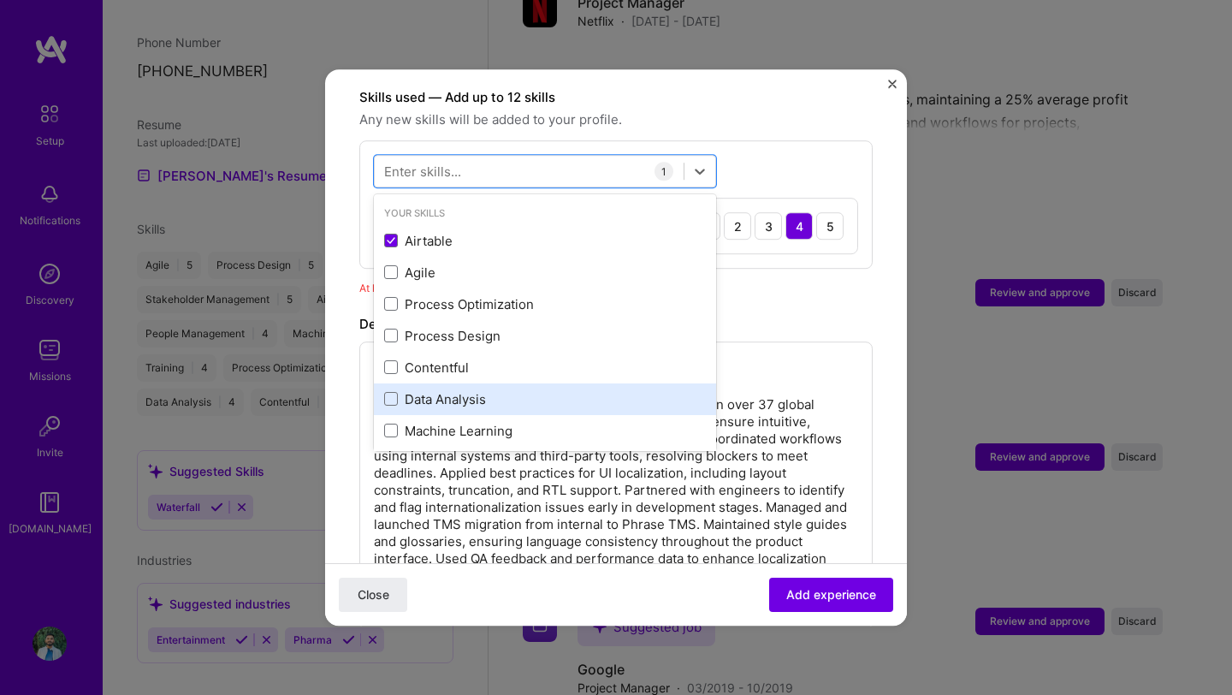
click at [414, 390] on div "Data Analysis" at bounding box center [545, 399] width 322 height 18
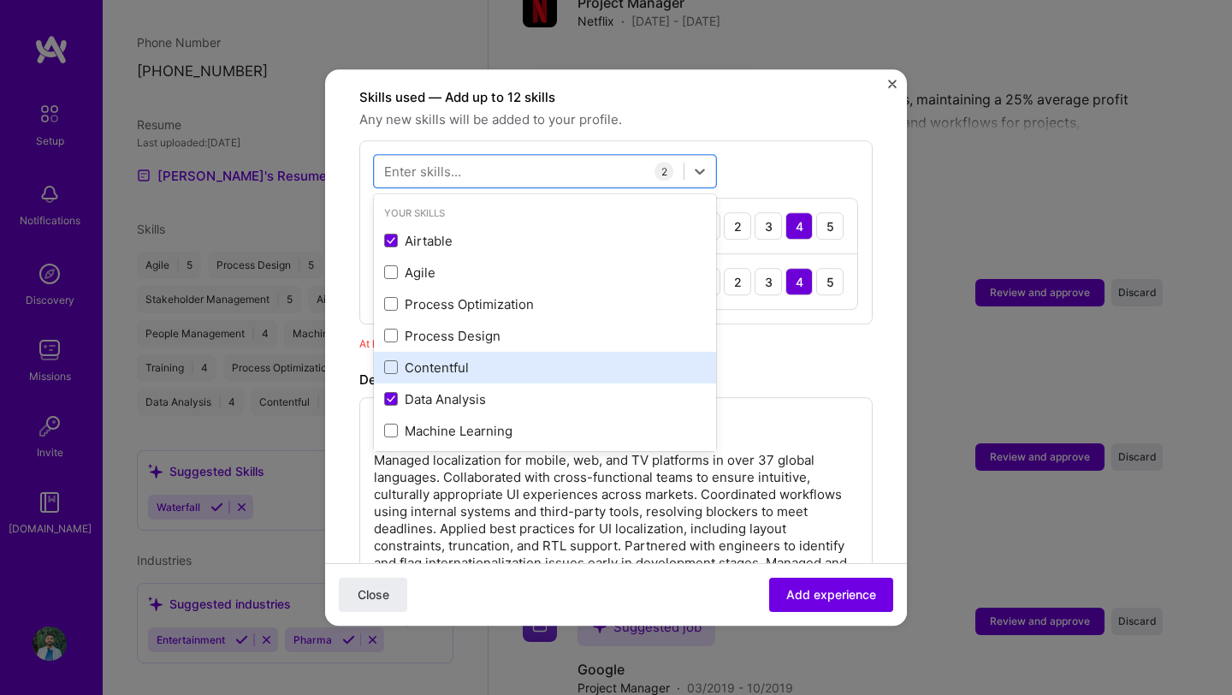
click at [414, 359] on div "Contentful" at bounding box center [545, 368] width 322 height 18
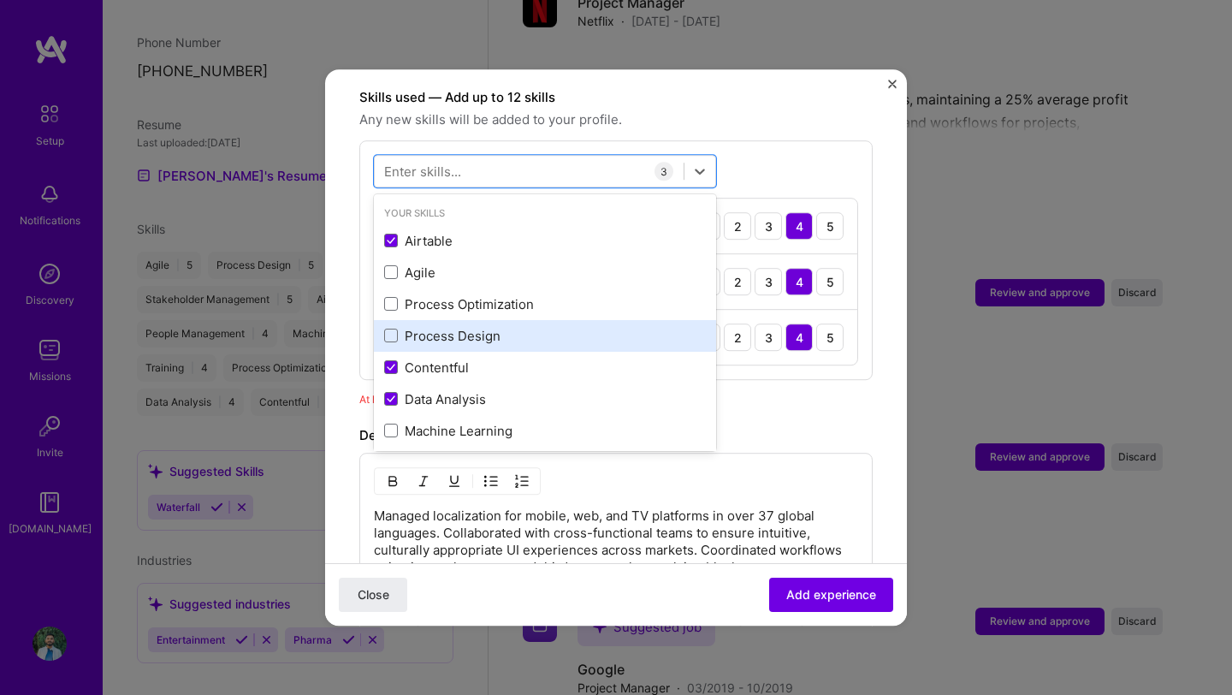
click at [417, 327] on div "Process Design" at bounding box center [545, 336] width 322 height 18
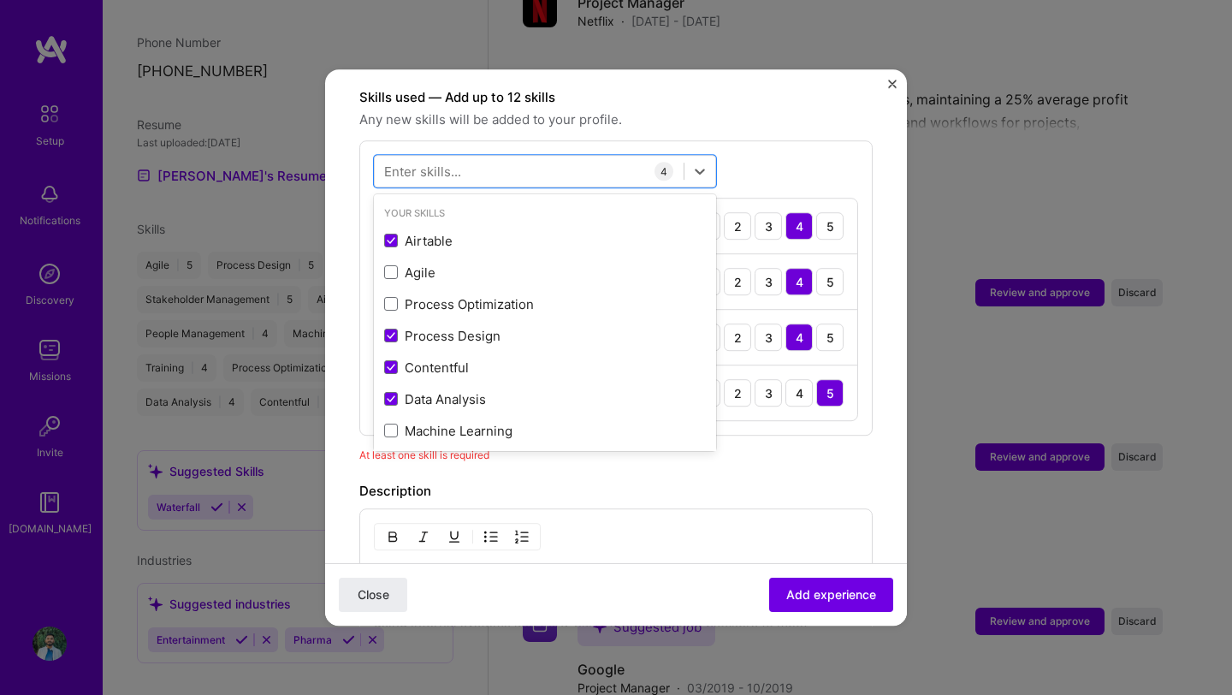
click at [760, 446] on div "At least one skill is required" at bounding box center [615, 455] width 513 height 18
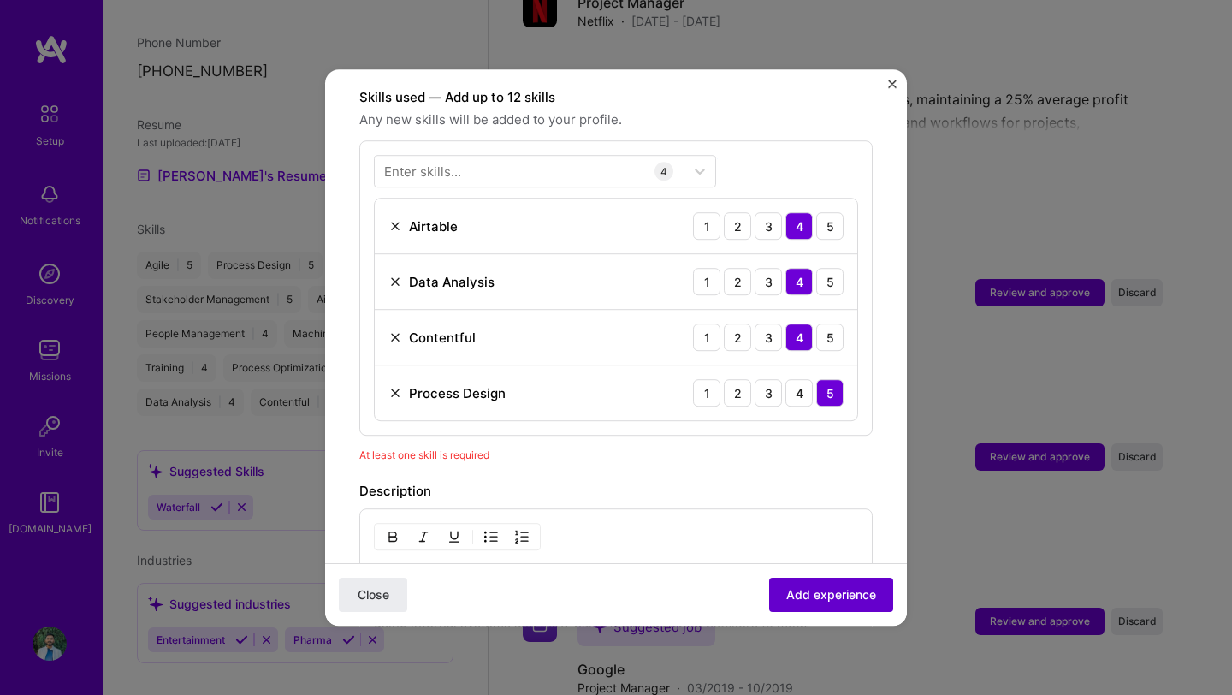
click at [821, 592] on span "Add experience" at bounding box center [831, 594] width 90 height 17
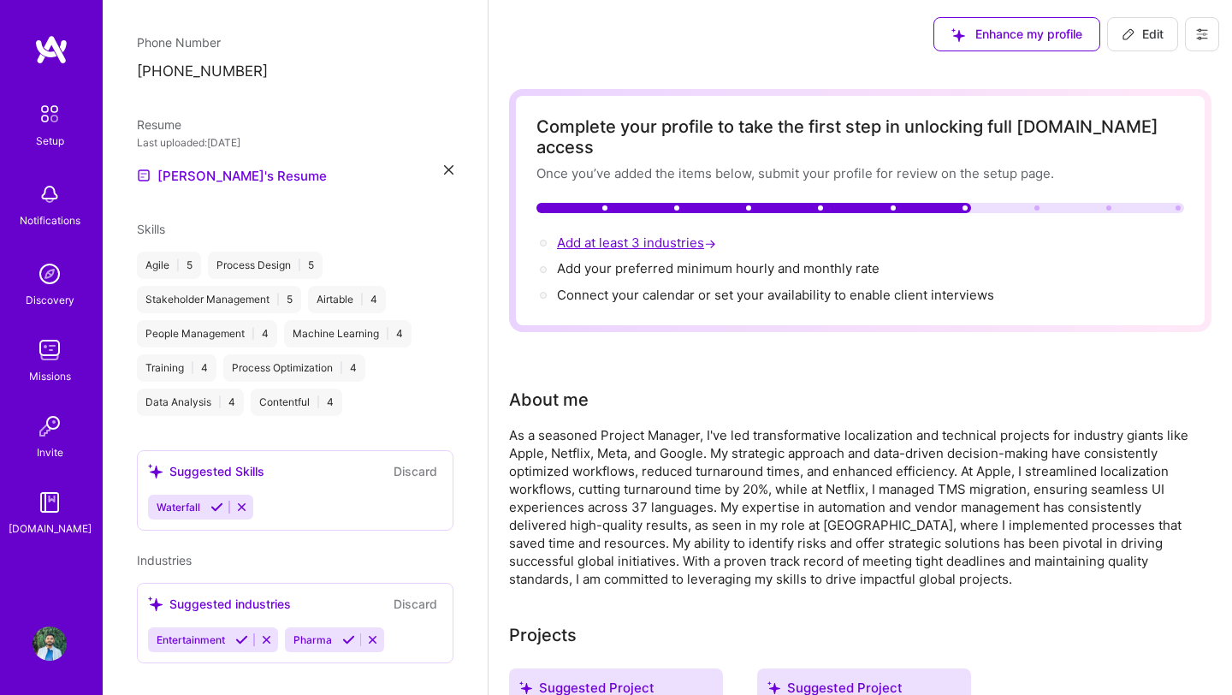
click at [594, 234] on span "Add at least 3 industries →" at bounding box center [638, 242] width 163 height 16
select select "US"
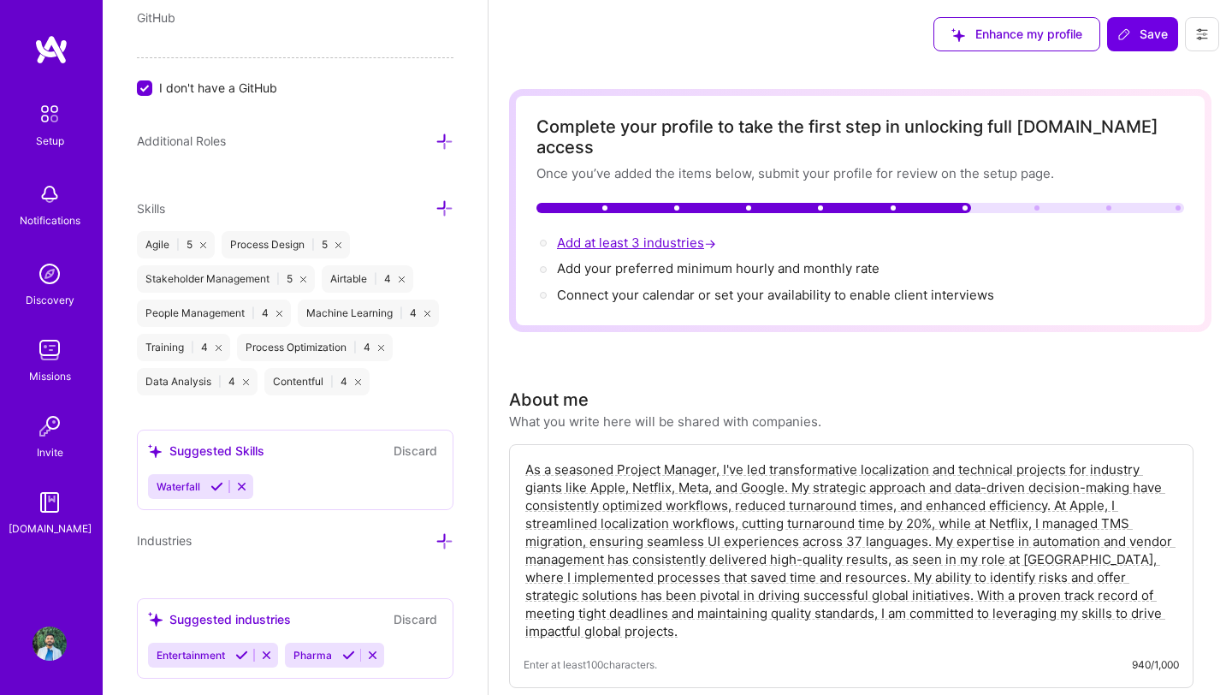
scroll to position [1078, 0]
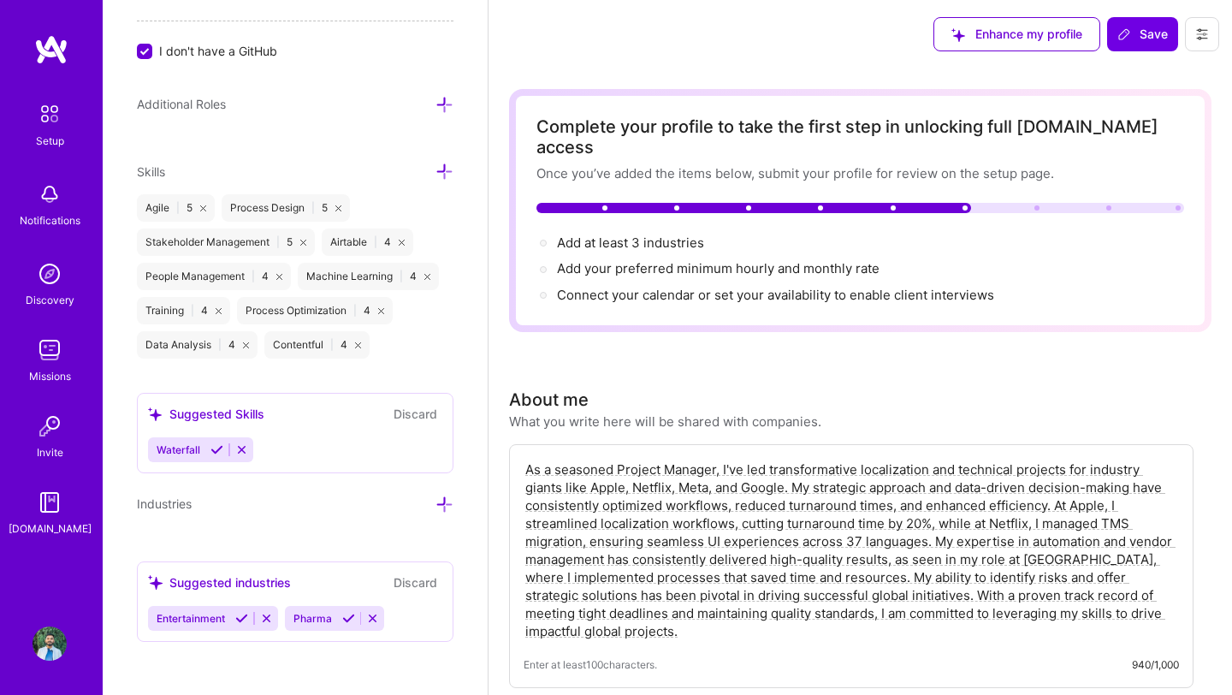
click at [411, 617] on div "Entertainment Pharma" at bounding box center [295, 618] width 294 height 25
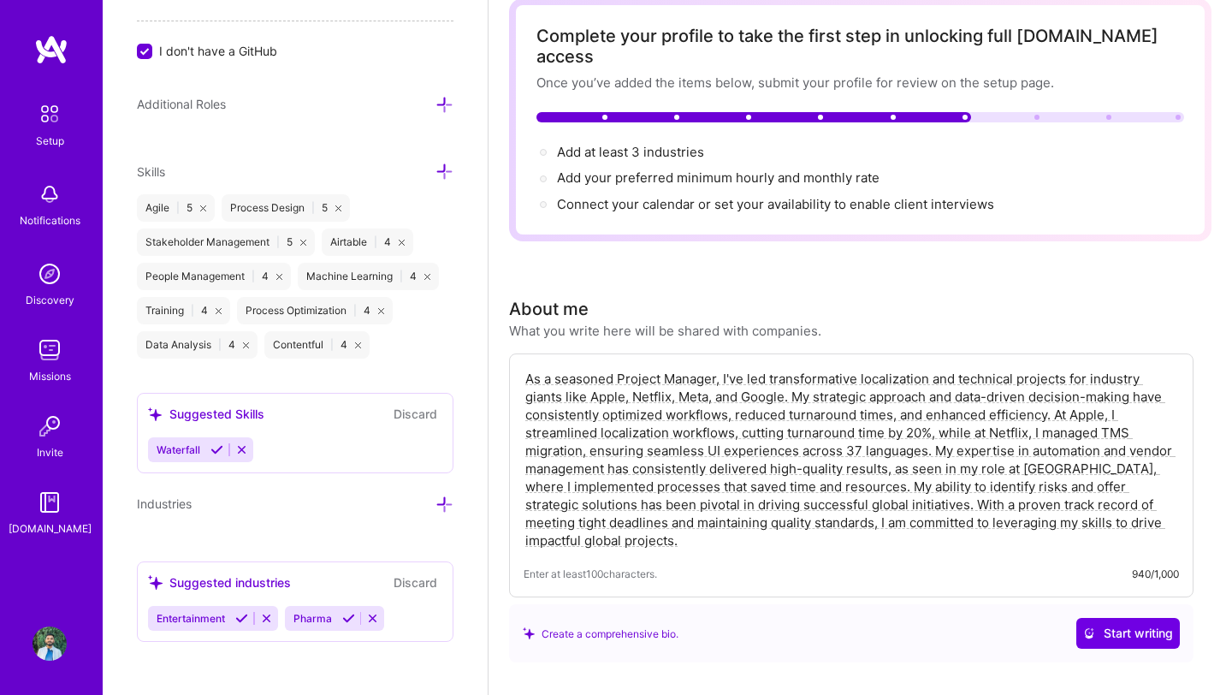
scroll to position [93, 0]
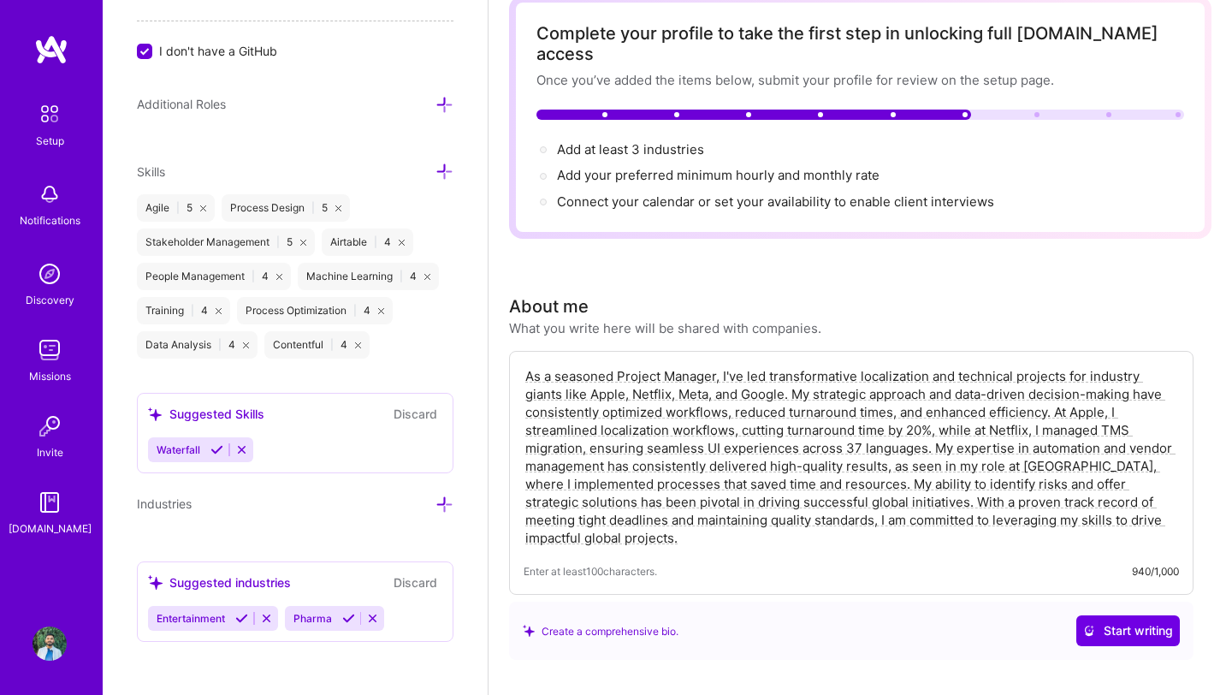
click at [441, 510] on icon at bounding box center [445, 504] width 18 height 18
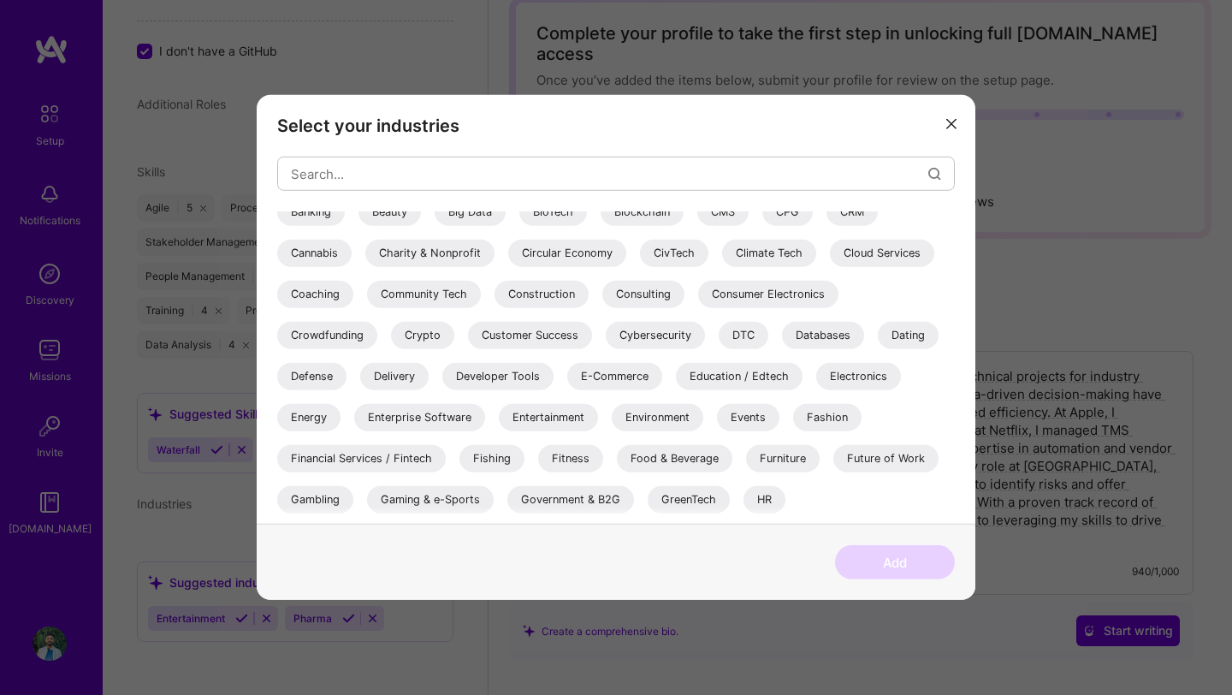
scroll to position [178, 0]
click at [576, 417] on div "Entertainment" at bounding box center [548, 416] width 99 height 27
click at [843, 557] on button "Add" at bounding box center [895, 562] width 120 height 34
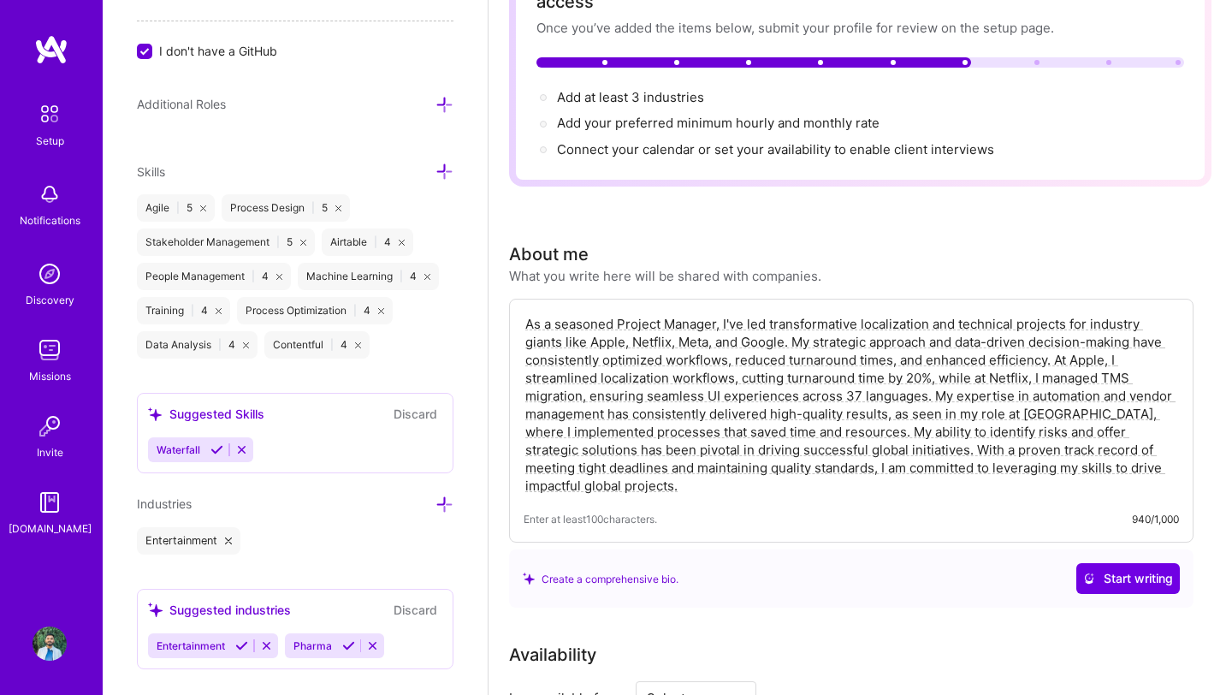
scroll to position [146, 0]
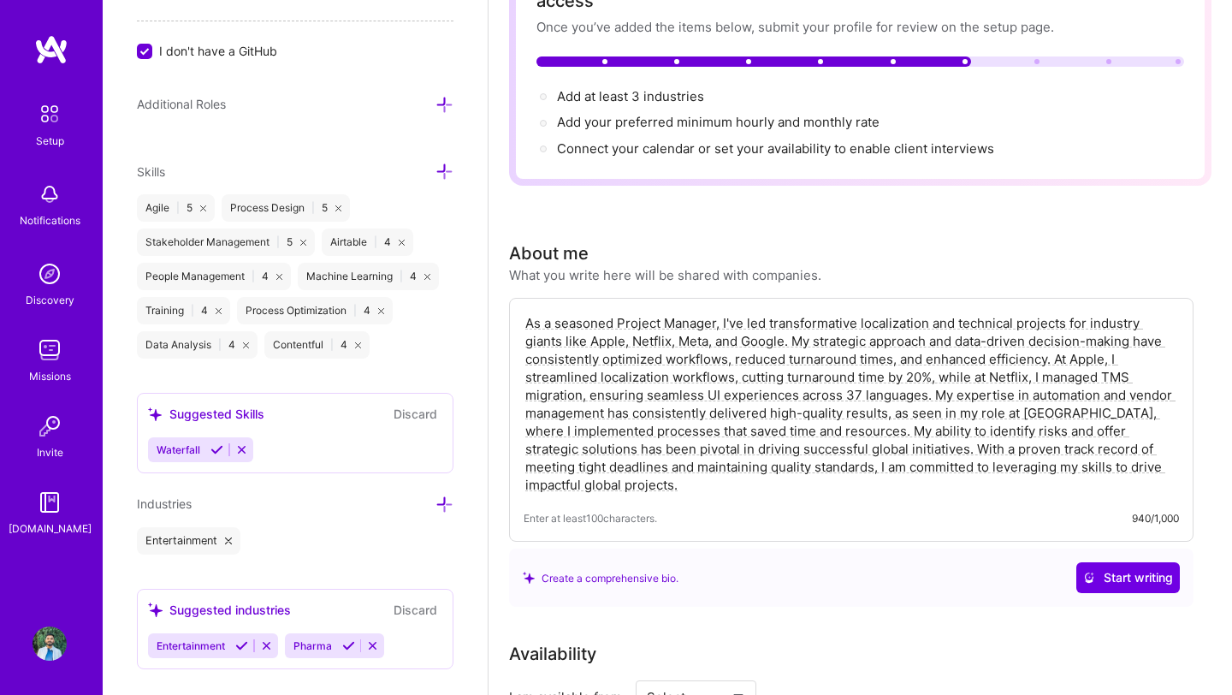
click at [443, 505] on icon at bounding box center [445, 504] width 18 height 18
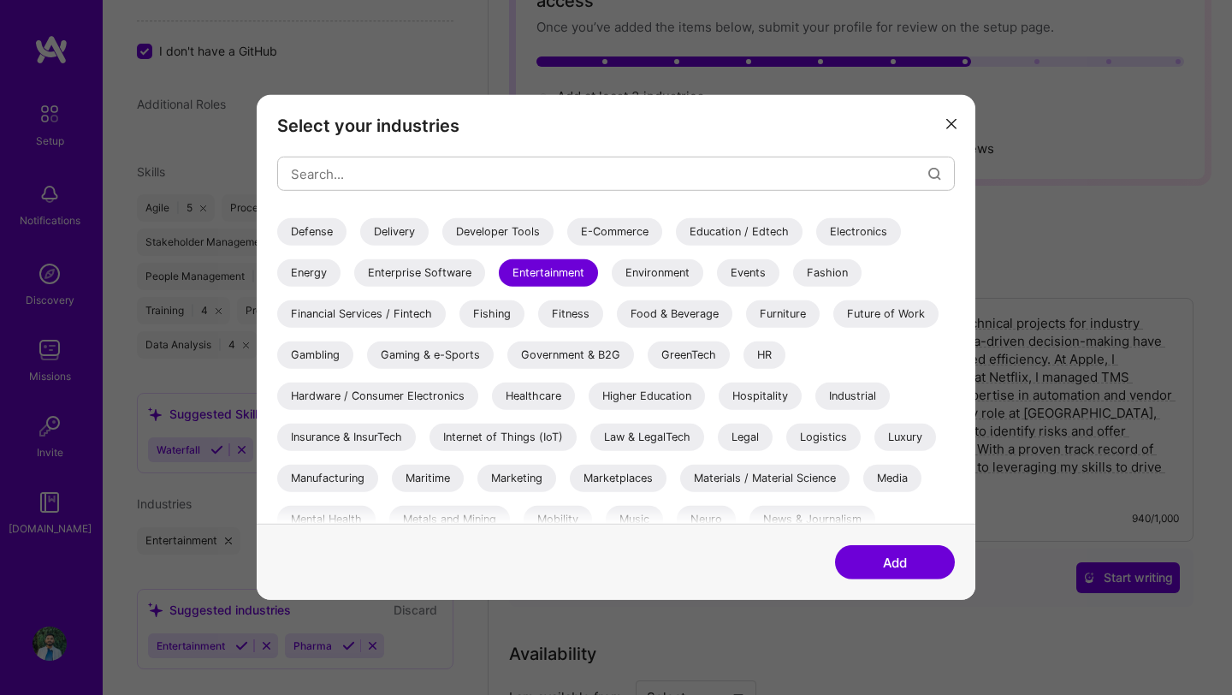
scroll to position [320, 0]
click at [532, 386] on div "Healthcare" at bounding box center [533, 397] width 83 height 27
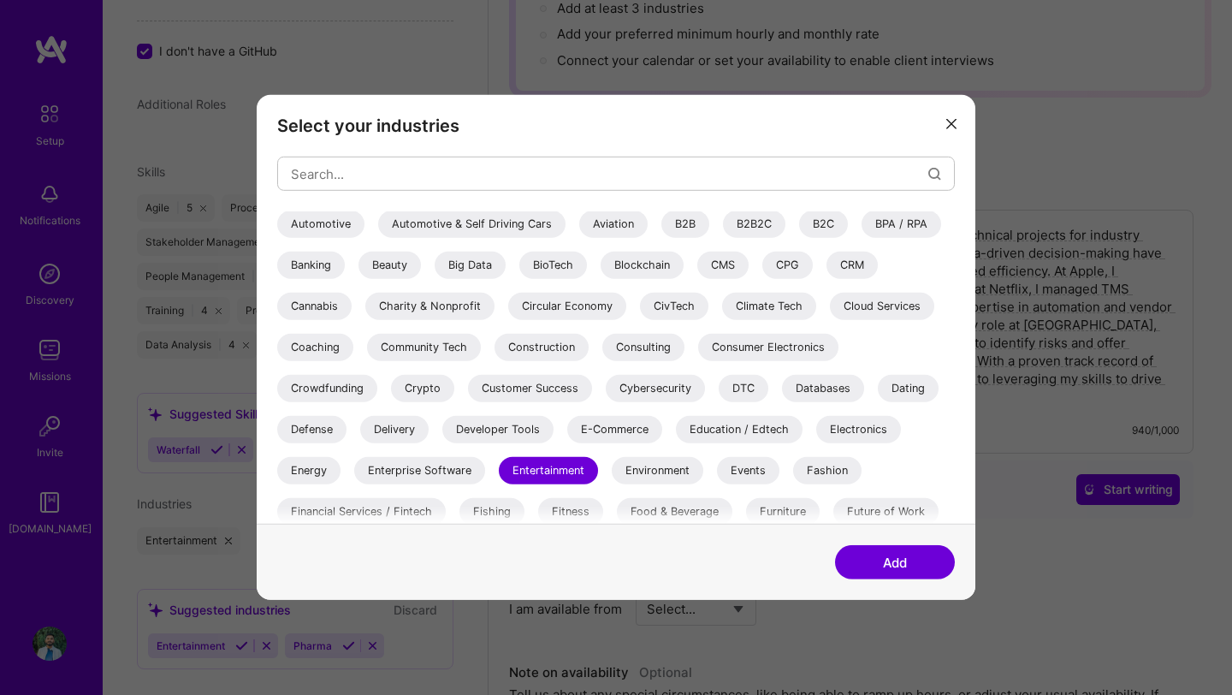
scroll to position [44, 0]
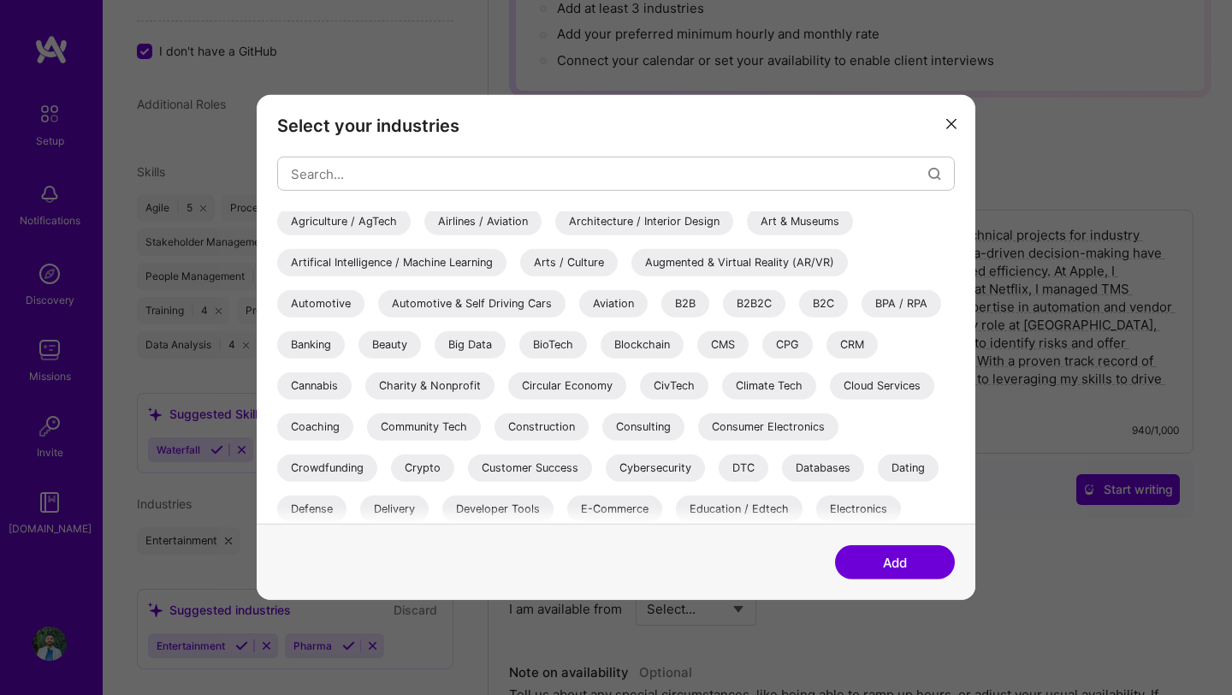
click at [740, 427] on div "Consumer Electronics" at bounding box center [768, 426] width 140 height 27
click at [877, 566] on button "Add" at bounding box center [895, 562] width 120 height 34
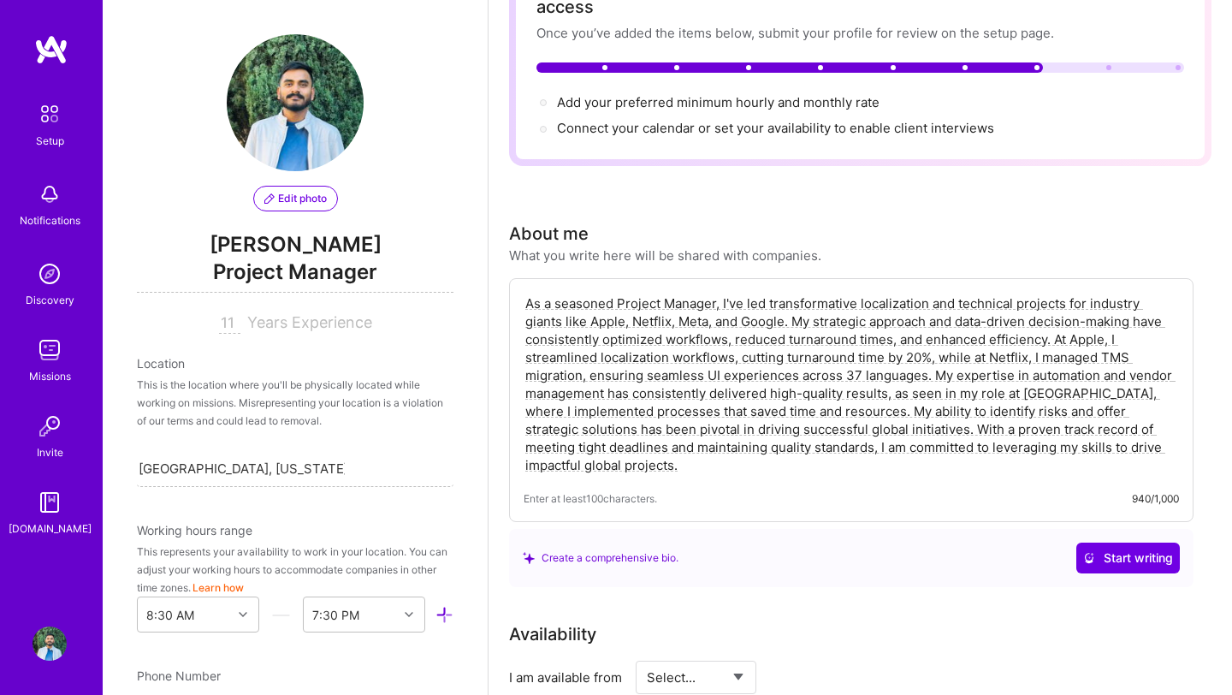
scroll to position [0, 0]
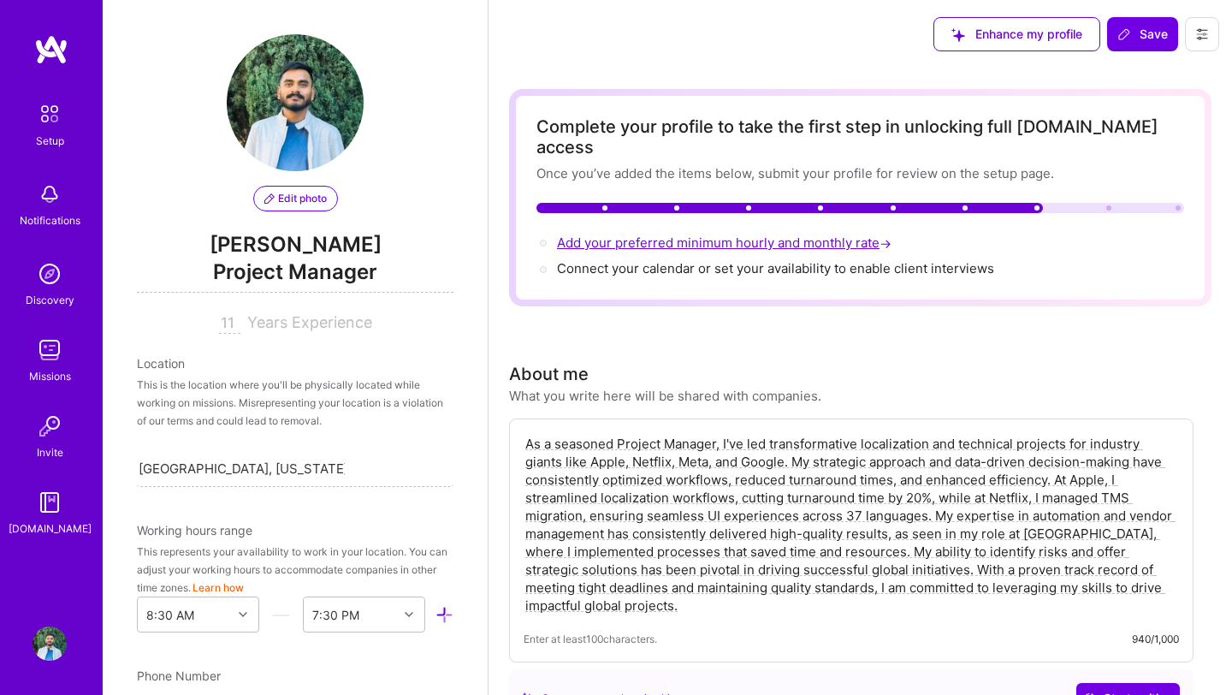
click at [628, 234] on span "Add your preferred minimum hourly and monthly rate →" at bounding box center [726, 242] width 338 height 16
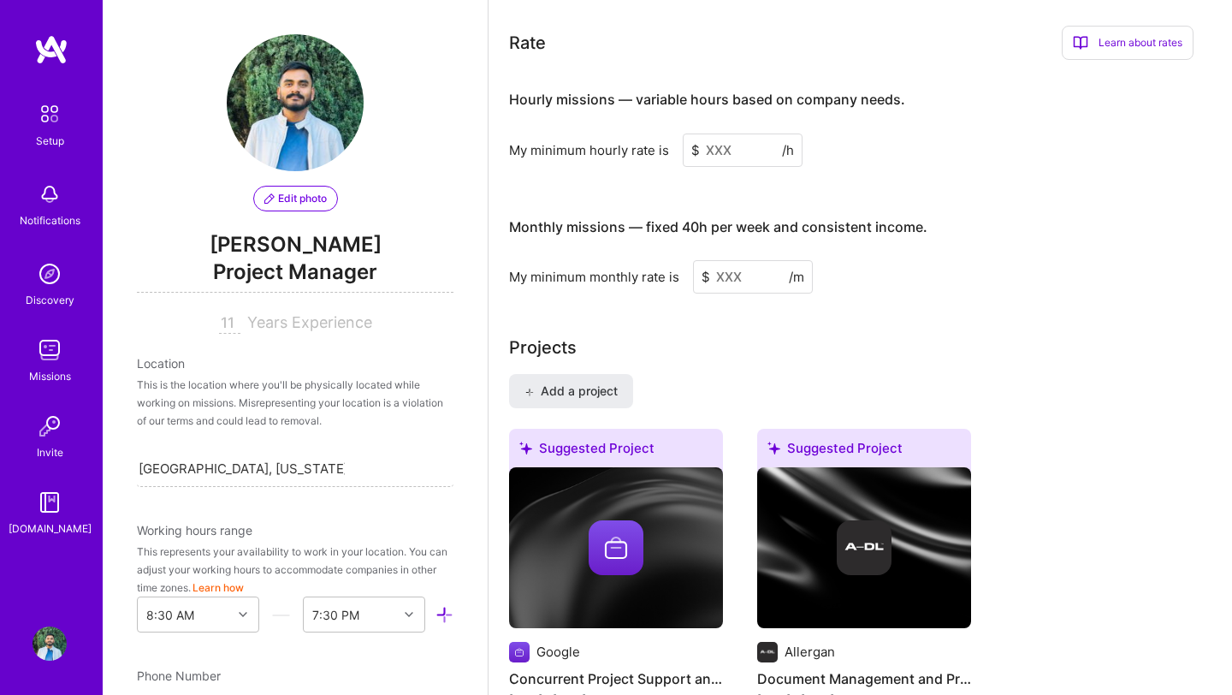
scroll to position [1062, 0]
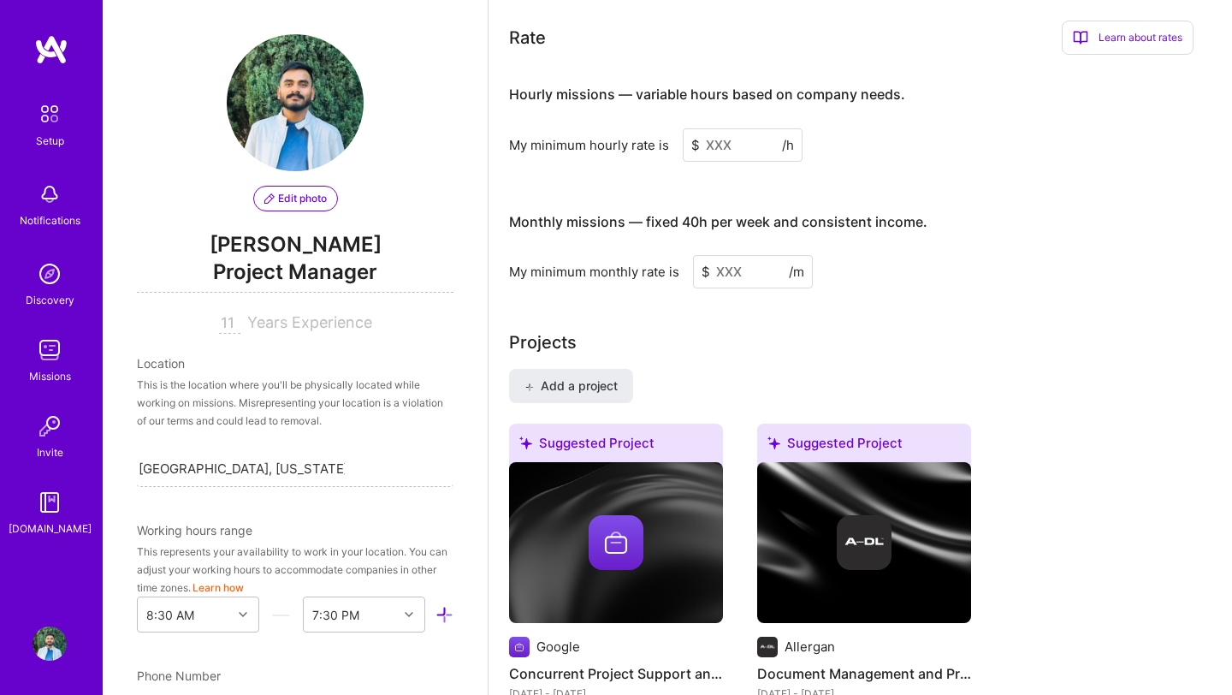
click at [722, 128] on input at bounding box center [743, 144] width 120 height 33
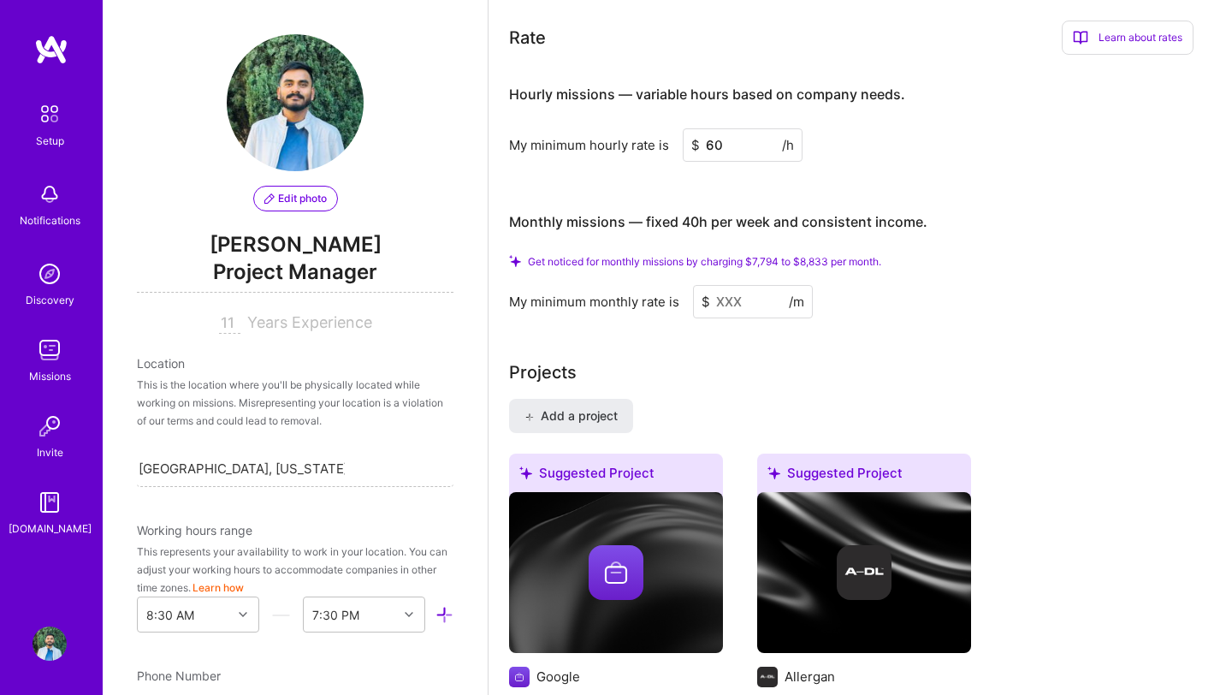
type input "60"
click at [726, 287] on input at bounding box center [753, 301] width 120 height 33
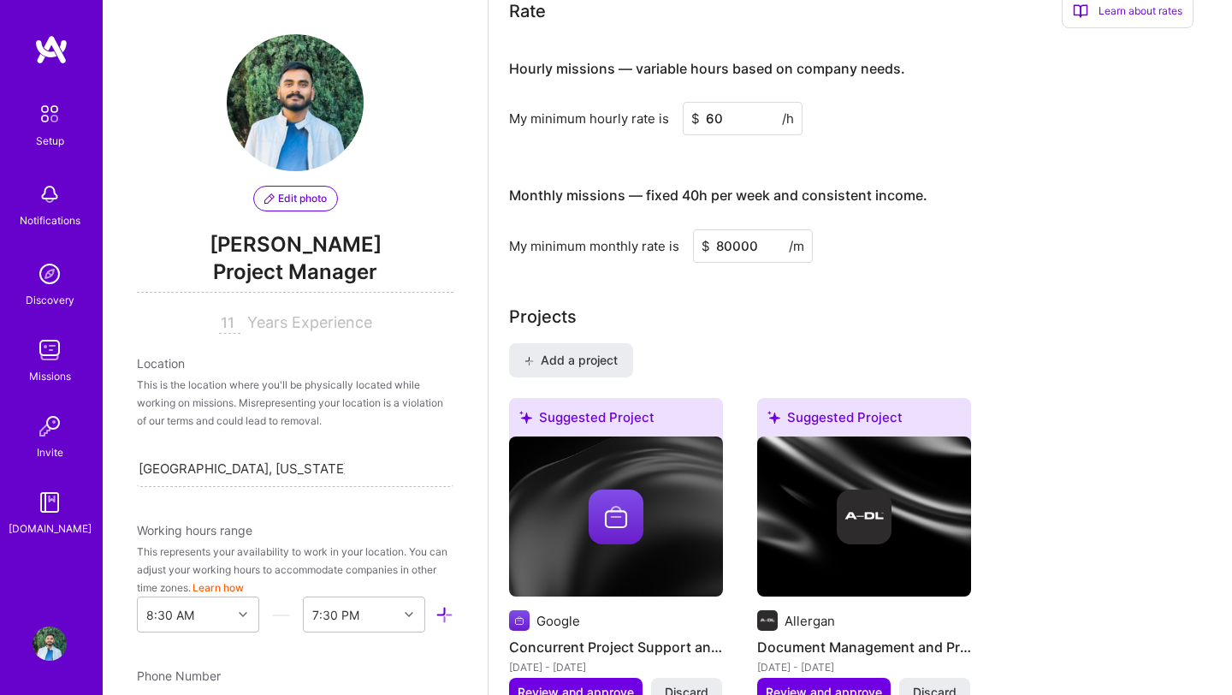
type input "80000"
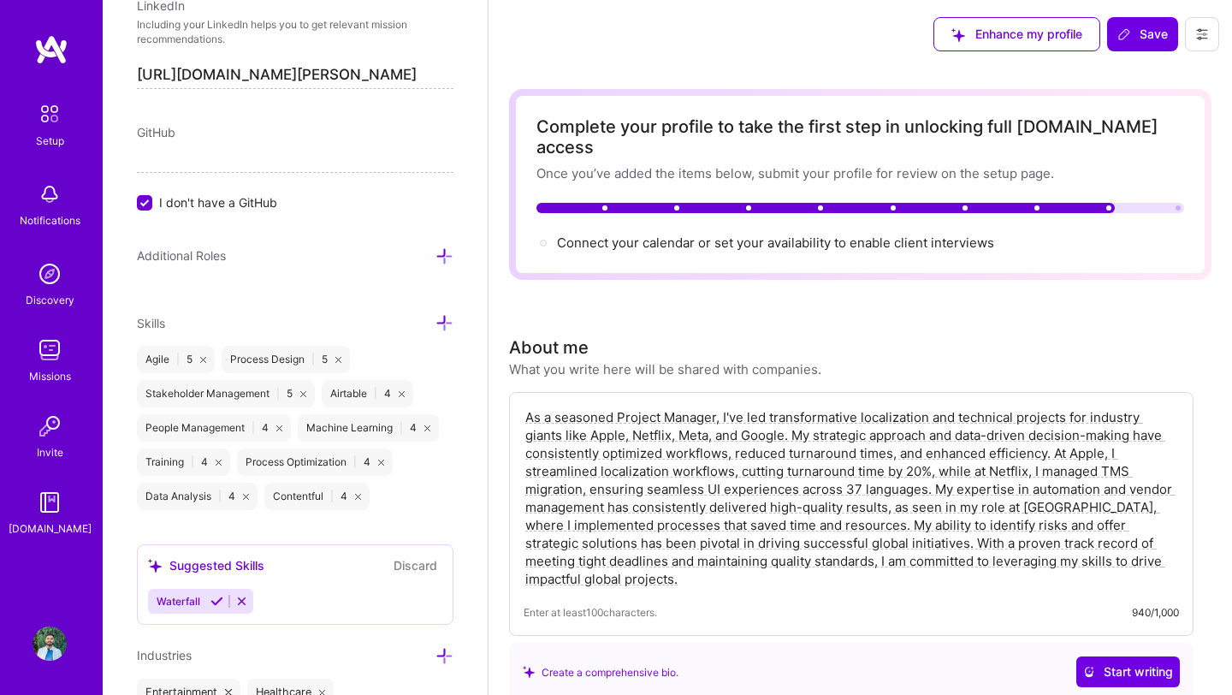
scroll to position [1140, 0]
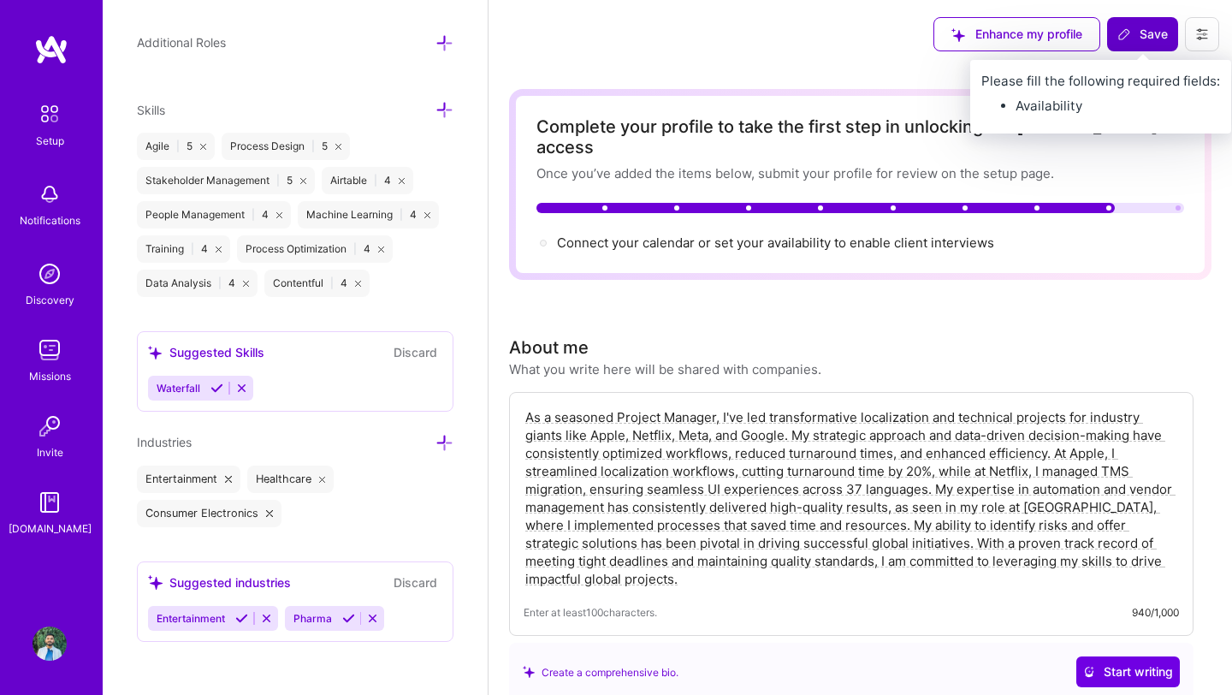
click at [1134, 33] on span "Save" at bounding box center [1142, 34] width 50 height 17
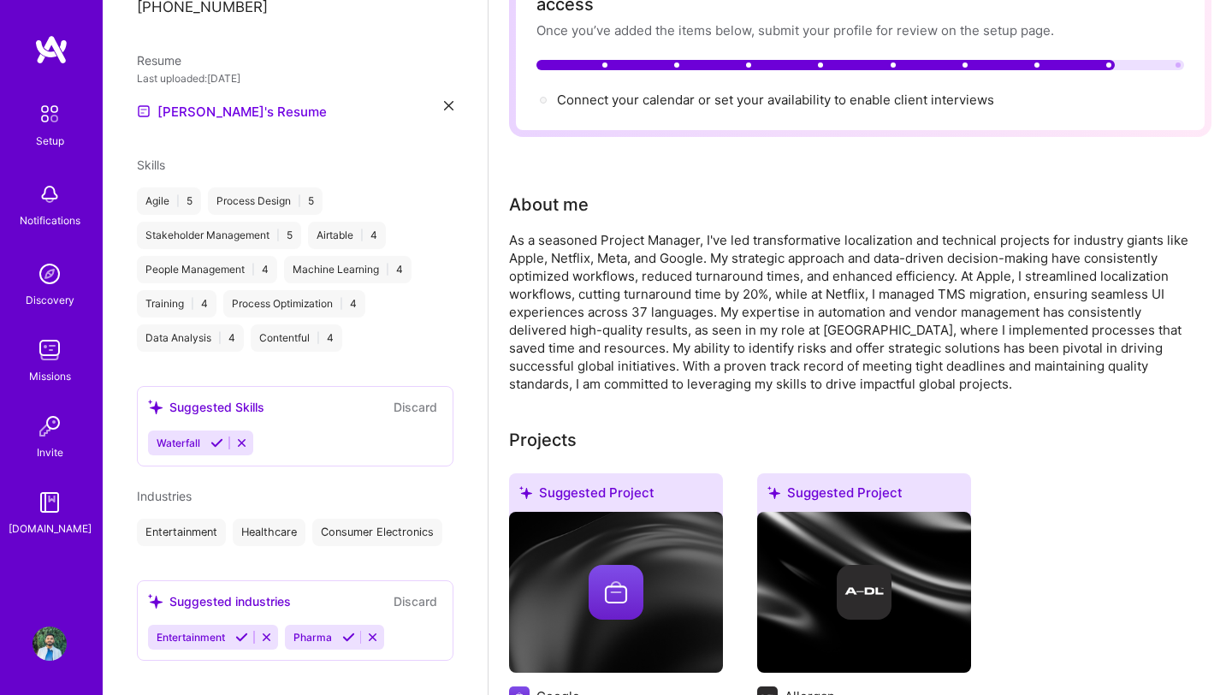
scroll to position [0, 0]
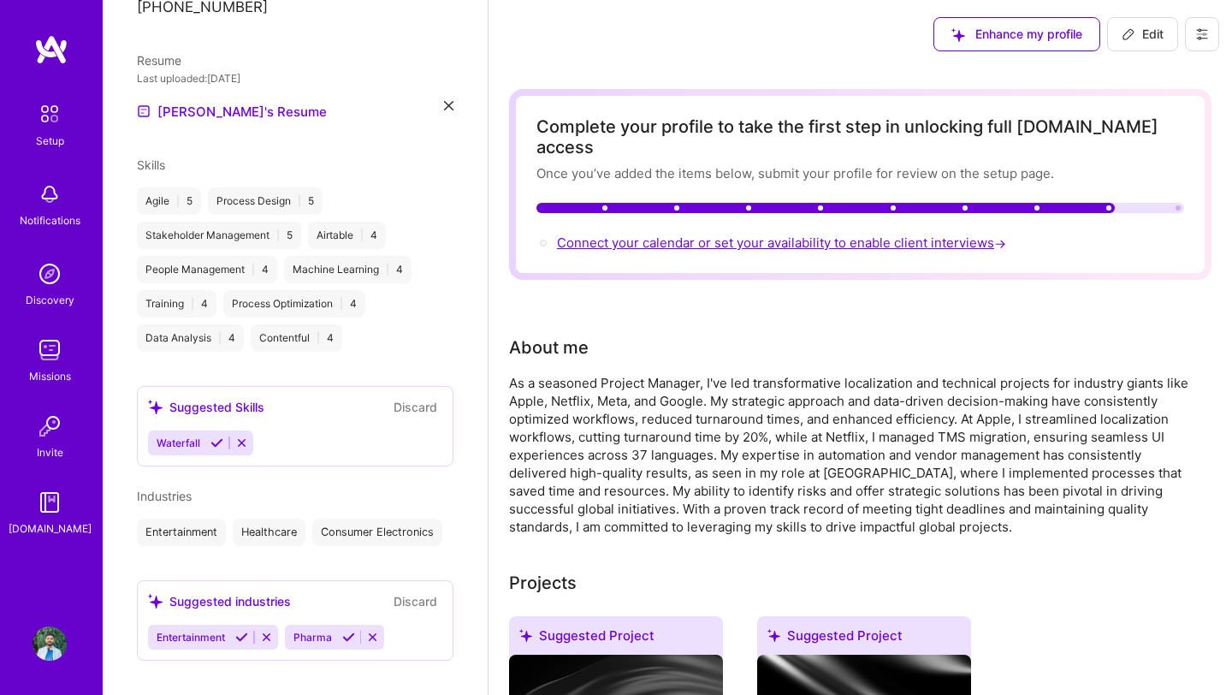
click at [895, 234] on span "Connect your calendar or set your availability to enable client interviews →" at bounding box center [783, 242] width 453 height 16
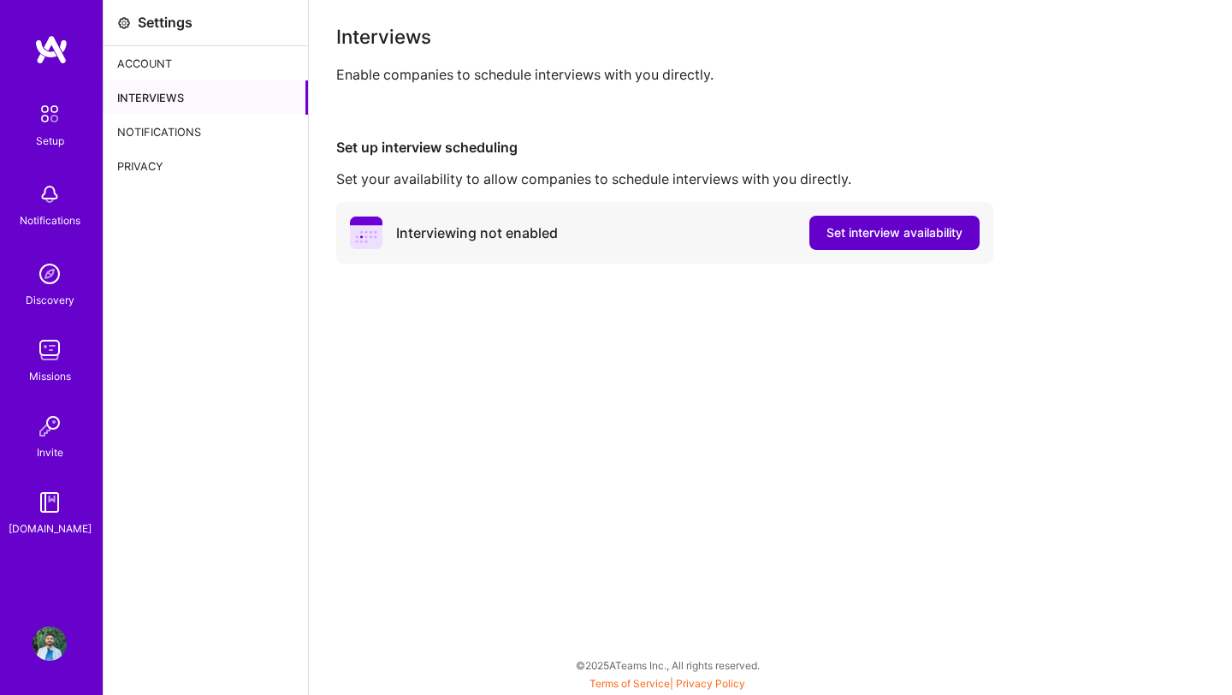
click at [880, 239] on span "Set interview availability" at bounding box center [895, 232] width 136 height 17
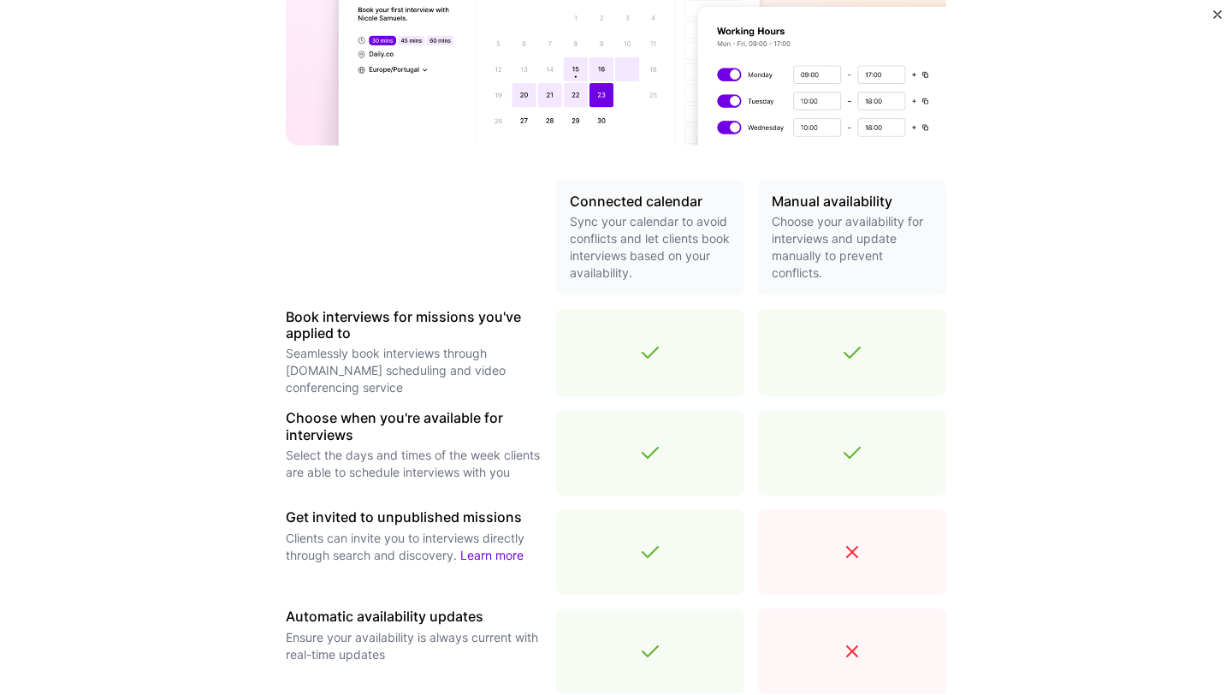
scroll to position [409, 0]
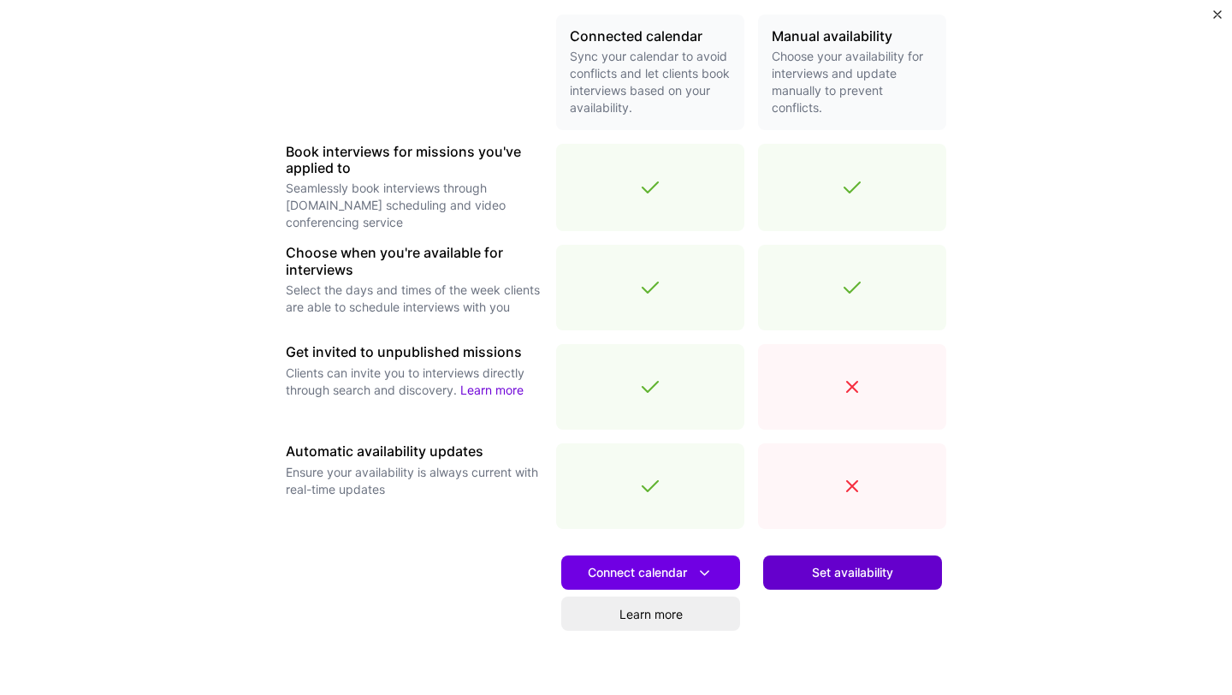
click at [853, 572] on span "Set availability" at bounding box center [852, 572] width 81 height 17
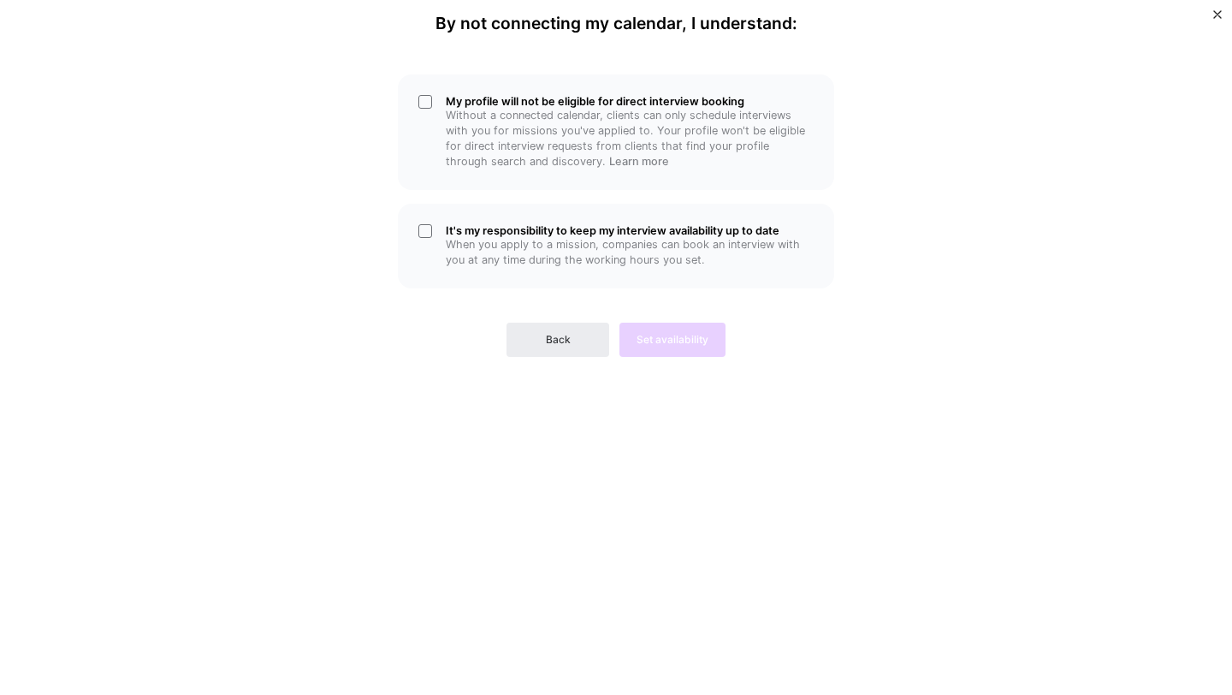
scroll to position [0, 0]
click at [465, 249] on p "When you apply to a mission, companies can book an interview with you at any ti…" at bounding box center [630, 252] width 368 height 31
click at [652, 337] on div "Back Set availability" at bounding box center [616, 326] width 436 height 62
click at [436, 107] on div "My profile will not be eligible for direct interview booking Without a connecte…" at bounding box center [616, 132] width 436 height 116
click at [668, 348] on button "Set availability" at bounding box center [672, 340] width 106 height 34
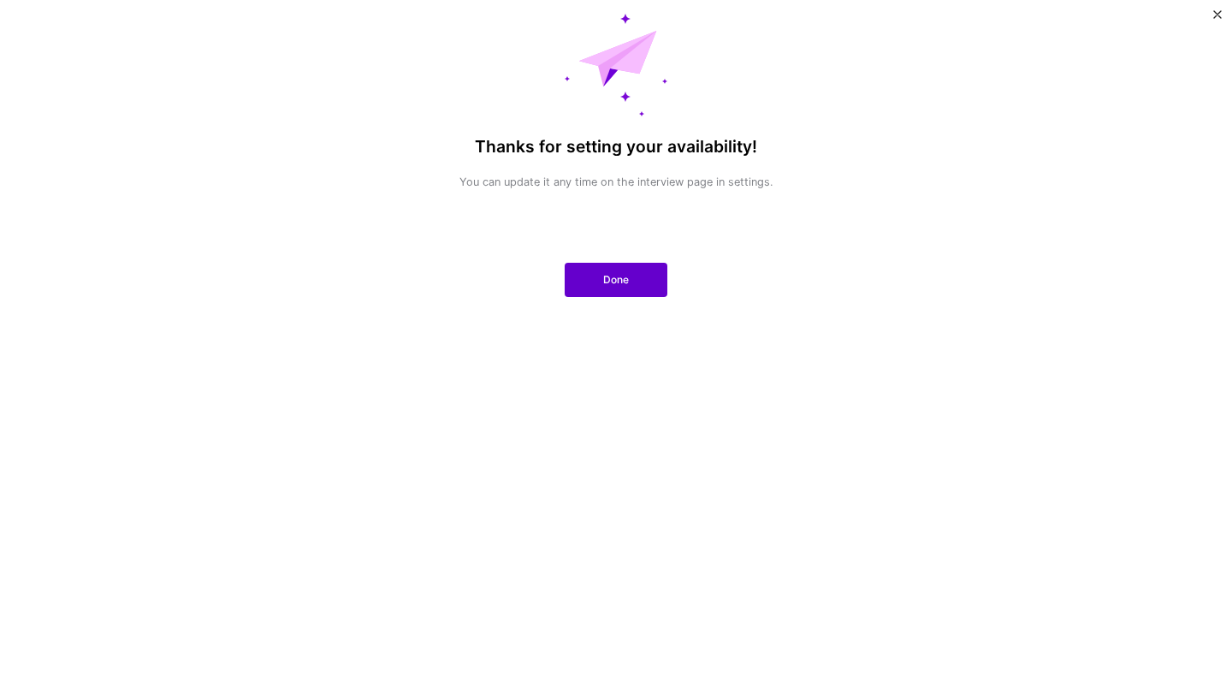
click at [624, 283] on span "Done" at bounding box center [616, 279] width 26 height 15
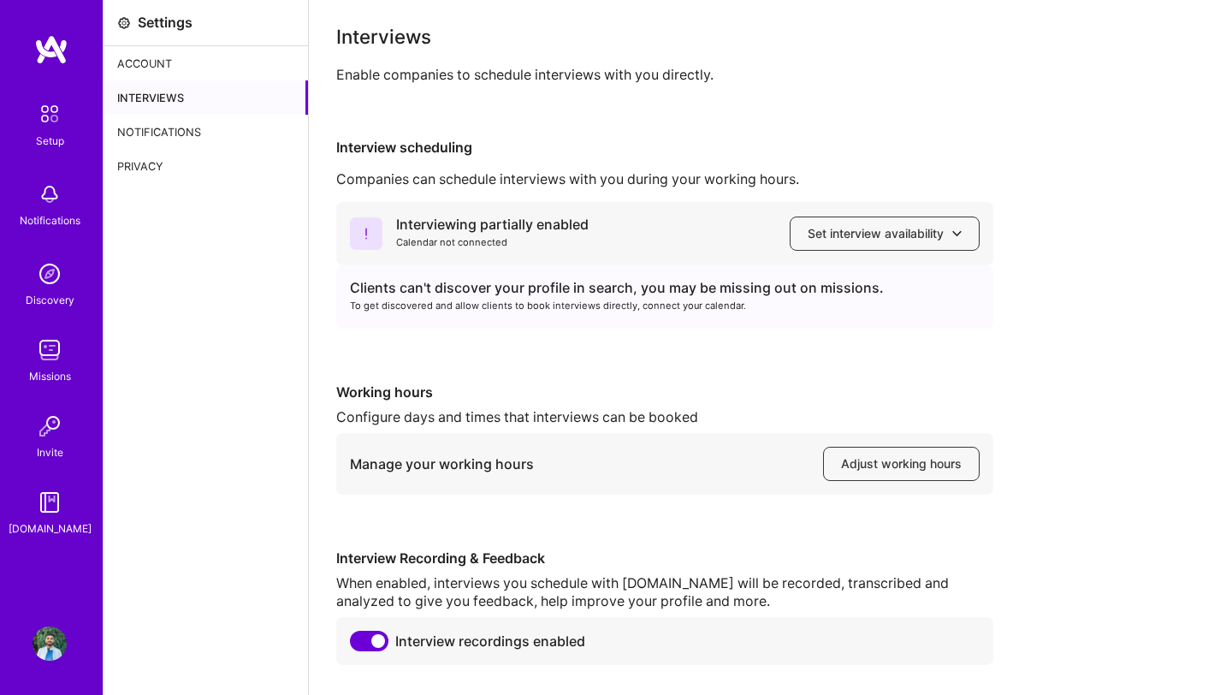
click at [51, 308] on div "Discovery" at bounding box center [50, 300] width 49 height 18
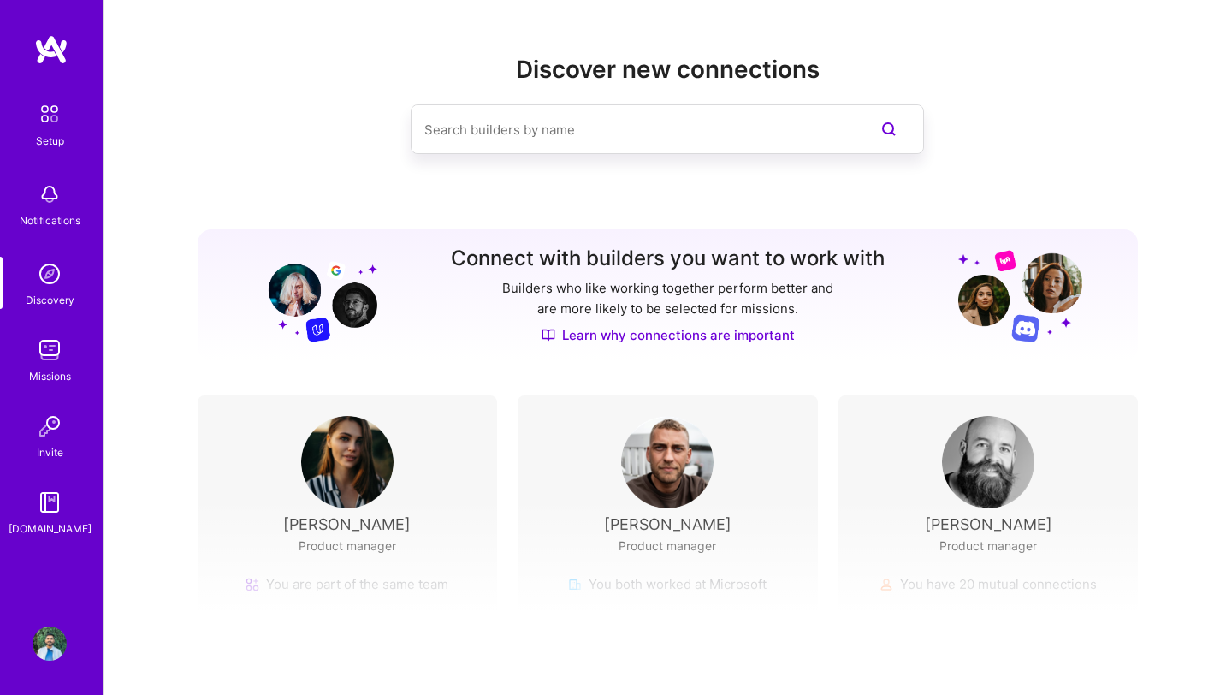
click at [44, 125] on img at bounding box center [50, 114] width 36 height 36
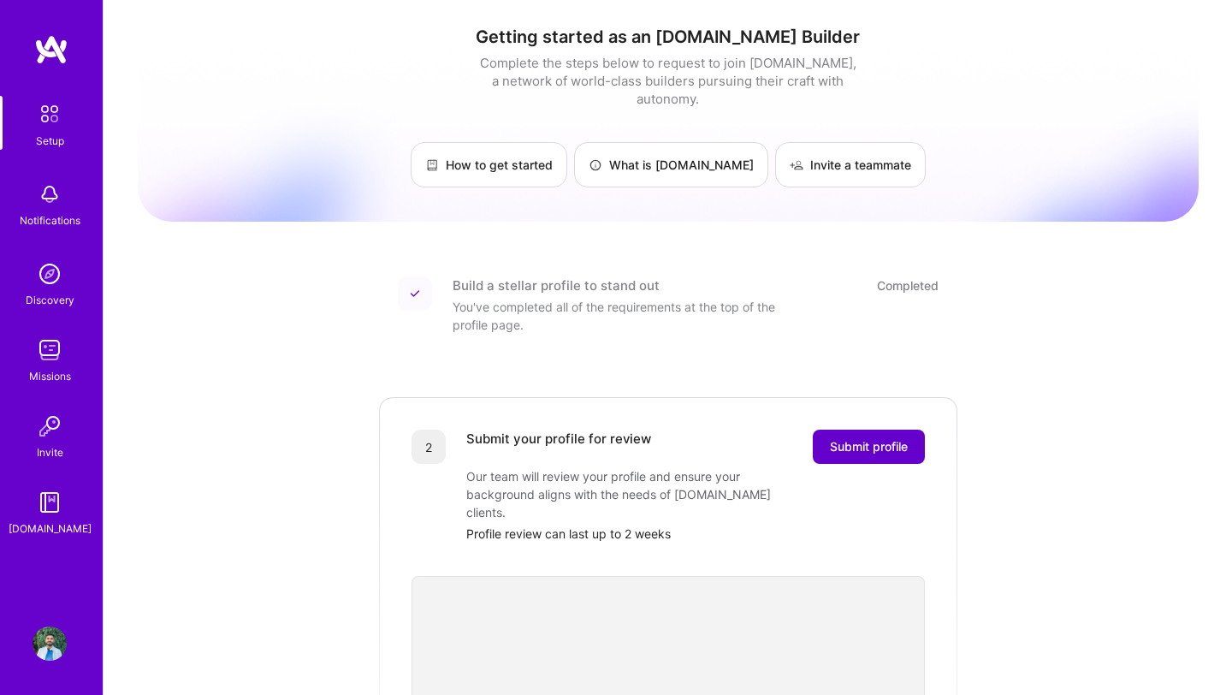
click at [851, 438] on span "Submit profile" at bounding box center [869, 446] width 78 height 17
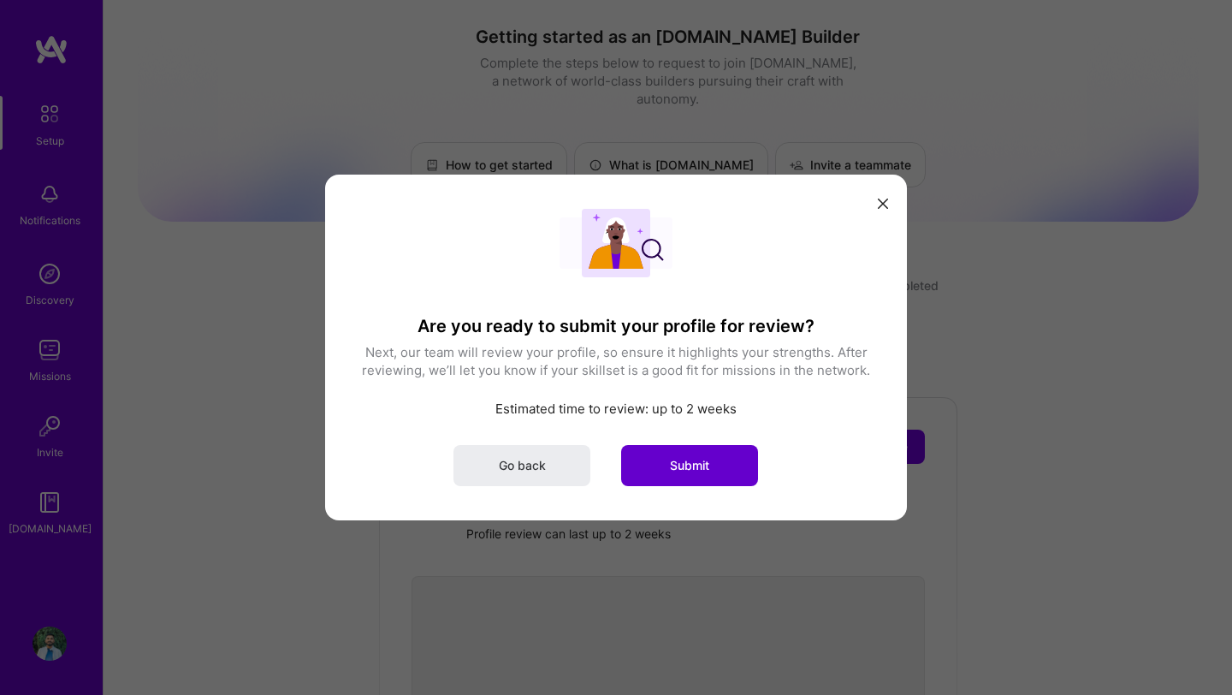
click at [699, 456] on button "Submit" at bounding box center [689, 465] width 137 height 41
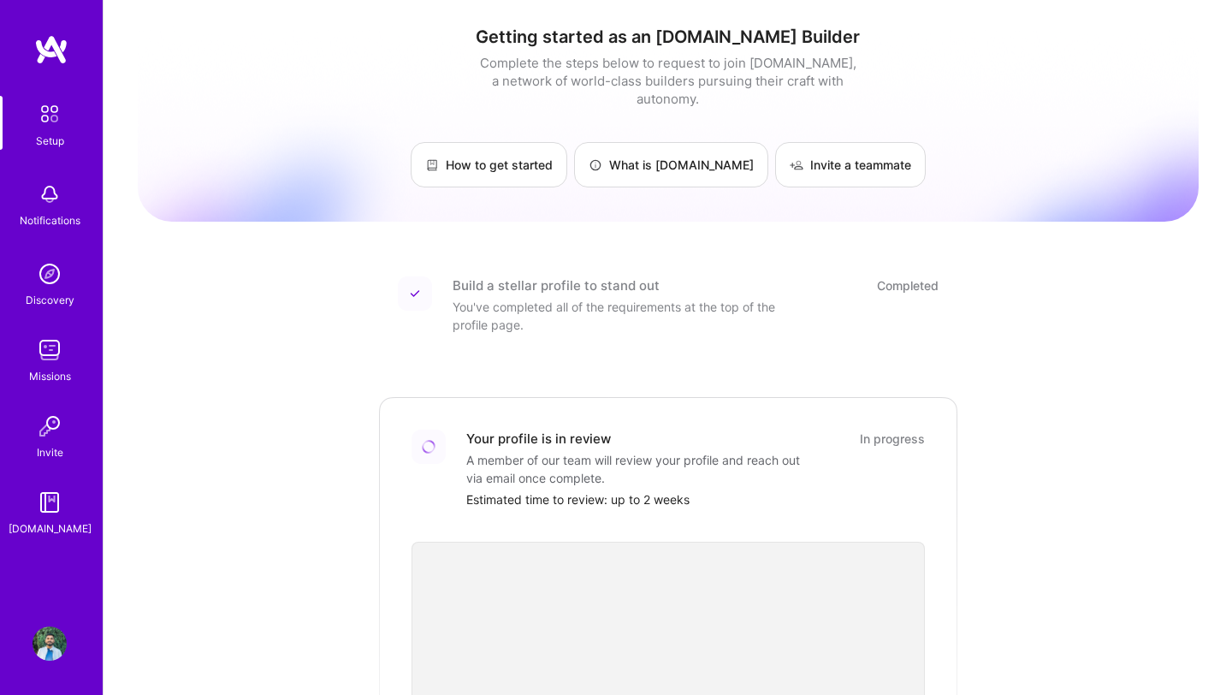
scroll to position [153, 0]
